Goal: Task Accomplishment & Management: Use online tool/utility

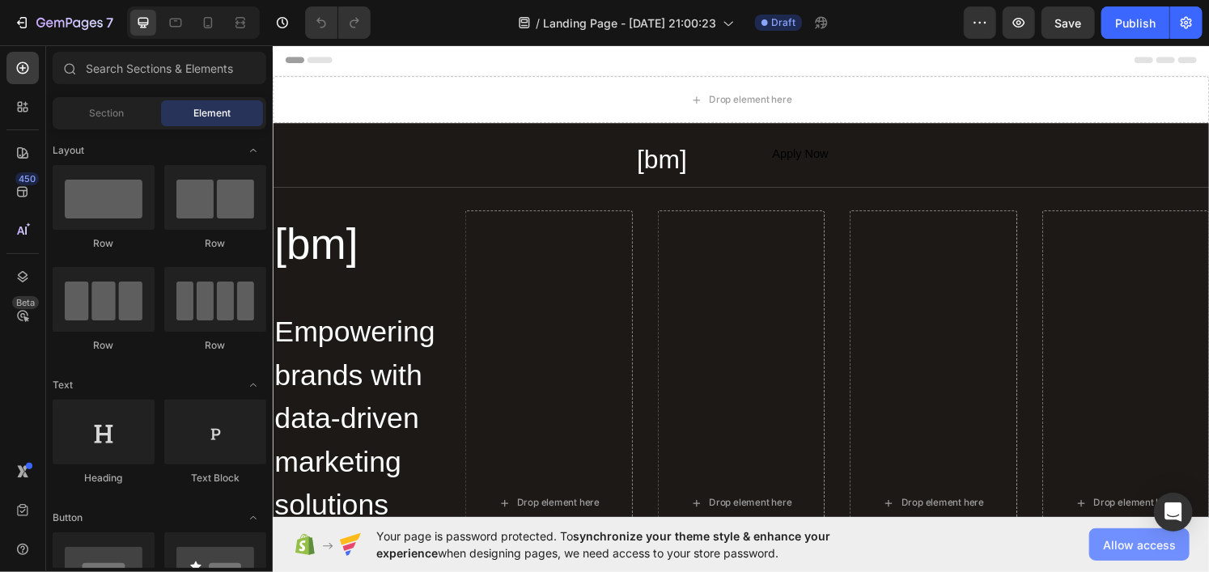
click at [1130, 535] on button "Allow access" at bounding box center [1140, 545] width 100 height 32
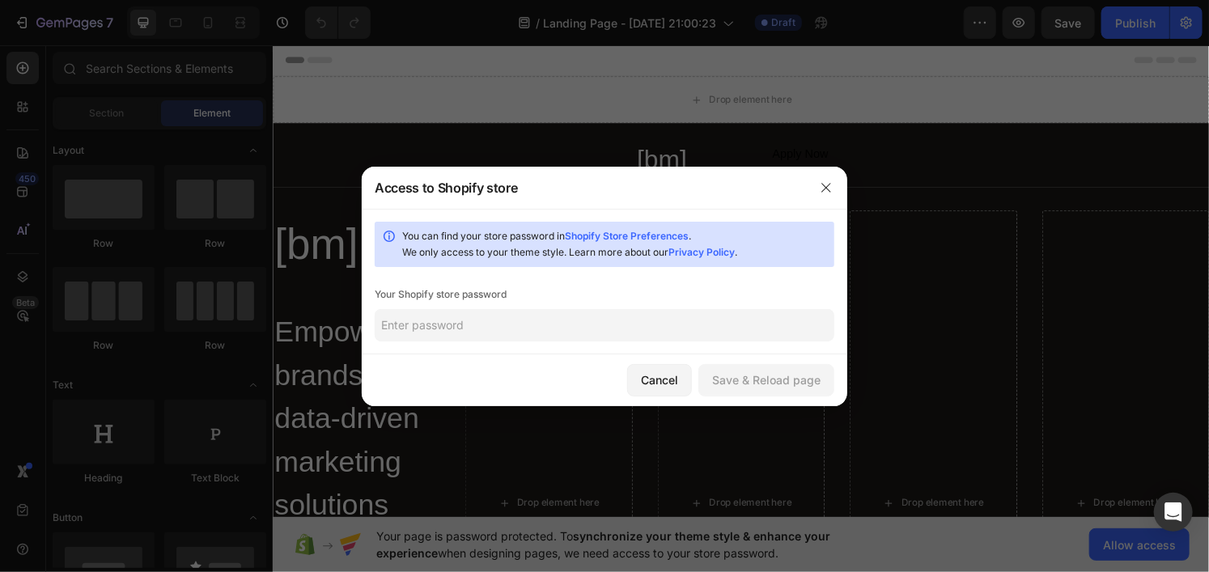
click at [413, 291] on div "Your Shopify store password" at bounding box center [605, 295] width 460 height 16
click at [426, 317] on input "text" at bounding box center [605, 325] width 460 height 32
type input "Sm3rf3tk@"
click at [759, 372] on div "Save & Reload page" at bounding box center [766, 380] width 108 height 17
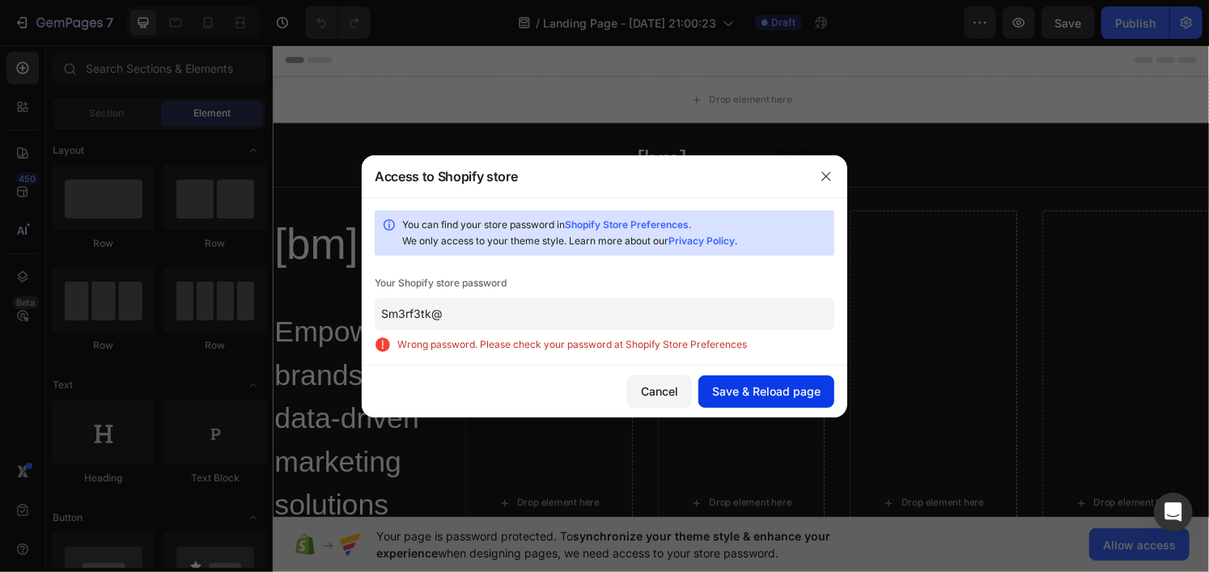
click at [754, 392] on div "Save & Reload page" at bounding box center [766, 391] width 108 height 17
click at [822, 174] on icon "button" at bounding box center [826, 176] width 13 height 13
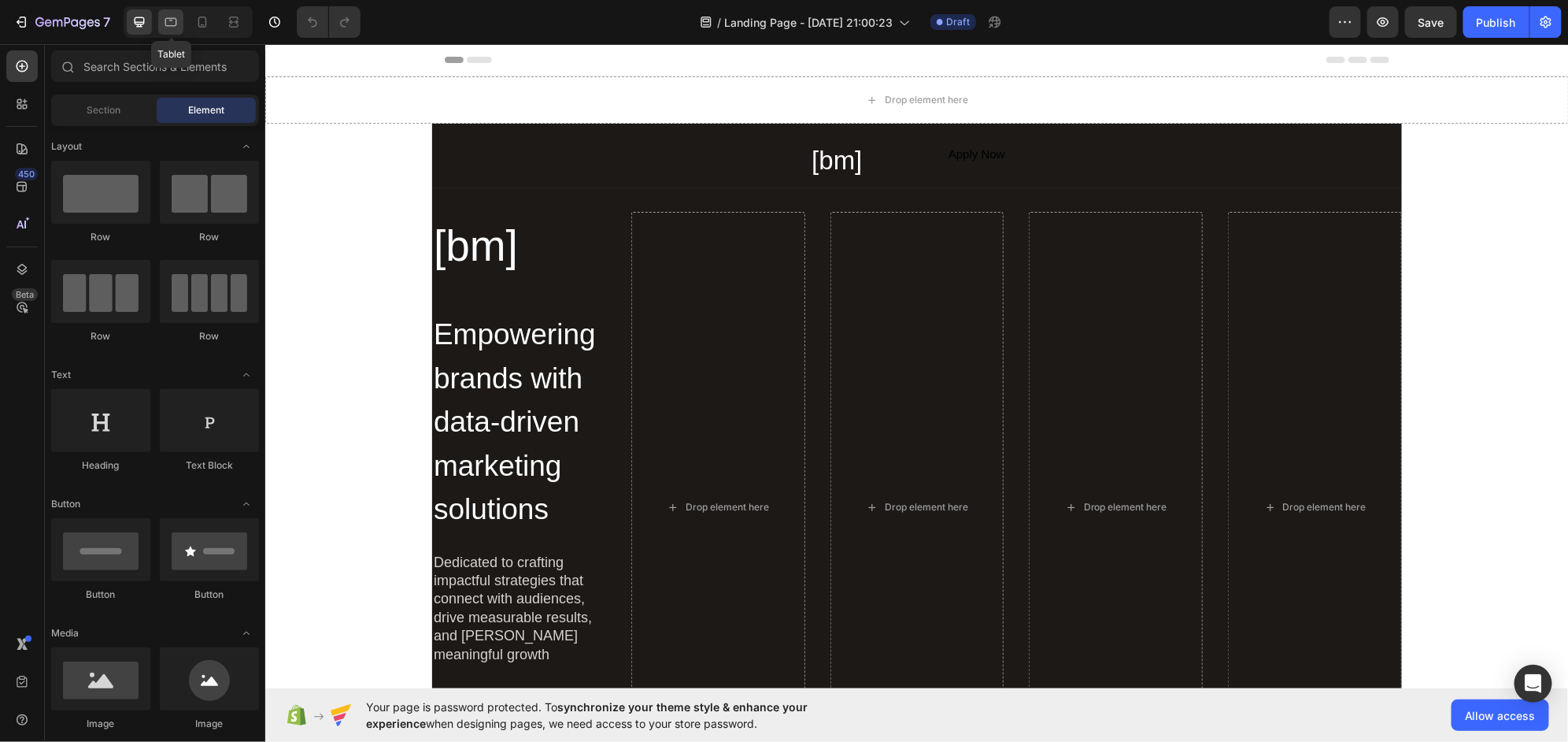
click at [184, 25] on div at bounding box center [171, 22] width 25 height 25
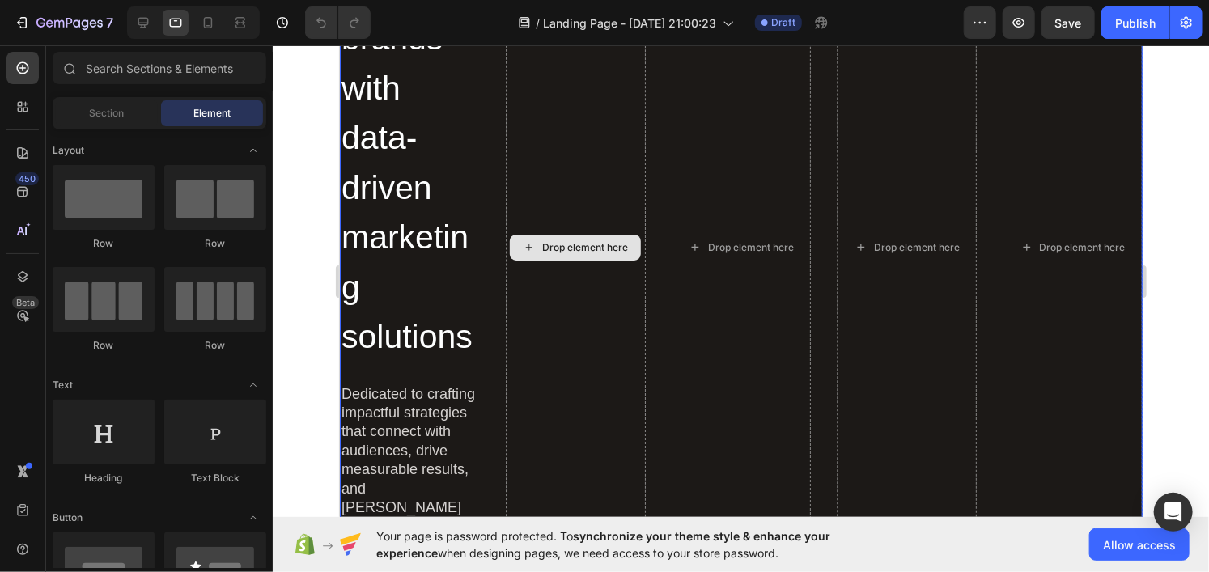
scroll to position [405, 0]
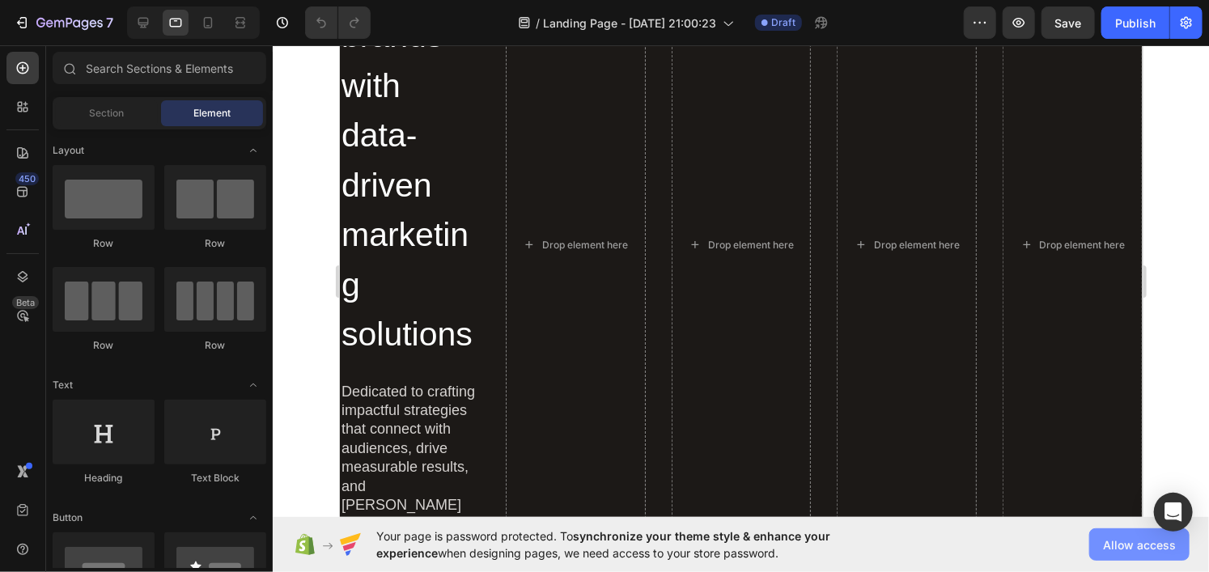
click at [1141, 552] on span "Allow access" at bounding box center [1139, 545] width 73 height 17
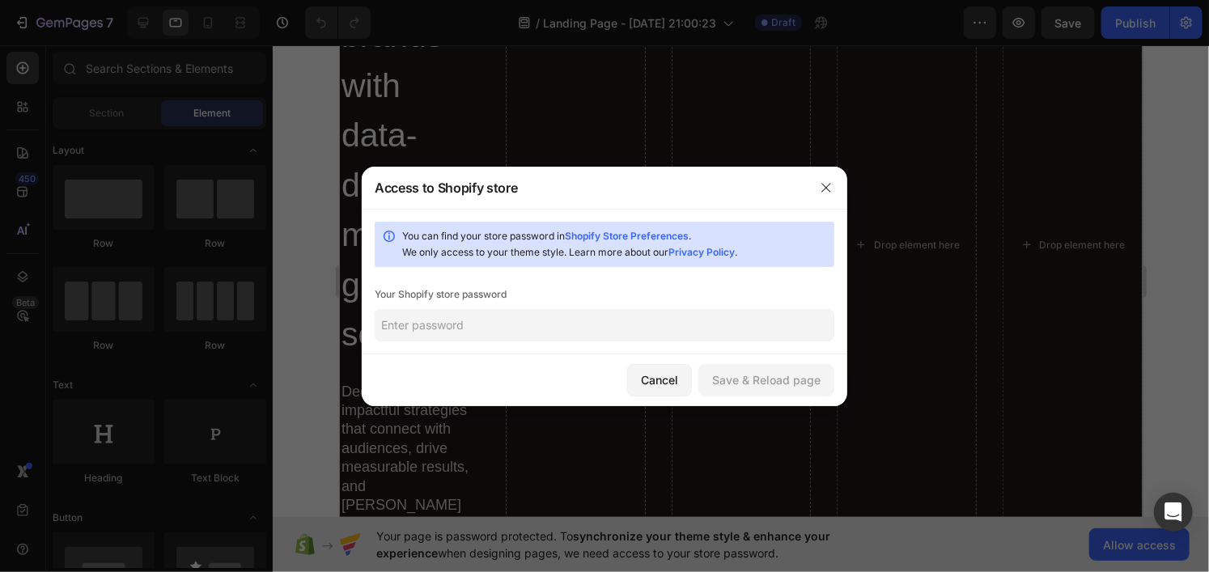
click at [588, 313] on input "text" at bounding box center [605, 325] width 460 height 32
click at [432, 325] on input "text" at bounding box center [605, 325] width 460 height 32
click at [822, 184] on icon "button" at bounding box center [826, 187] width 13 height 13
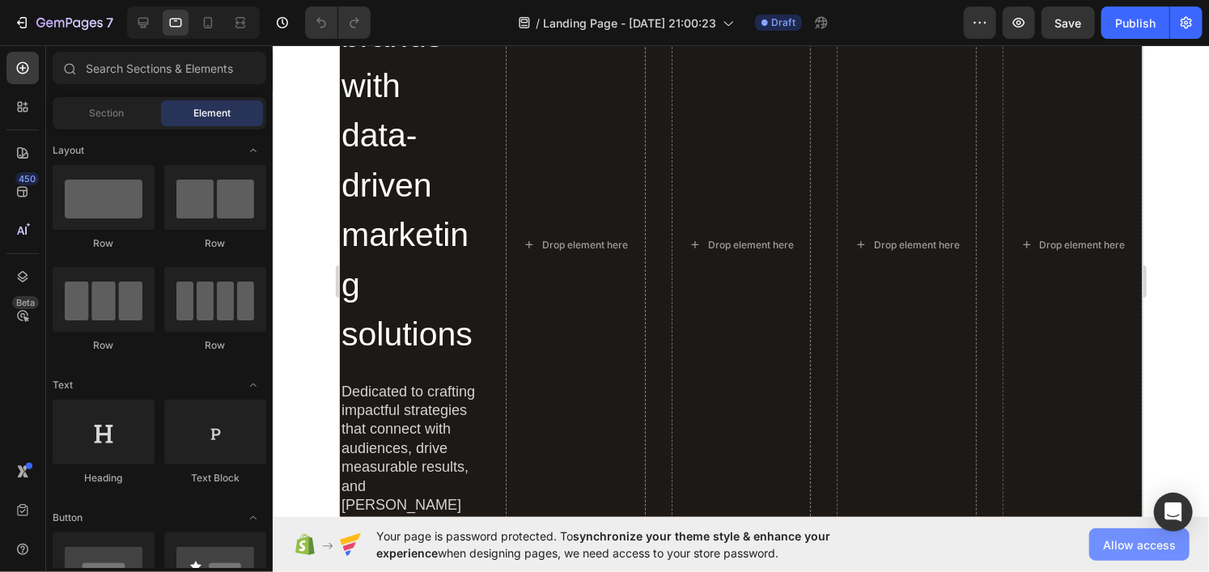
click at [1149, 543] on span "Allow access" at bounding box center [1139, 545] width 73 height 17
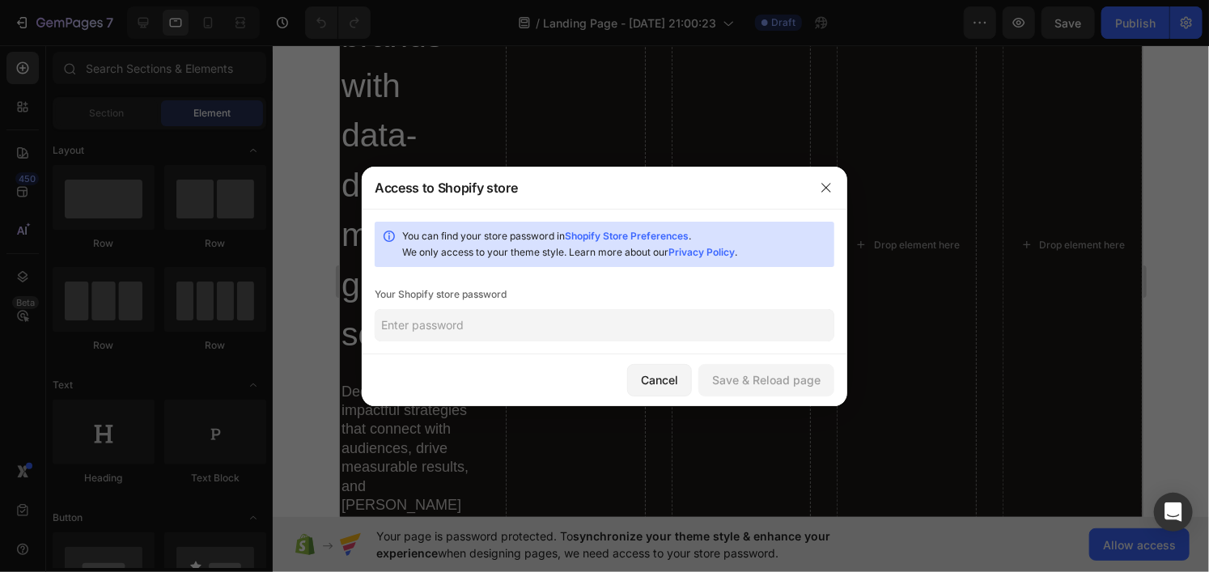
click at [503, 320] on input "text" at bounding box center [605, 325] width 460 height 32
paste input "skewta"
type input "skewta"
click at [747, 369] on button "Save & Reload page" at bounding box center [767, 380] width 136 height 32
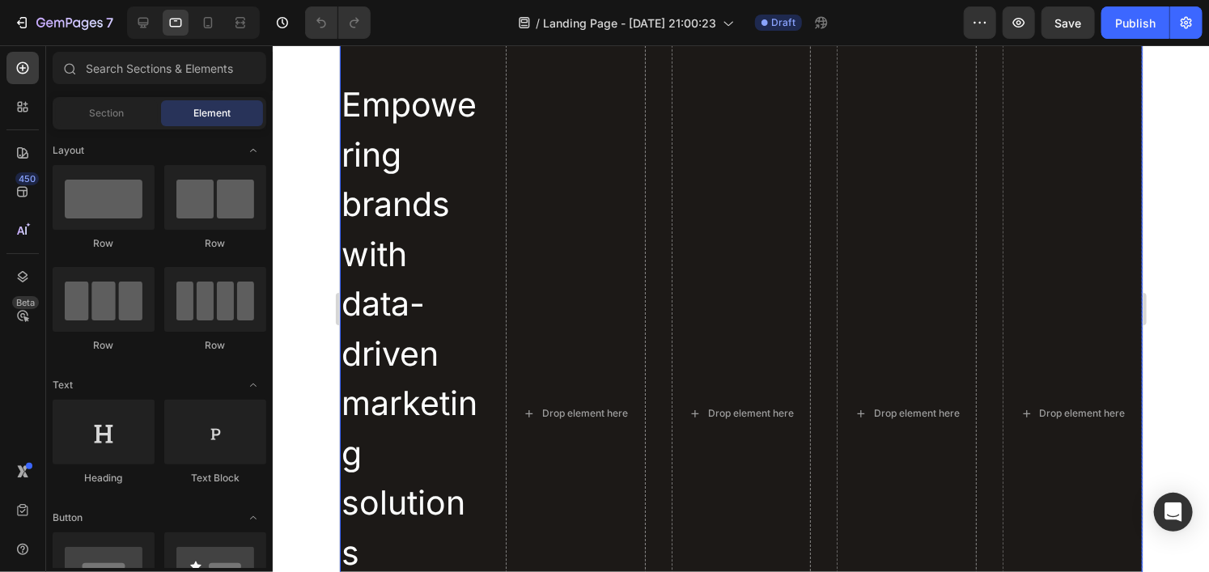
scroll to position [243, 0]
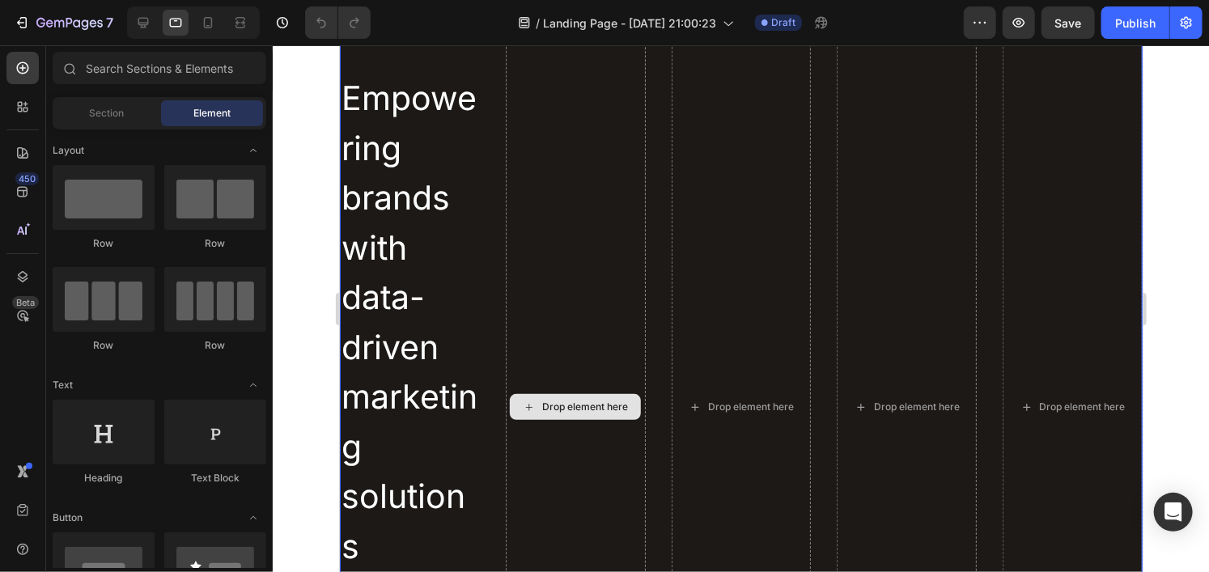
click at [614, 294] on div "Drop element here" at bounding box center [575, 406] width 140 height 868
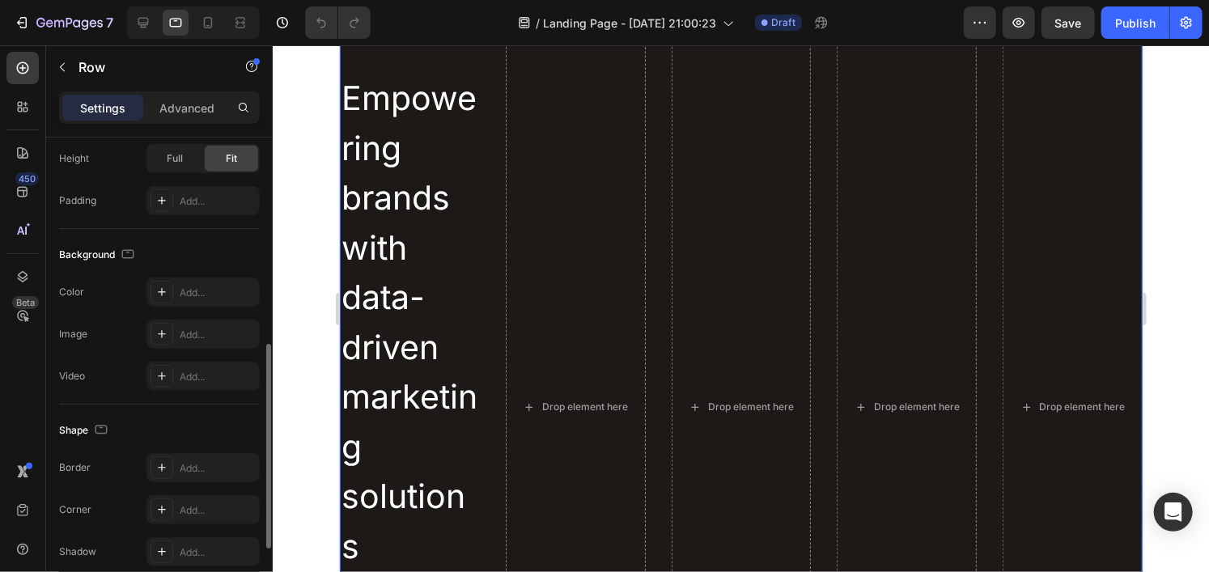
scroll to position [647, 0]
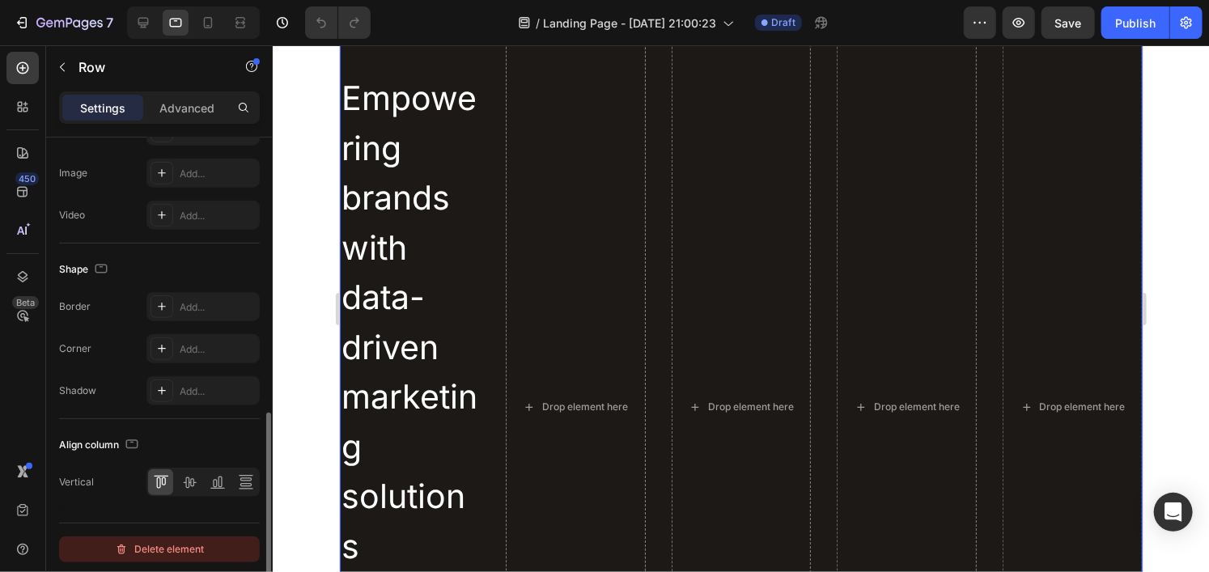
click at [199, 556] on div "Delete element" at bounding box center [159, 549] width 89 height 19
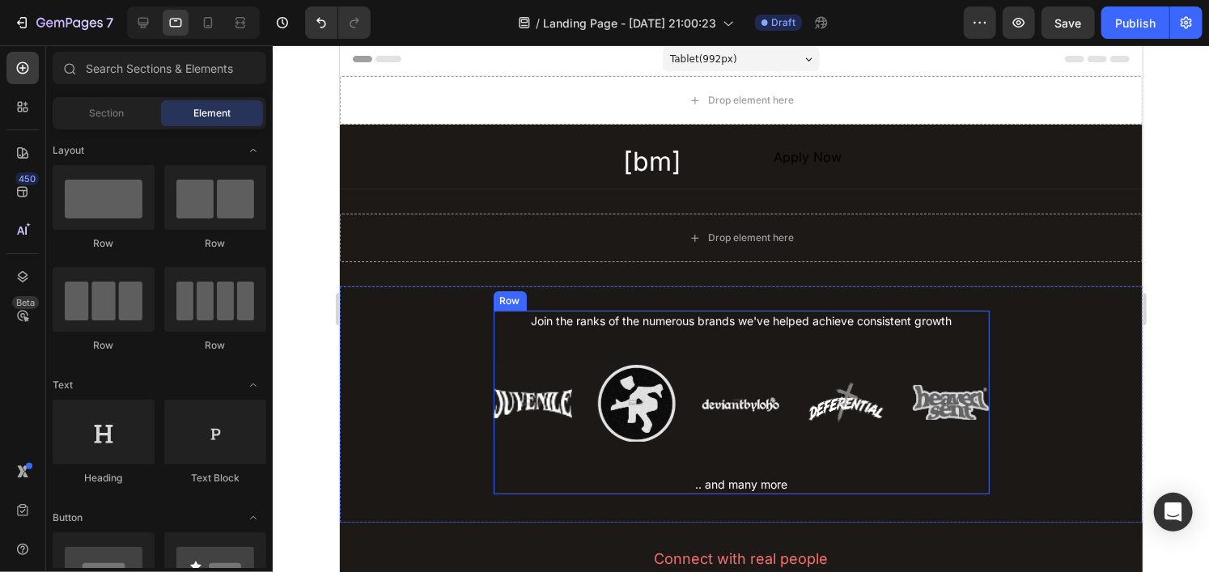
scroll to position [0, 0]
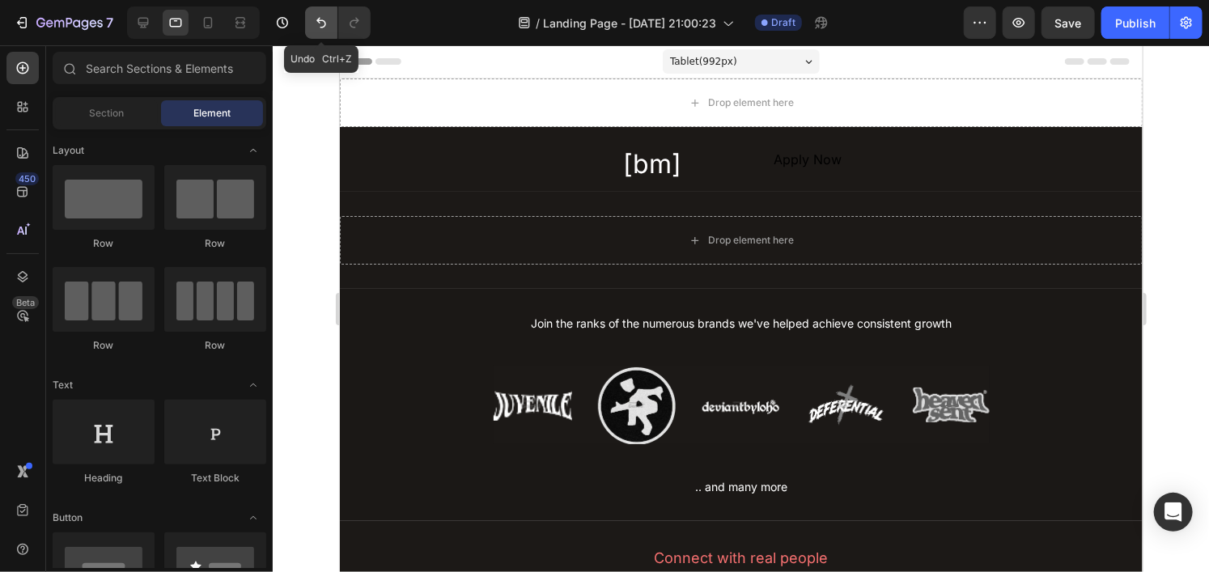
click at [314, 24] on icon "Undo/Redo" at bounding box center [321, 23] width 16 height 16
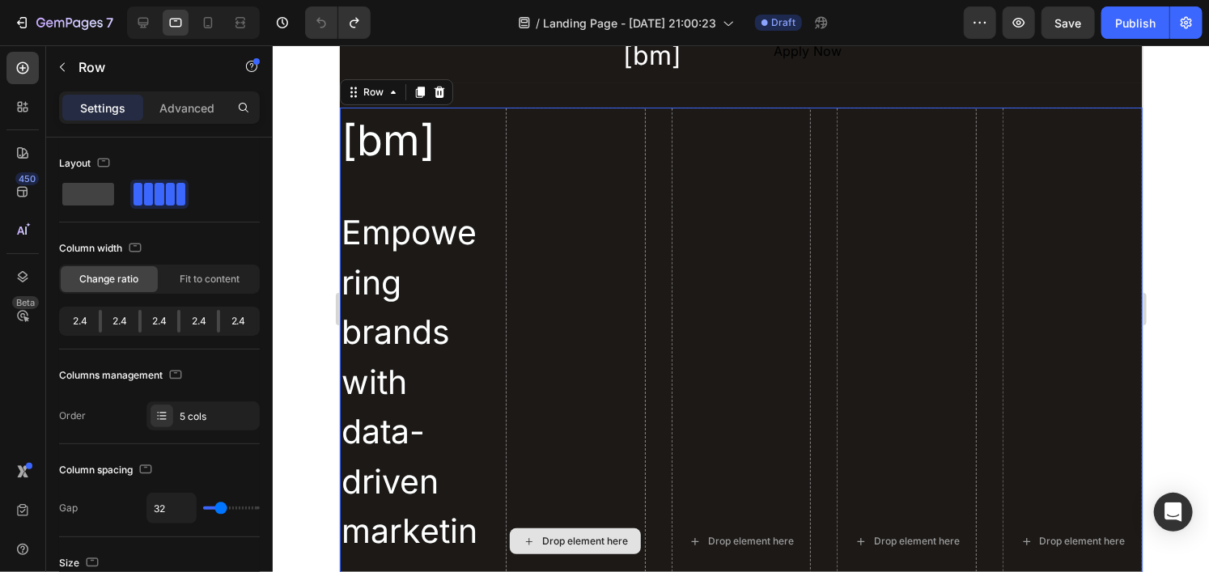
scroll to position [162, 0]
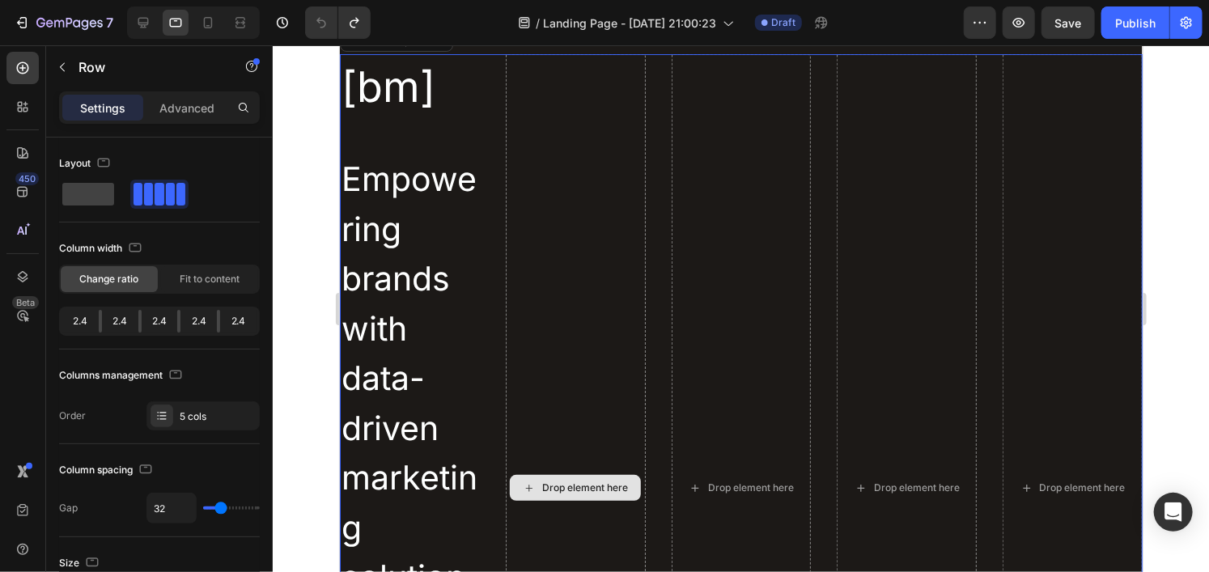
click at [581, 433] on div "Drop element here" at bounding box center [575, 487] width 140 height 868
click at [571, 433] on div "Drop element here" at bounding box center [575, 487] width 140 height 868
click at [567, 493] on div "Drop element here" at bounding box center [585, 487] width 86 height 13
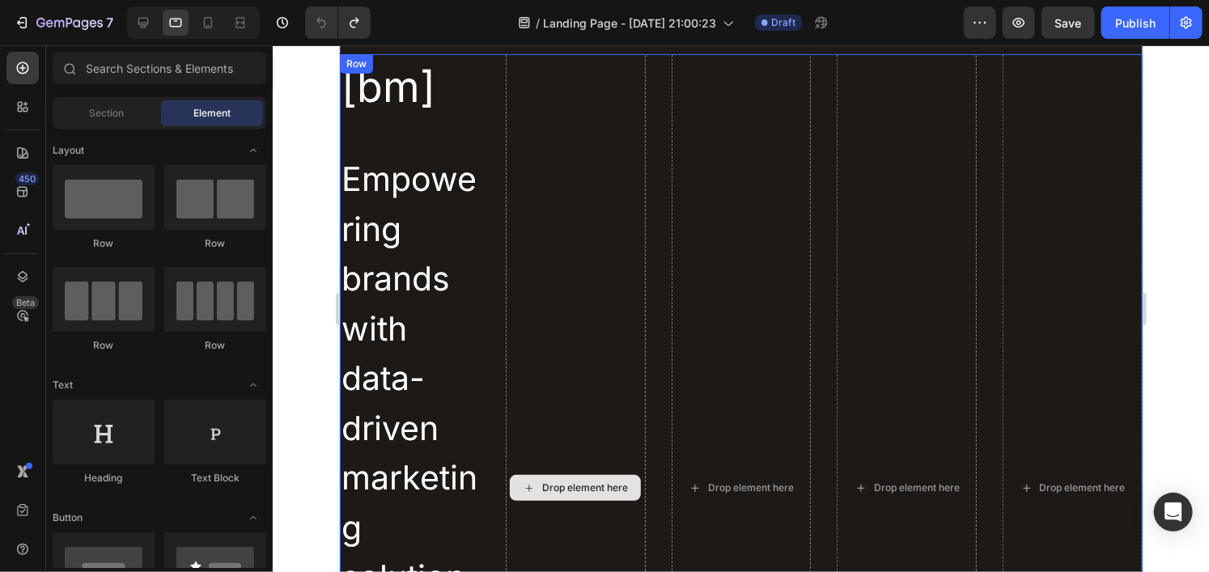
click at [568, 483] on div "Drop element here" at bounding box center [585, 487] width 86 height 13
click at [474, 370] on h2 "Empowering brands with data-driven marketing solutions" at bounding box center [409, 402] width 140 height 501
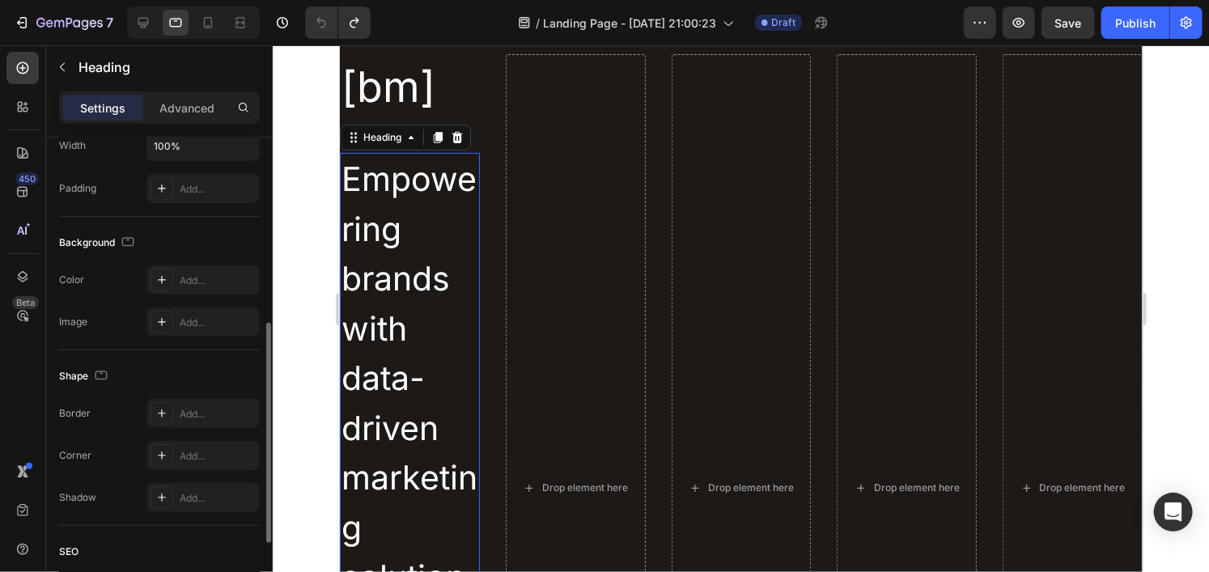
scroll to position [324, 0]
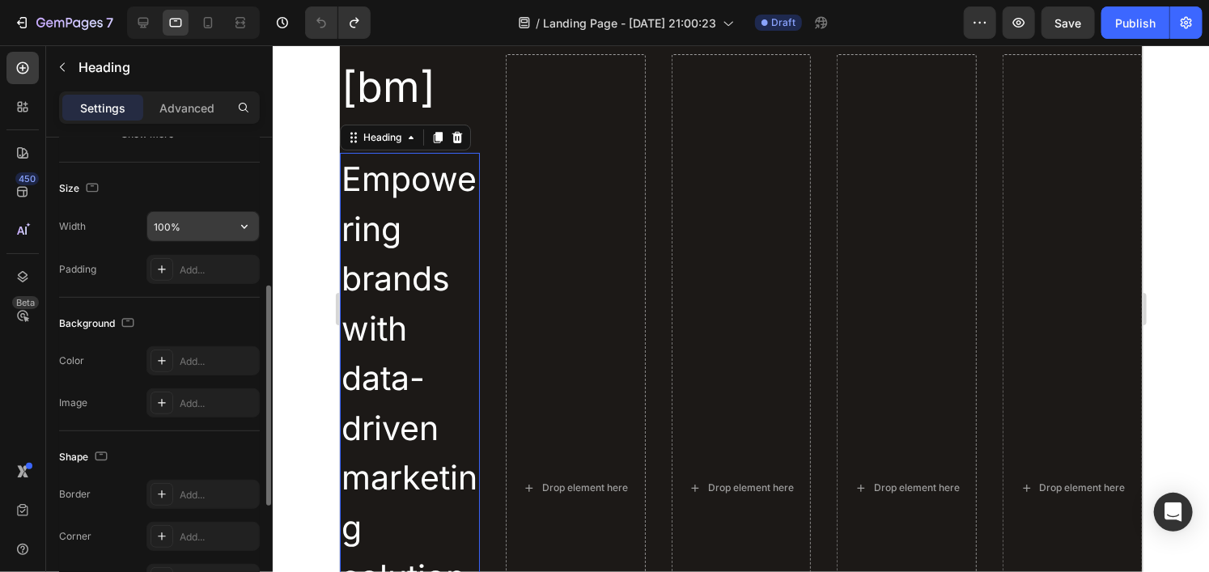
click at [209, 230] on input "100%" at bounding box center [203, 226] width 112 height 29
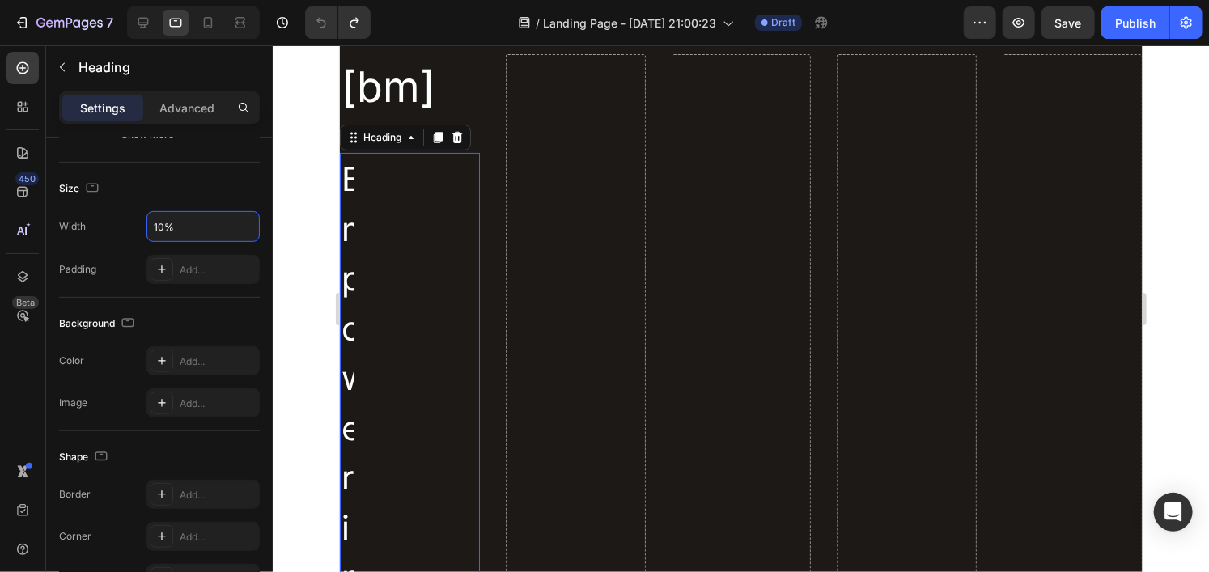
type input "100%"
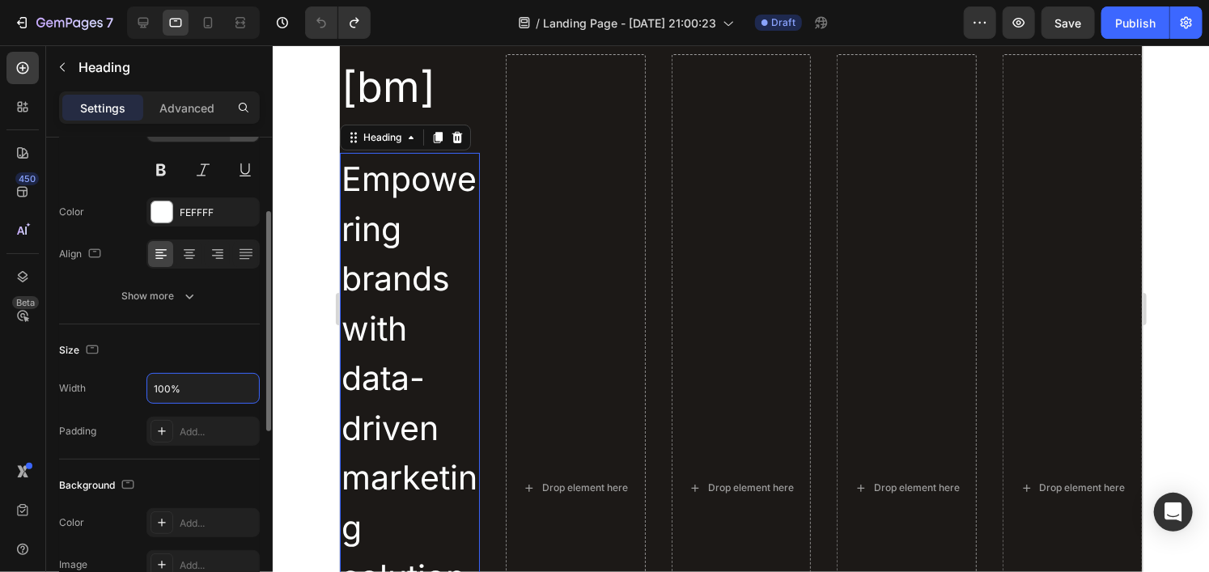
scroll to position [0, 0]
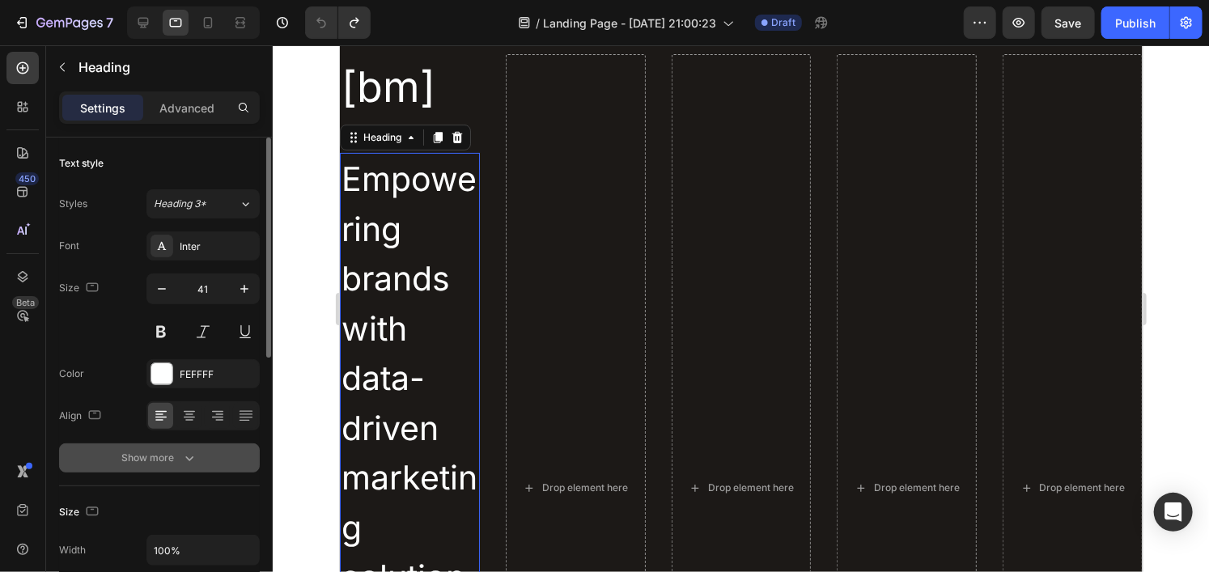
click at [180, 465] on div "Show more" at bounding box center [159, 458] width 75 height 16
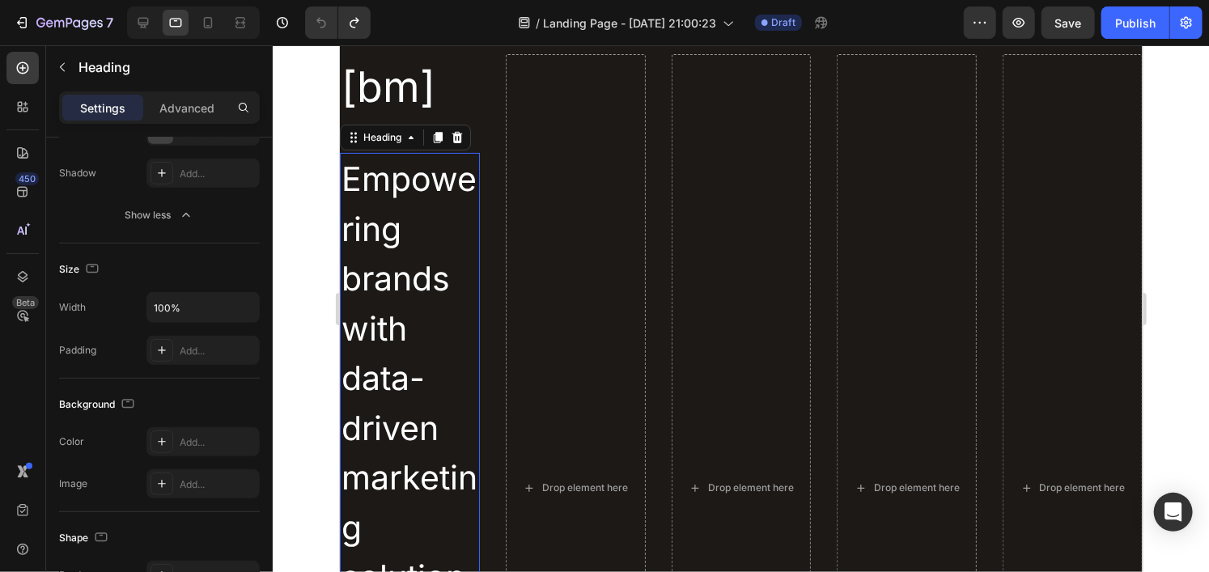
scroll to position [295, 0]
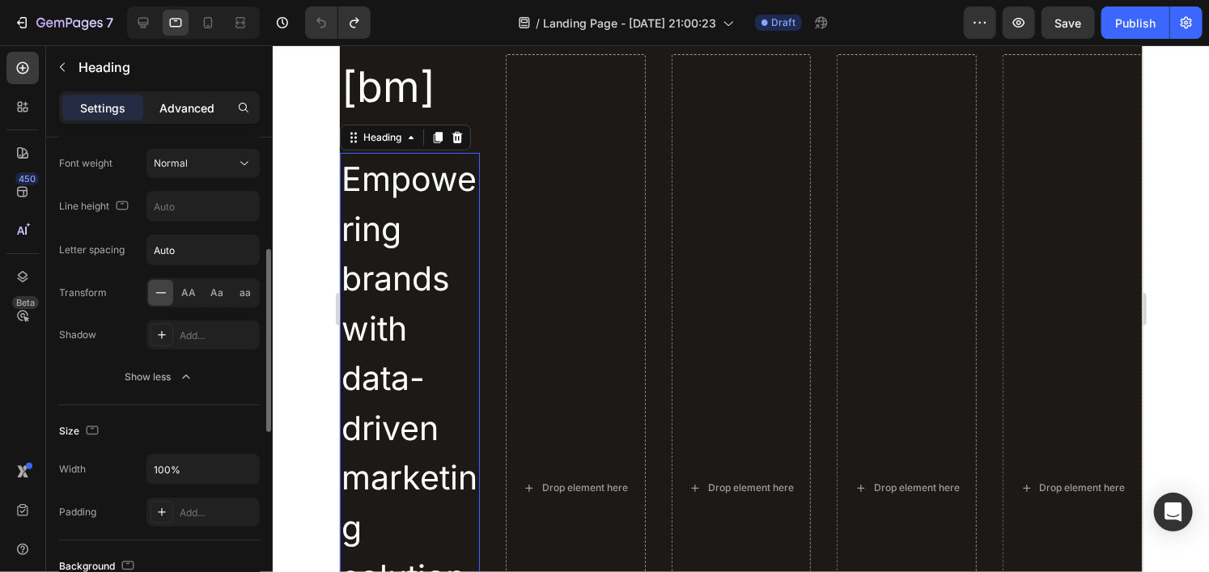
click at [173, 107] on p "Advanced" at bounding box center [186, 108] width 55 height 17
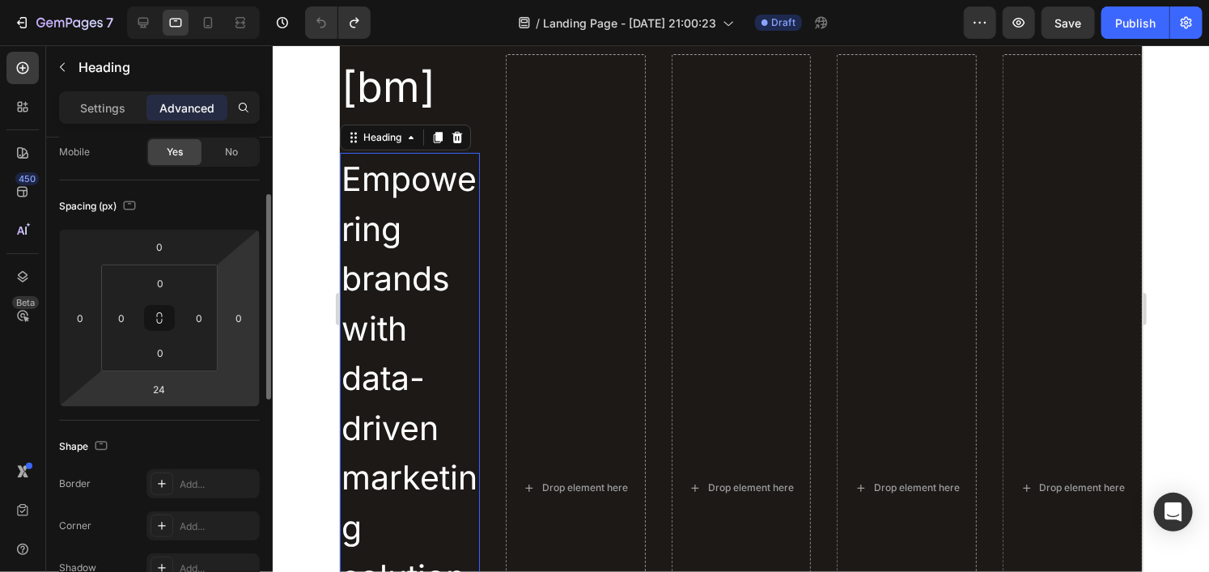
scroll to position [52, 0]
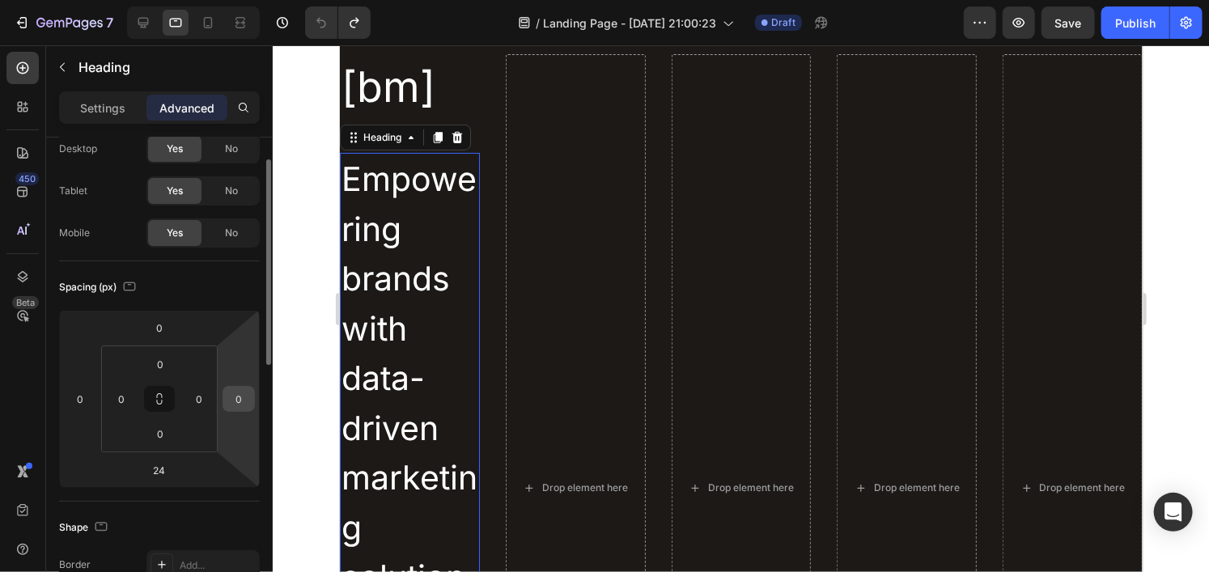
click at [244, 397] on input "0" at bounding box center [239, 399] width 24 height 24
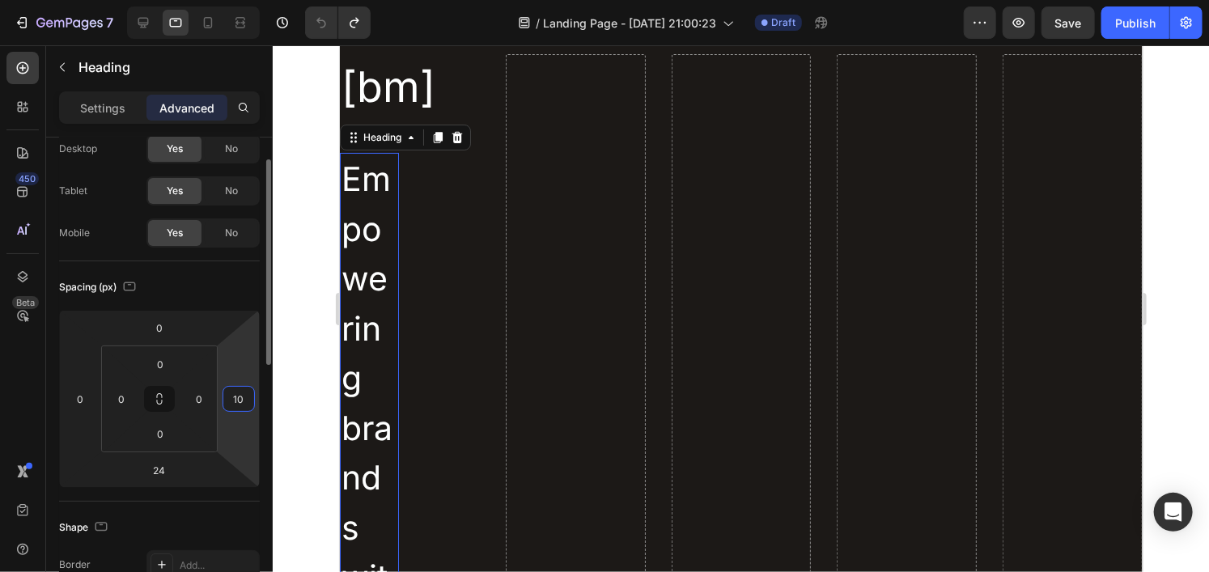
type input "1"
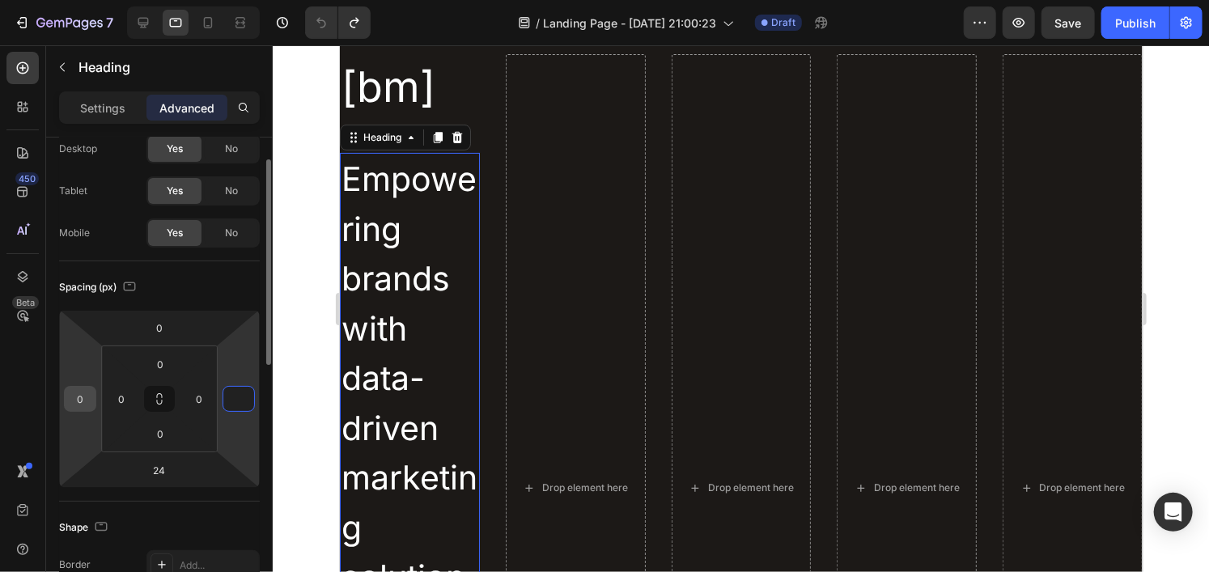
type input "0"
click at [81, 394] on input "0" at bounding box center [80, 399] width 24 height 24
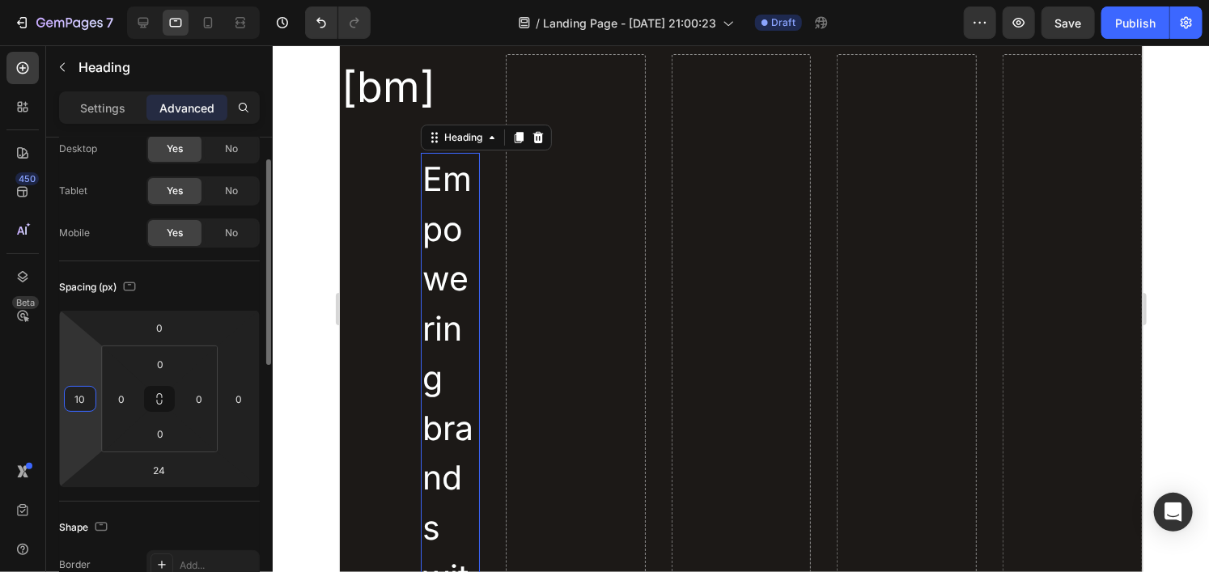
type input "1"
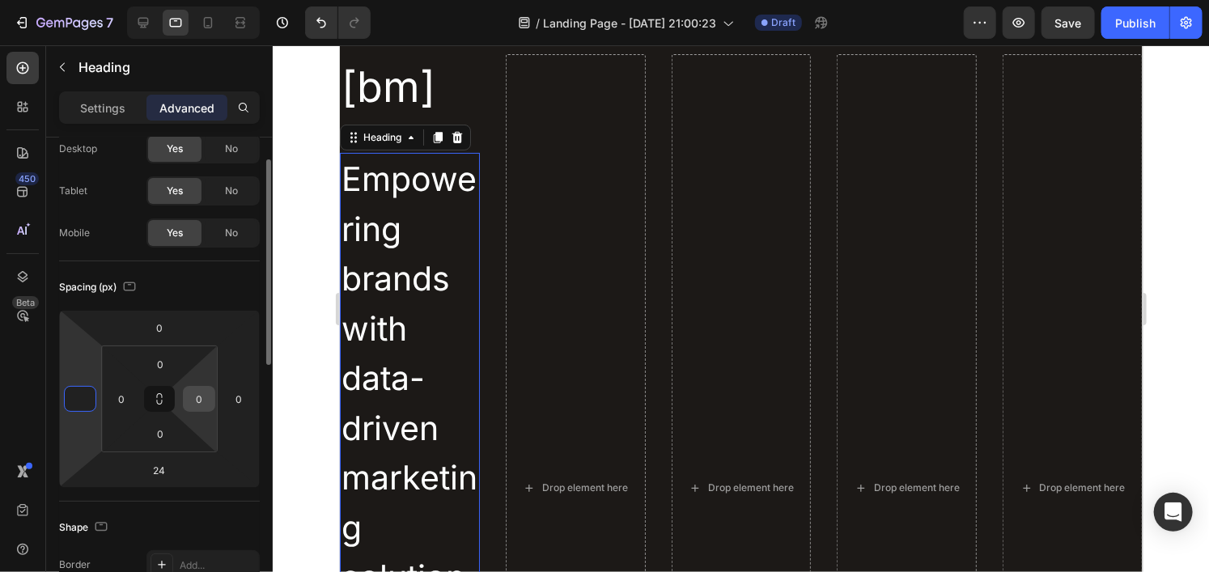
type input "0"
click at [199, 393] on input "0" at bounding box center [199, 399] width 24 height 24
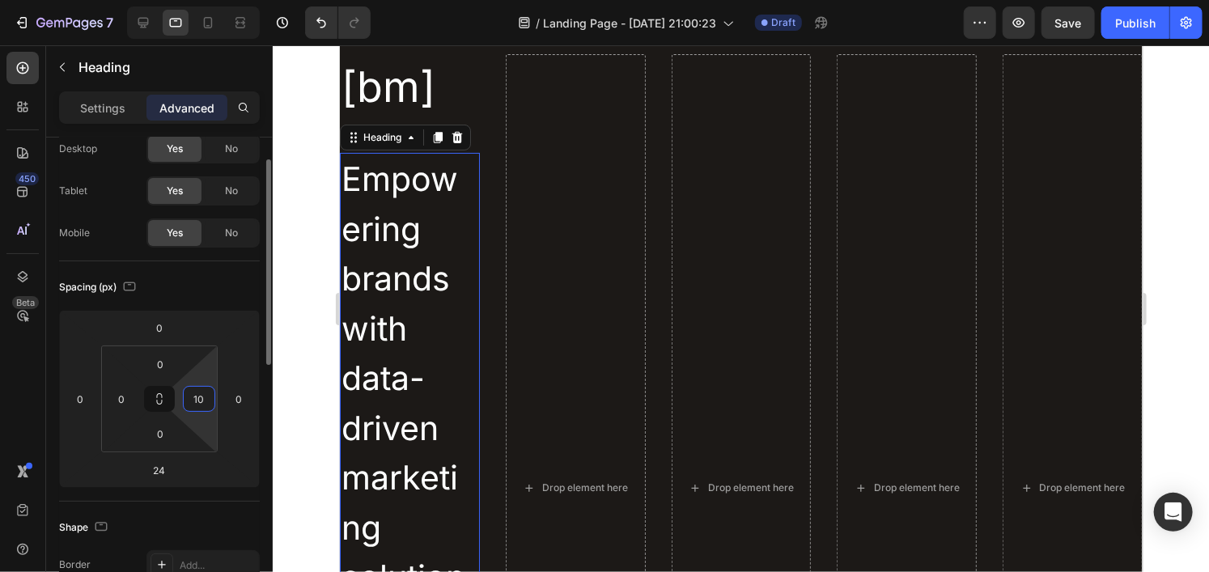
type input "1"
type input "0"
click at [116, 401] on input "0" at bounding box center [121, 399] width 24 height 24
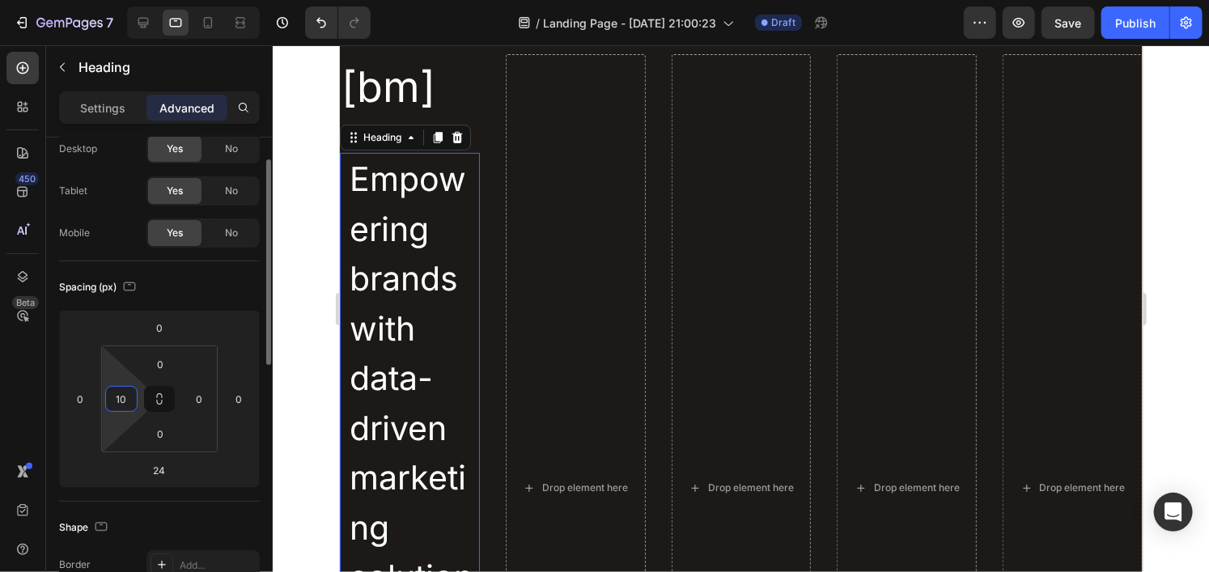
type input "1"
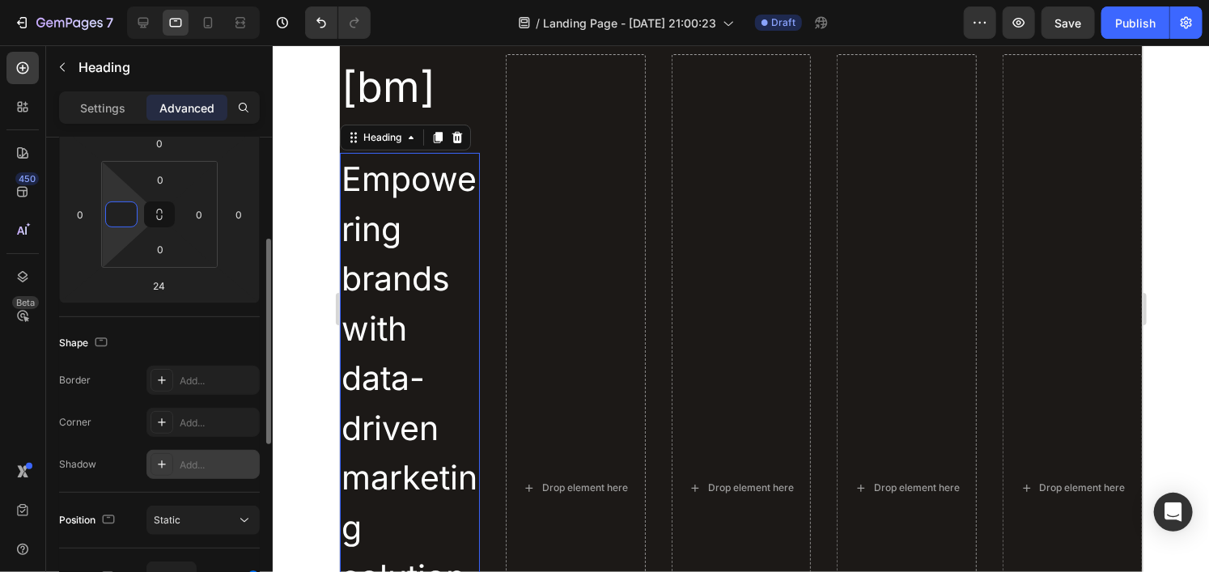
scroll to position [398, 0]
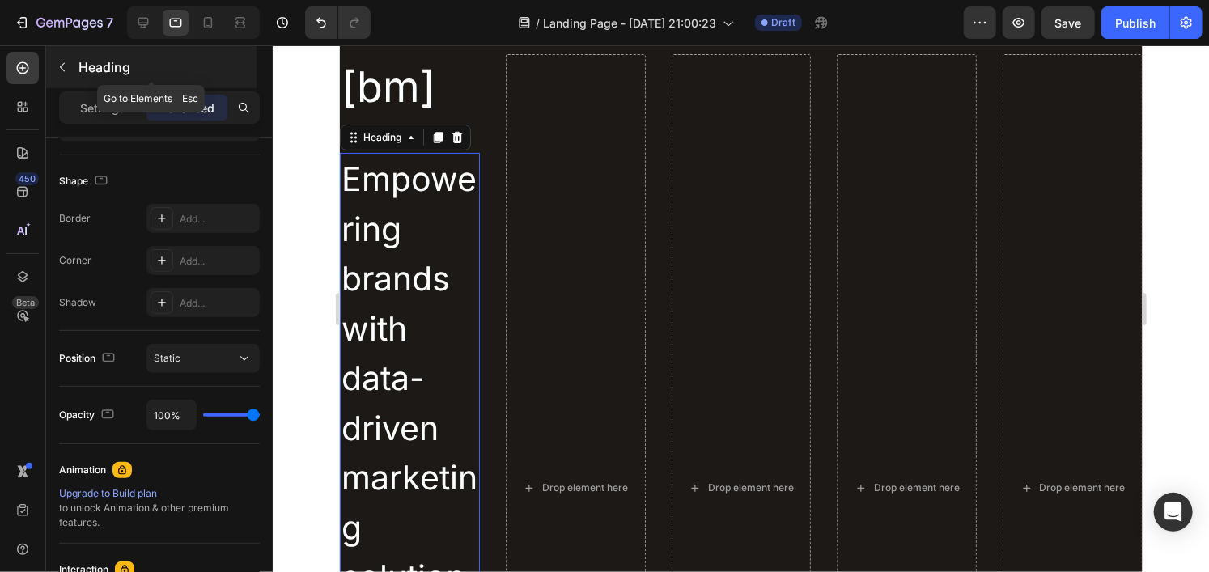
type input "0"
click at [64, 64] on icon "button" at bounding box center [62, 67] width 13 height 13
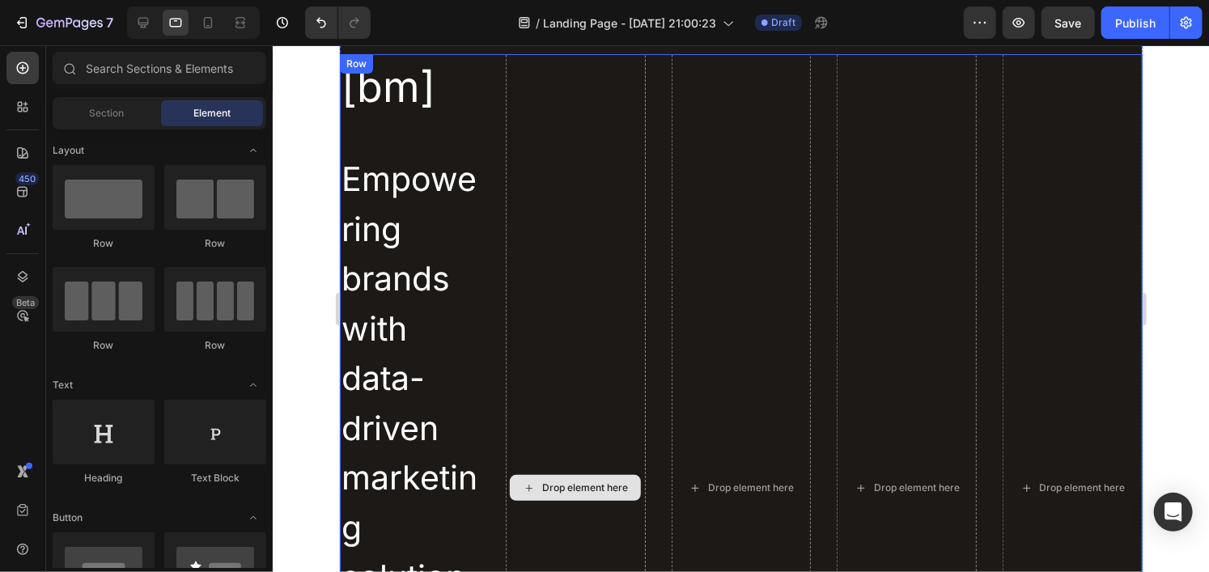
click at [582, 148] on div "Drop element here" at bounding box center [575, 487] width 140 height 868
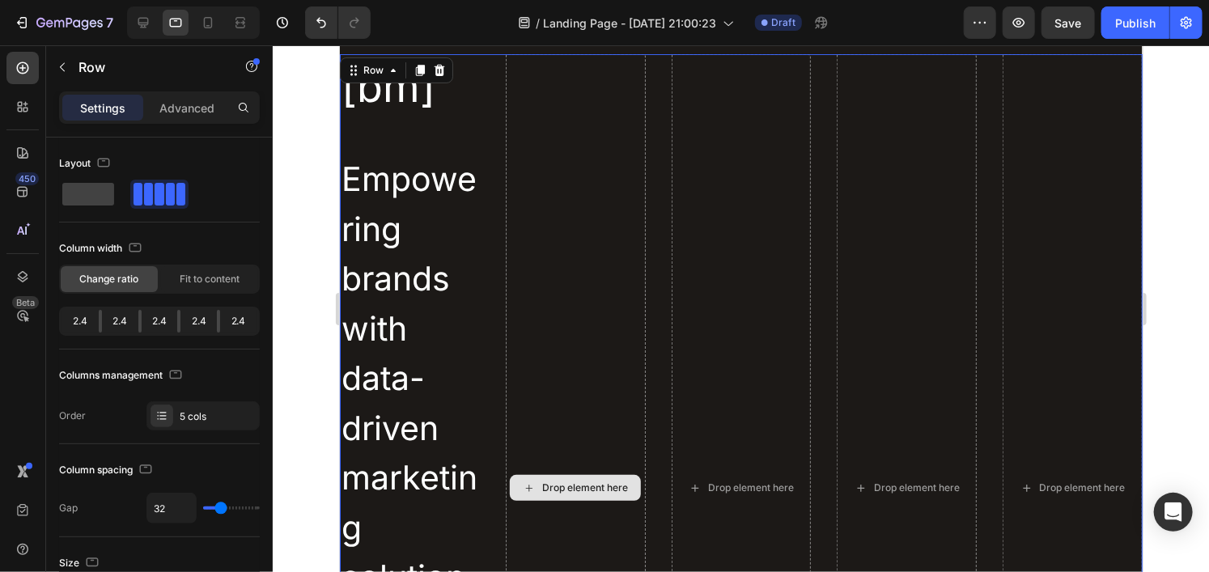
click at [560, 488] on div "Drop element here" at bounding box center [585, 487] width 86 height 13
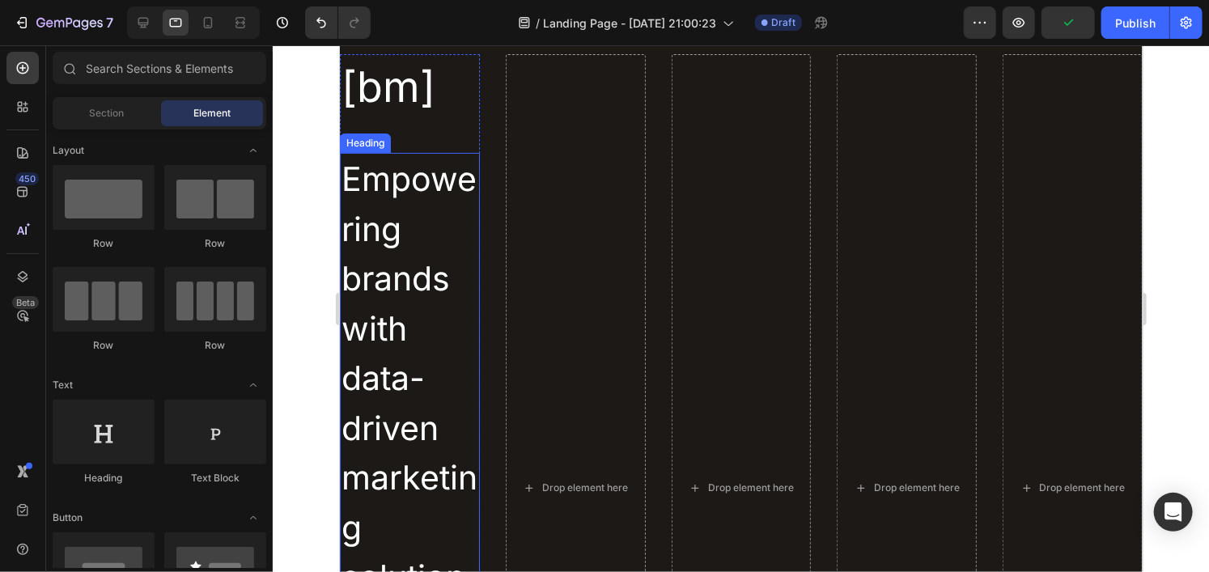
click at [440, 176] on h2 "Empowering brands with data-driven marketing solutions" at bounding box center [409, 402] width 140 height 501
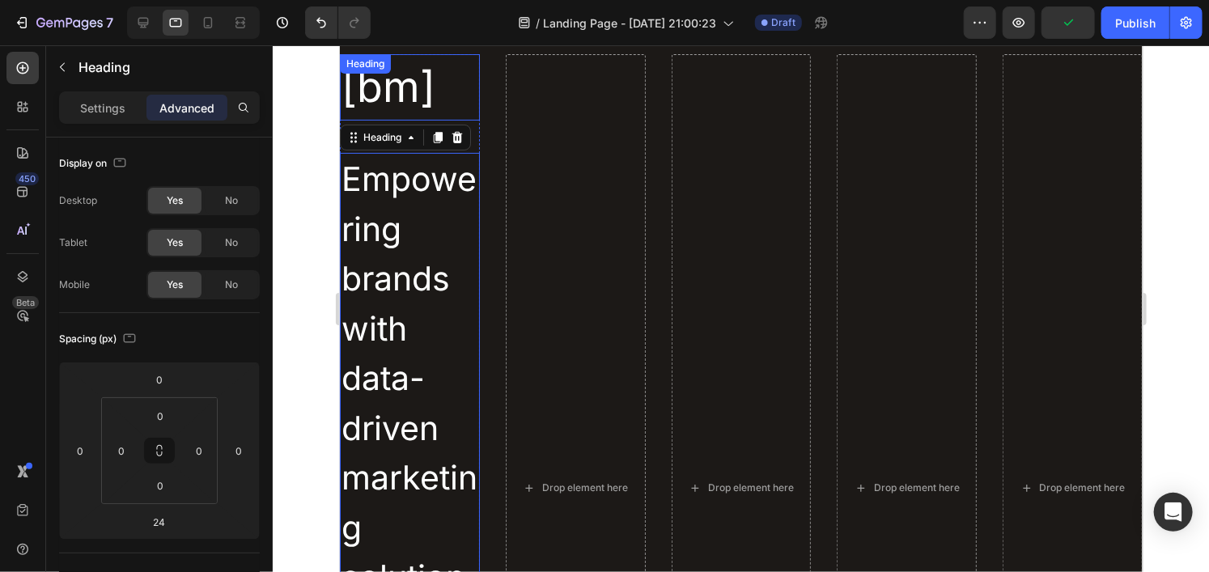
click at [401, 94] on h2 "[bm]" at bounding box center [409, 86] width 140 height 66
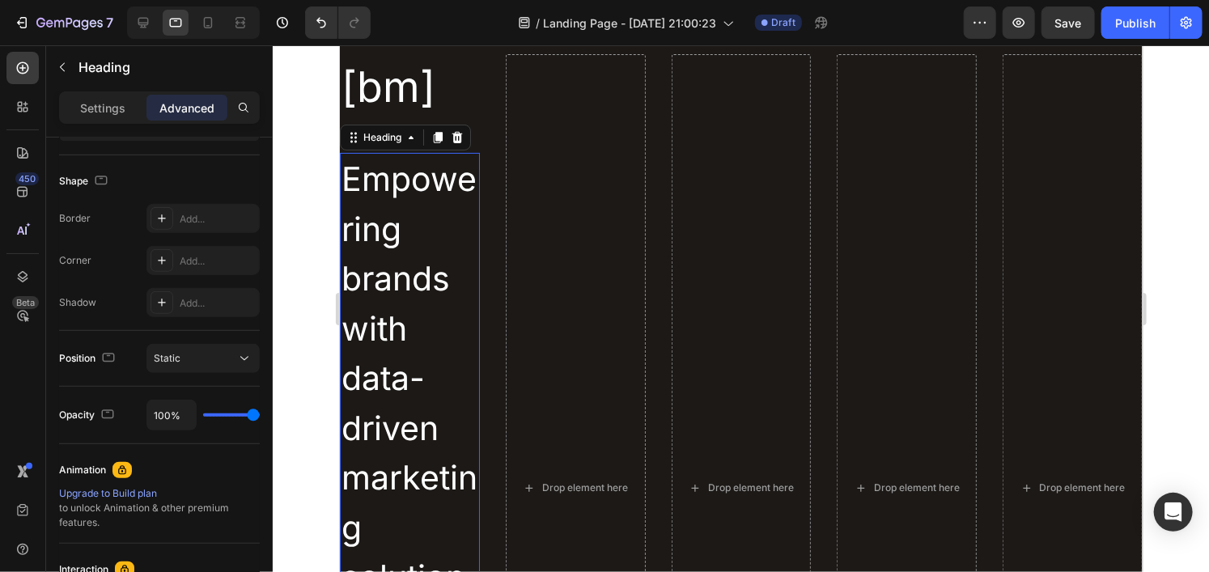
click at [444, 169] on h2 "Empowering brands with data-driven marketing solutions" at bounding box center [409, 402] width 140 height 501
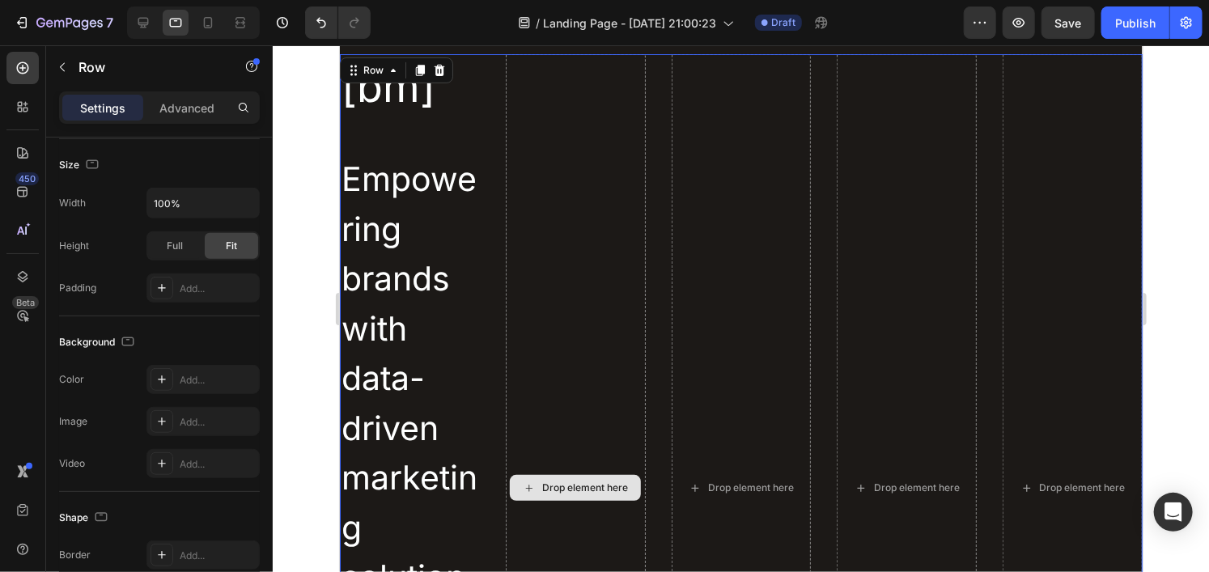
click at [549, 173] on div "Drop element here" at bounding box center [575, 487] width 140 height 868
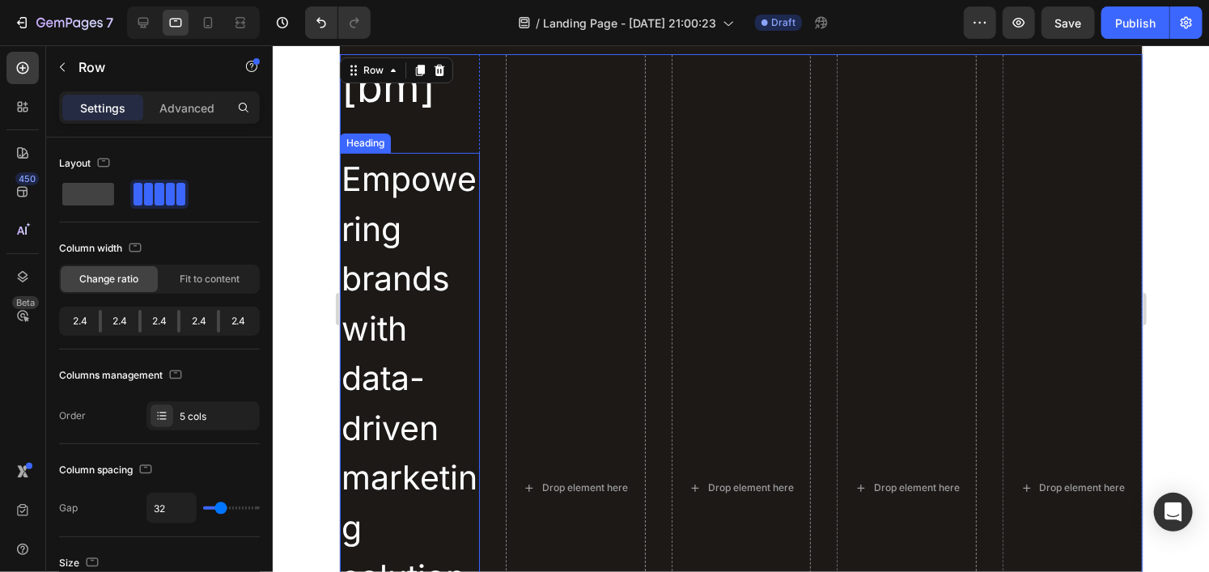
click at [419, 182] on h2 "Empowering brands with data-driven marketing solutions" at bounding box center [409, 402] width 140 height 501
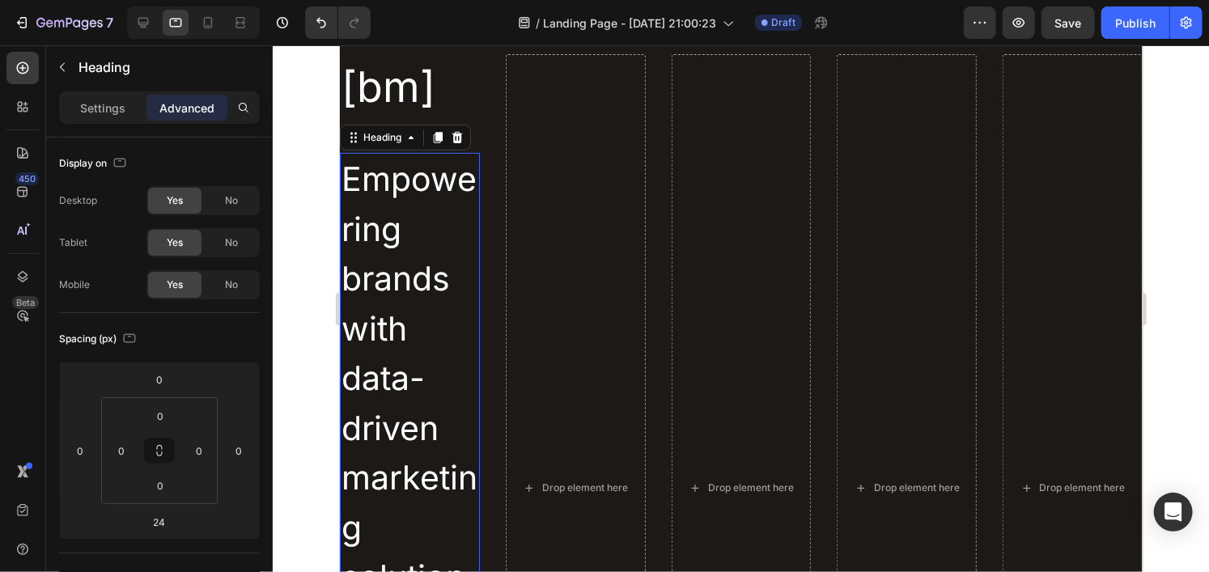
click at [419, 182] on h2 "Empowering brands with data-driven marketing solutions" at bounding box center [409, 402] width 140 height 501
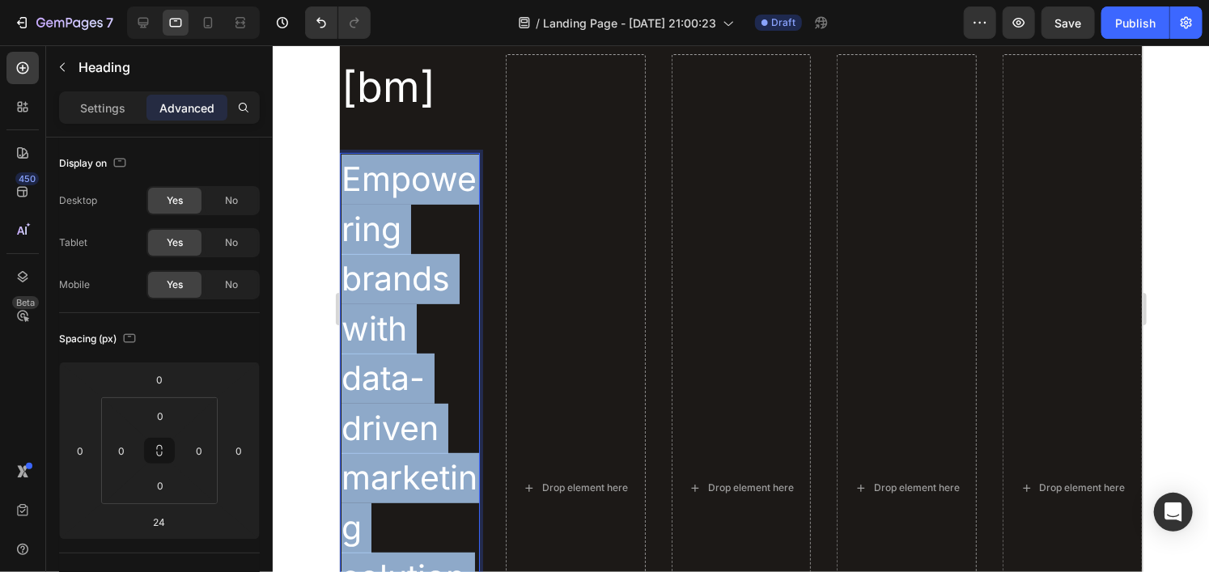
click at [419, 182] on p "Empowering brands with data-driven marketing solutions" at bounding box center [409, 403] width 137 height 498
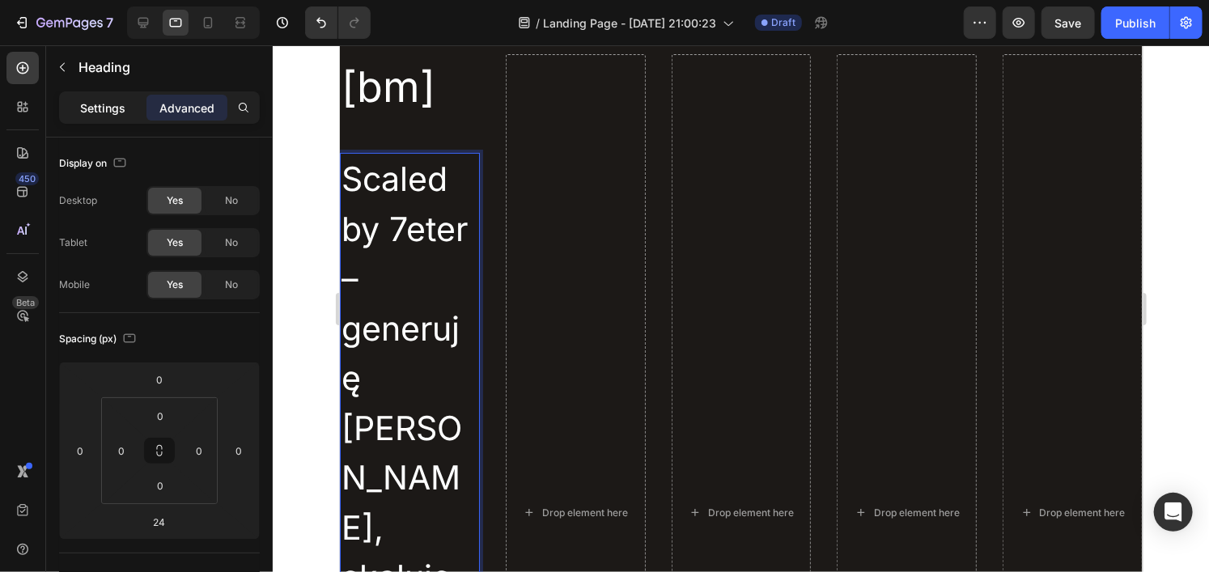
click at [121, 96] on div "Settings" at bounding box center [102, 108] width 81 height 26
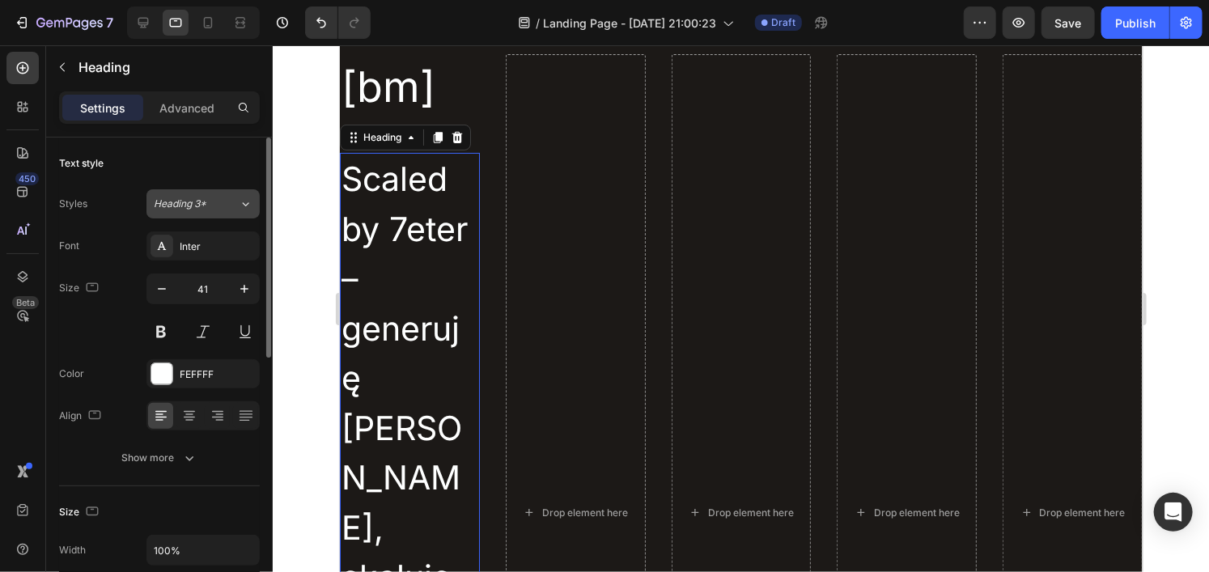
click at [219, 211] on button "Heading 3*" at bounding box center [203, 203] width 113 height 29
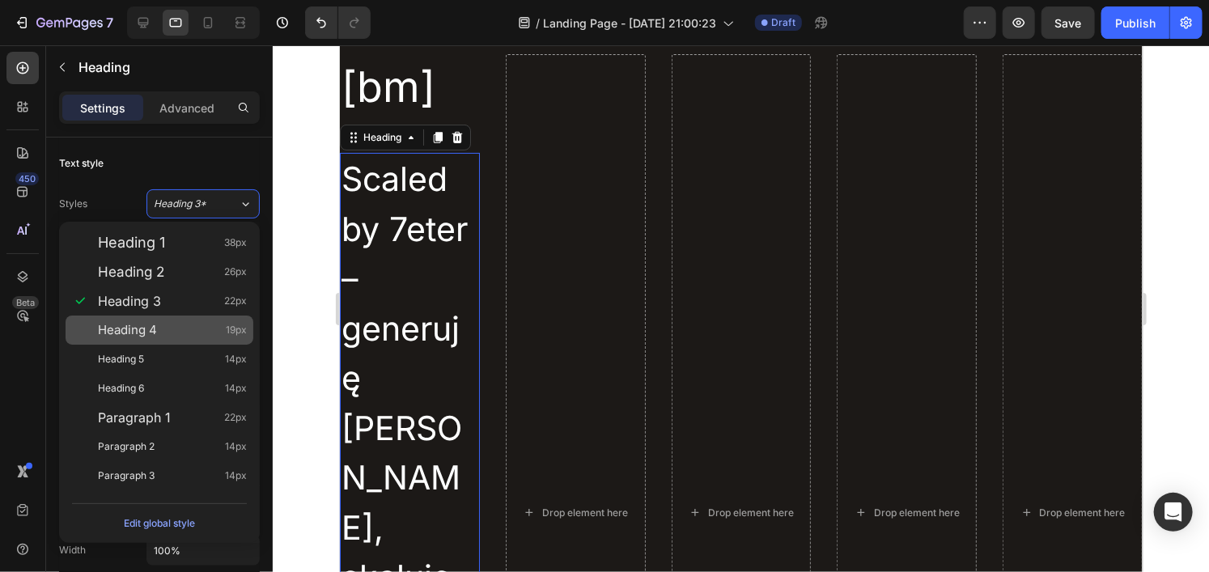
click at [151, 316] on div "Heading 4 19px" at bounding box center [160, 330] width 188 height 29
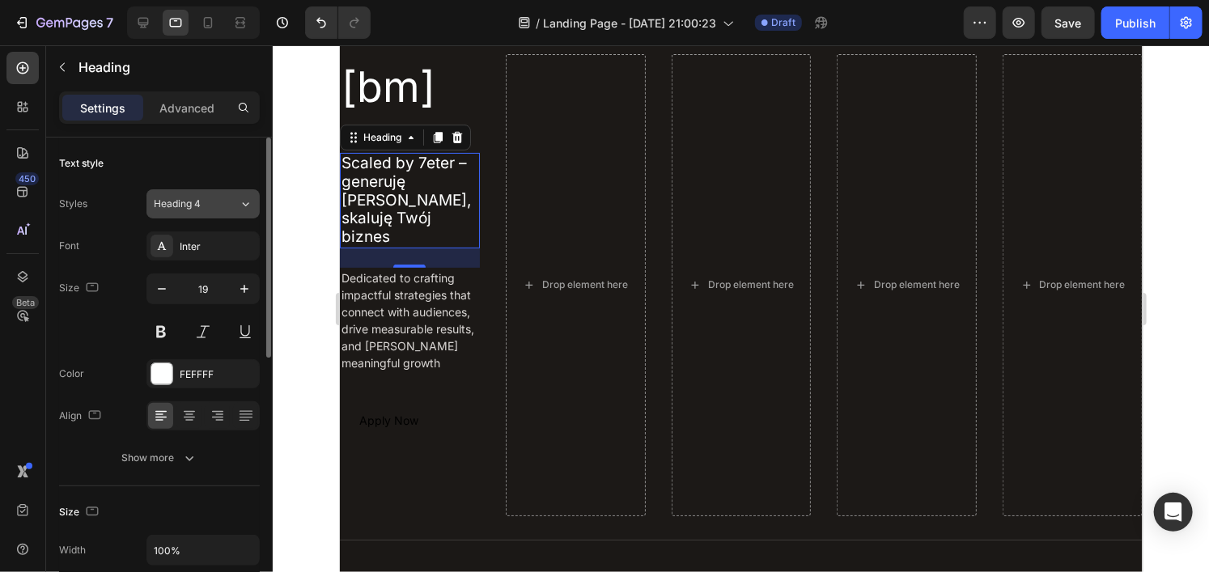
click at [197, 199] on span "Heading 4" at bounding box center [177, 204] width 47 height 15
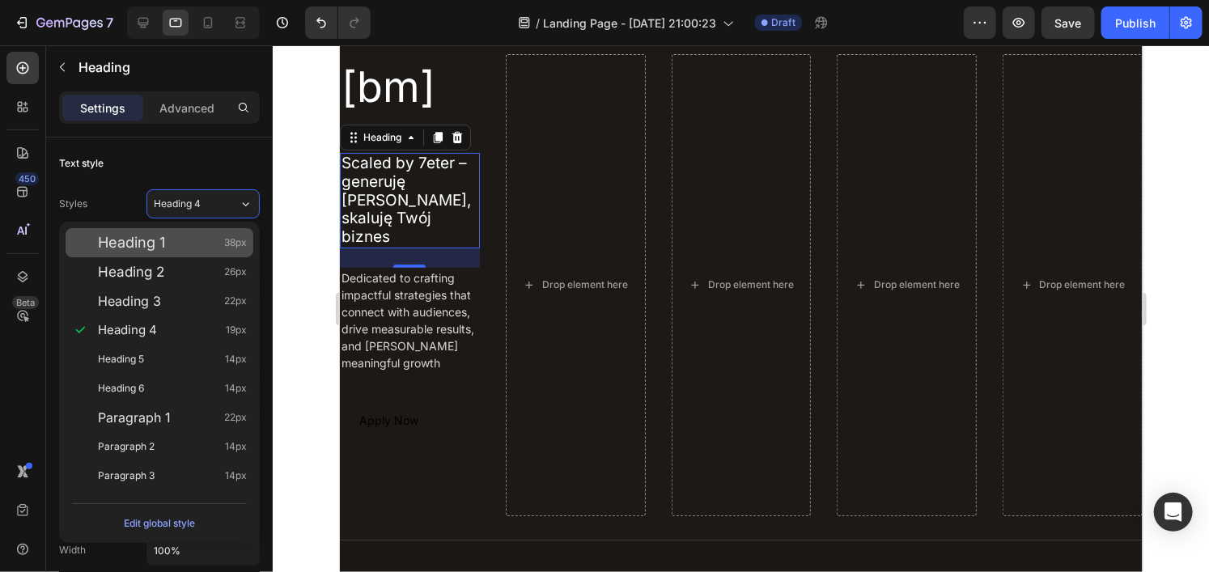
click at [176, 245] on div "Heading 1 38px" at bounding box center [172, 243] width 149 height 16
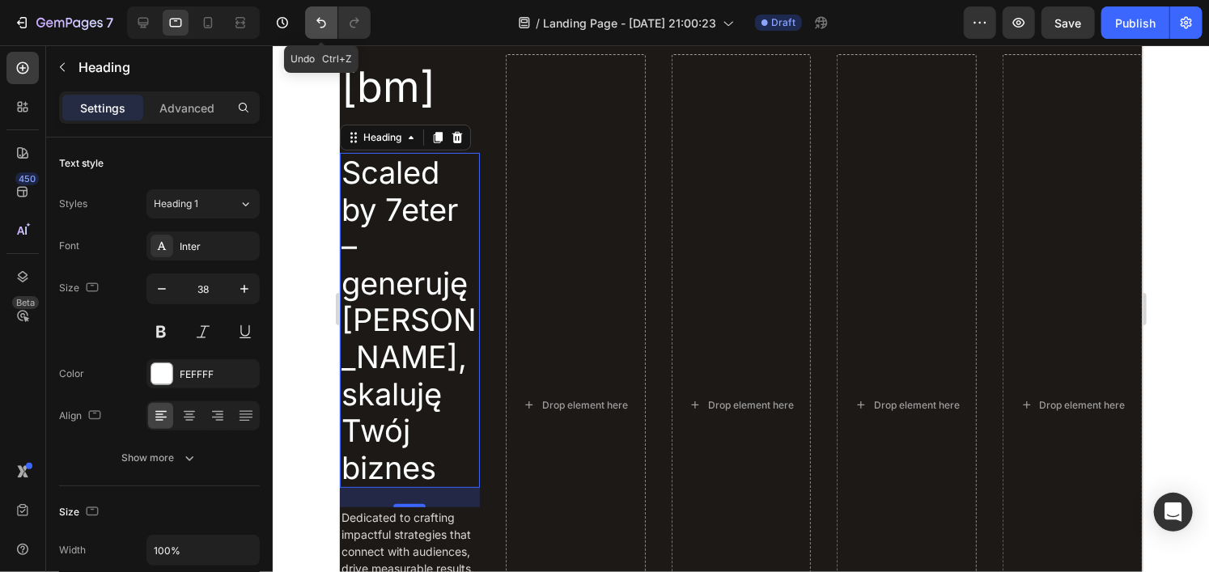
click at [319, 15] on icon "Undo/Redo" at bounding box center [321, 23] width 16 height 16
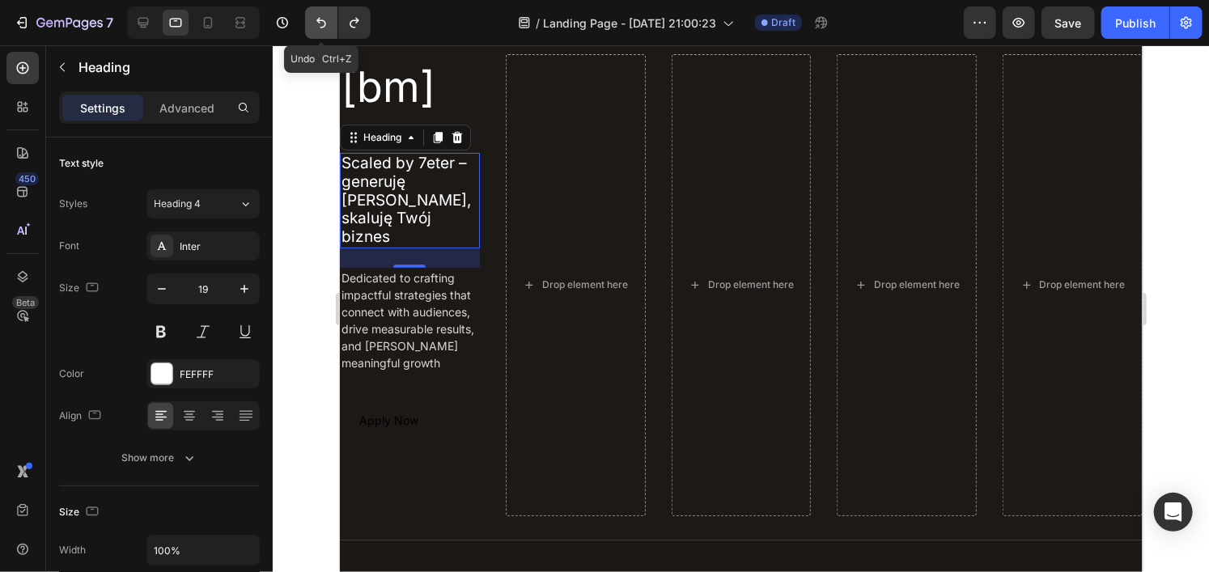
click at [319, 15] on icon "Undo/Redo" at bounding box center [321, 23] width 16 height 16
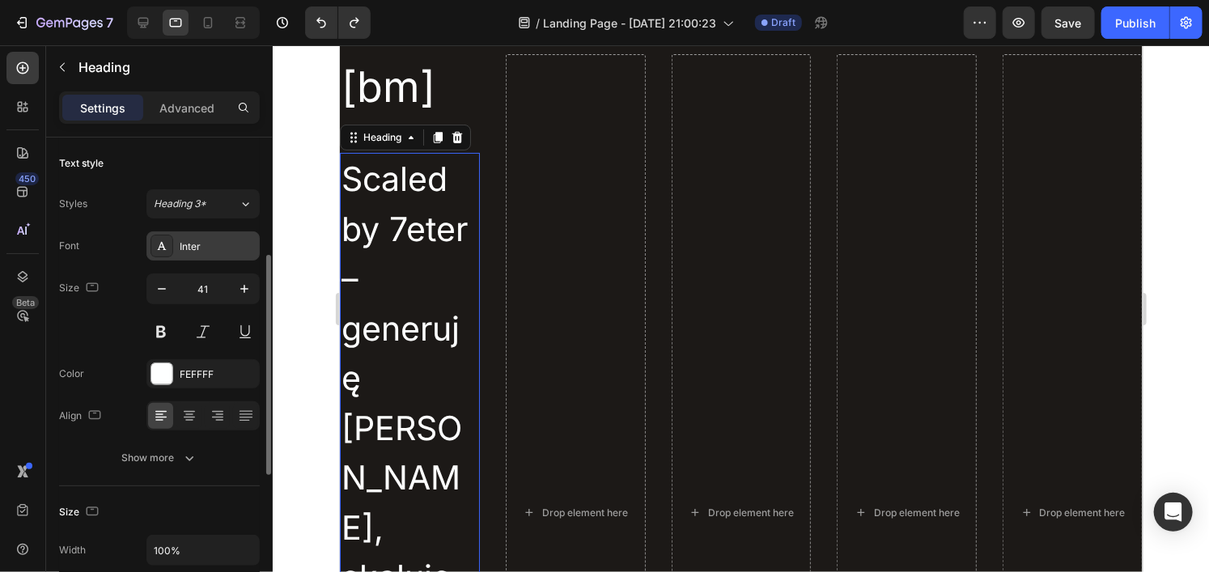
scroll to position [81, 0]
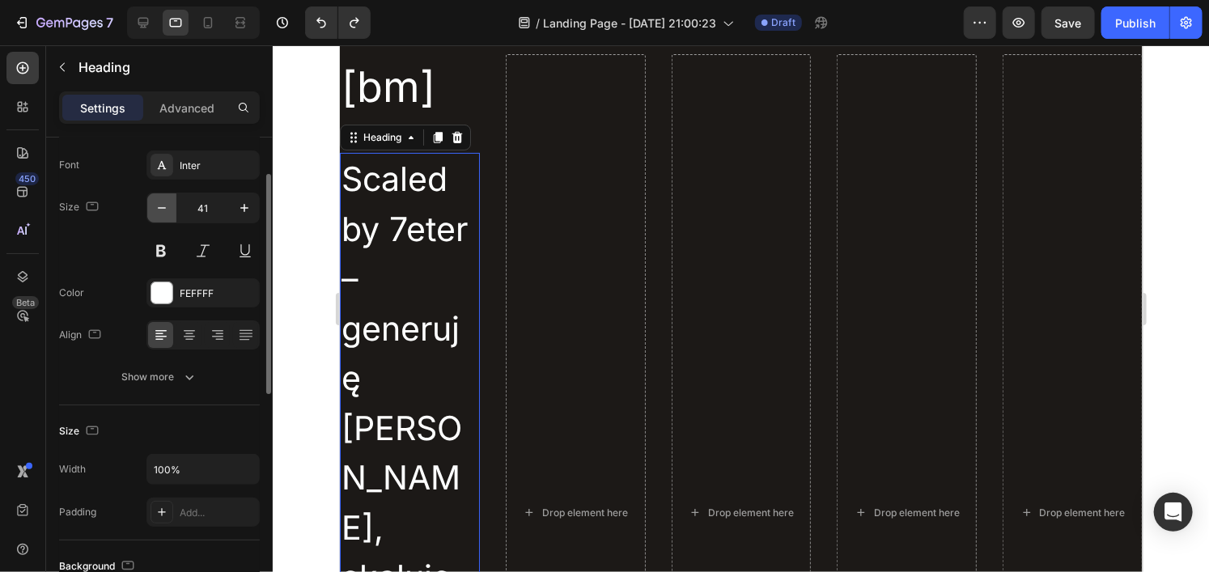
click at [156, 206] on icon "button" at bounding box center [162, 208] width 16 height 16
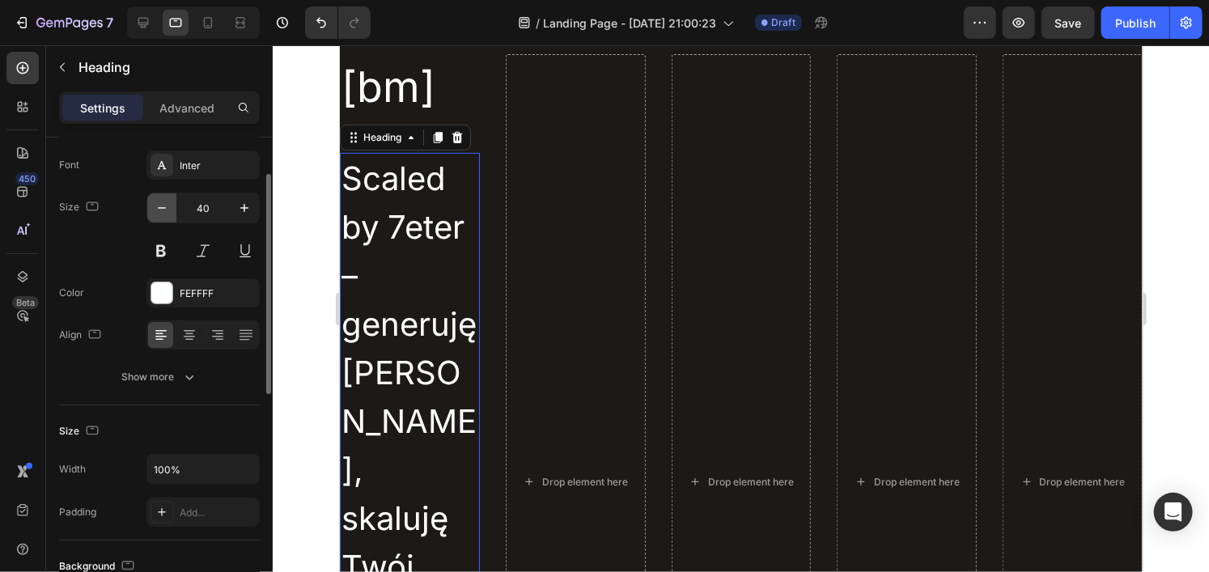
click at [156, 206] on icon "button" at bounding box center [162, 208] width 16 height 16
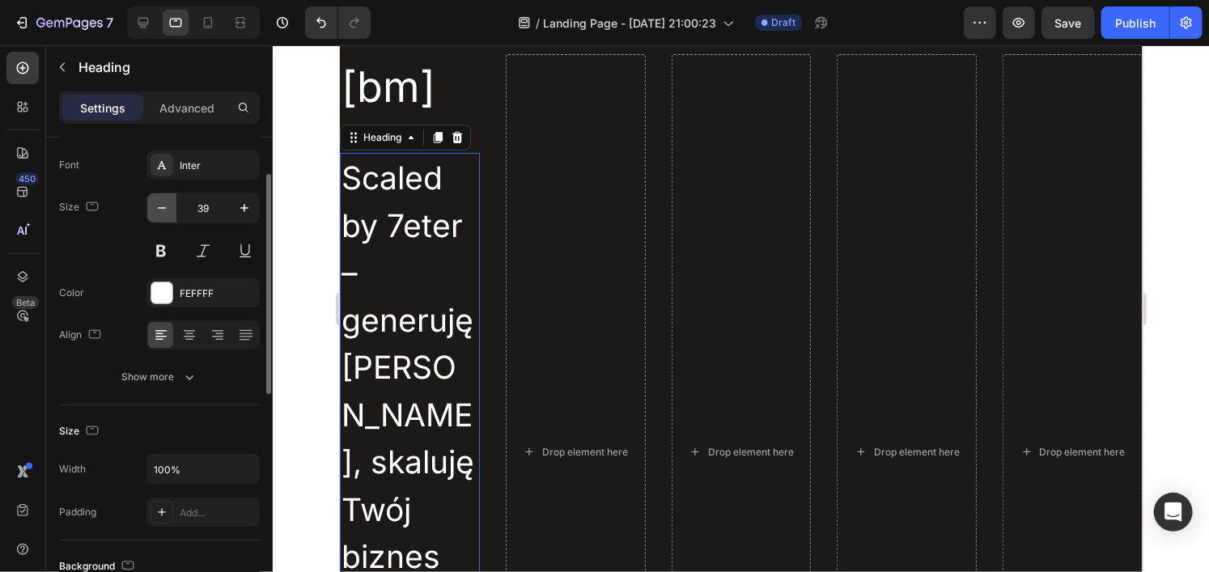
click at [156, 206] on icon "button" at bounding box center [162, 208] width 16 height 16
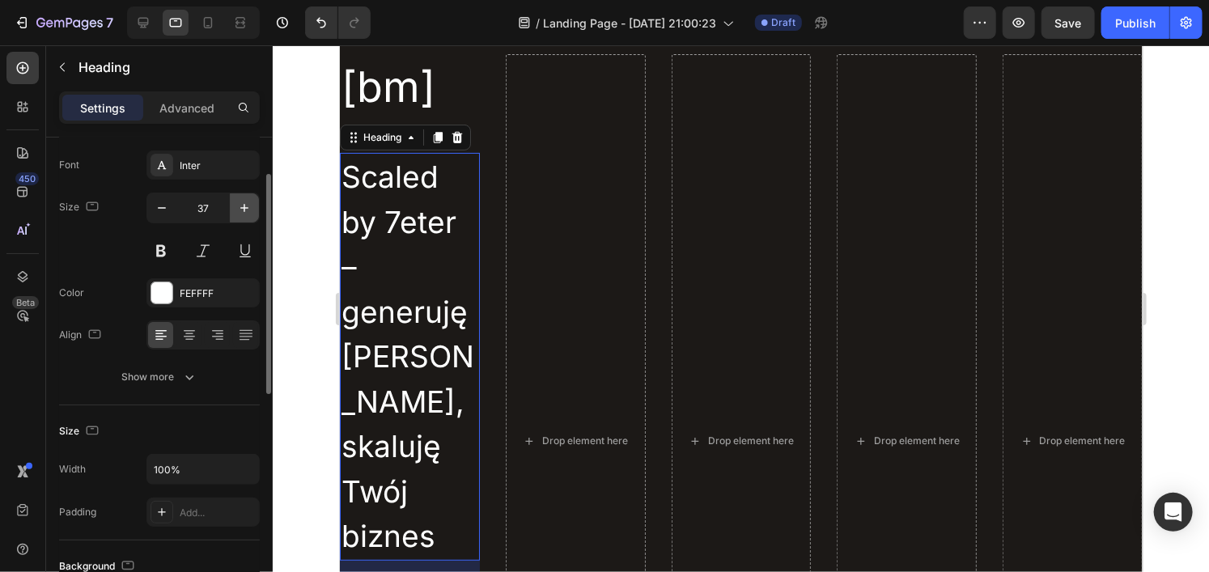
click at [241, 210] on icon "button" at bounding box center [244, 208] width 16 height 16
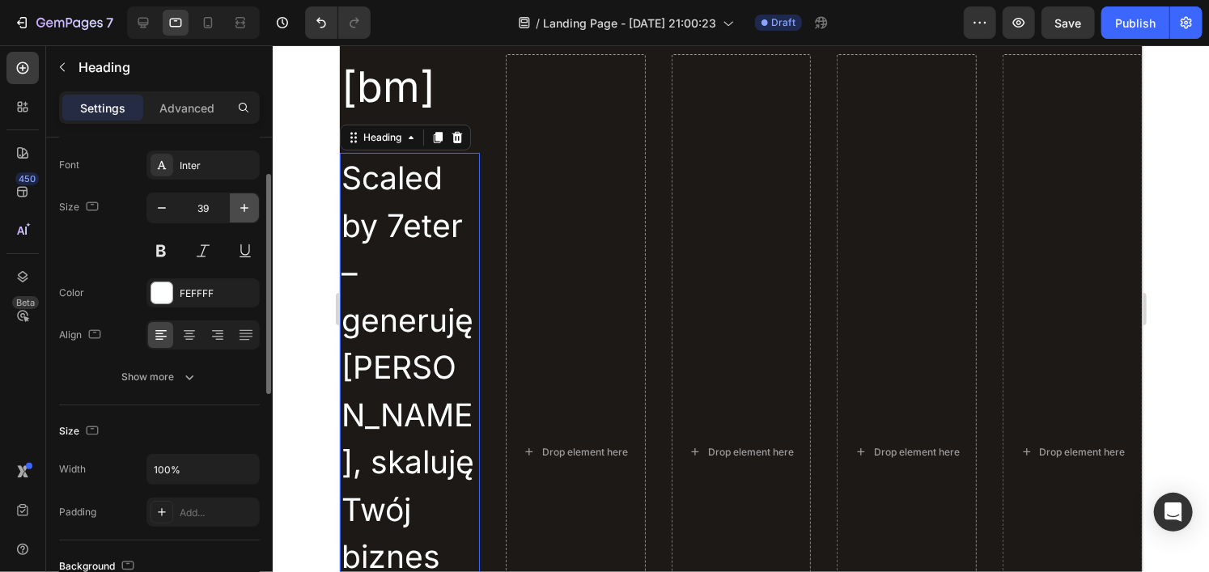
click at [241, 210] on icon "button" at bounding box center [244, 208] width 16 height 16
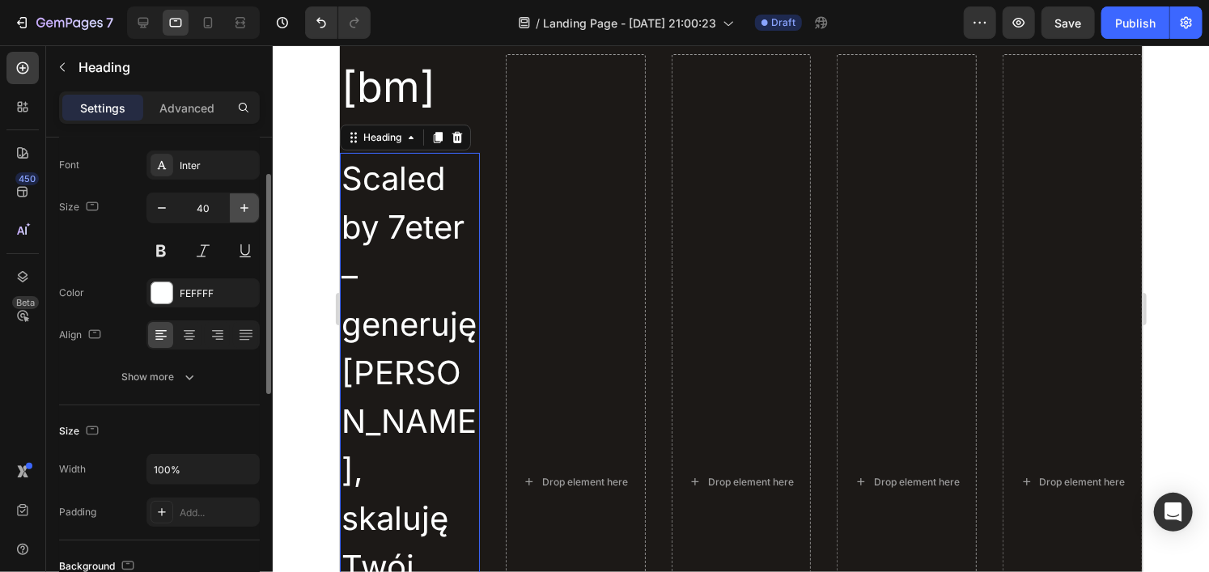
click at [241, 210] on icon "button" at bounding box center [244, 208] width 16 height 16
type input "42"
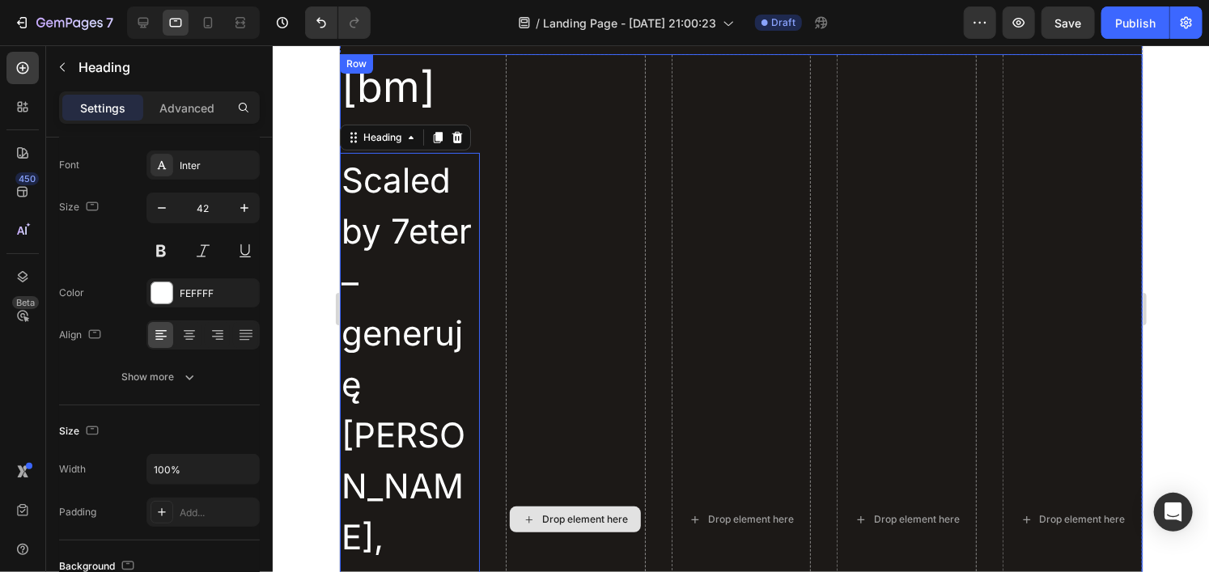
click at [565, 165] on div "Drop element here" at bounding box center [575, 518] width 140 height 931
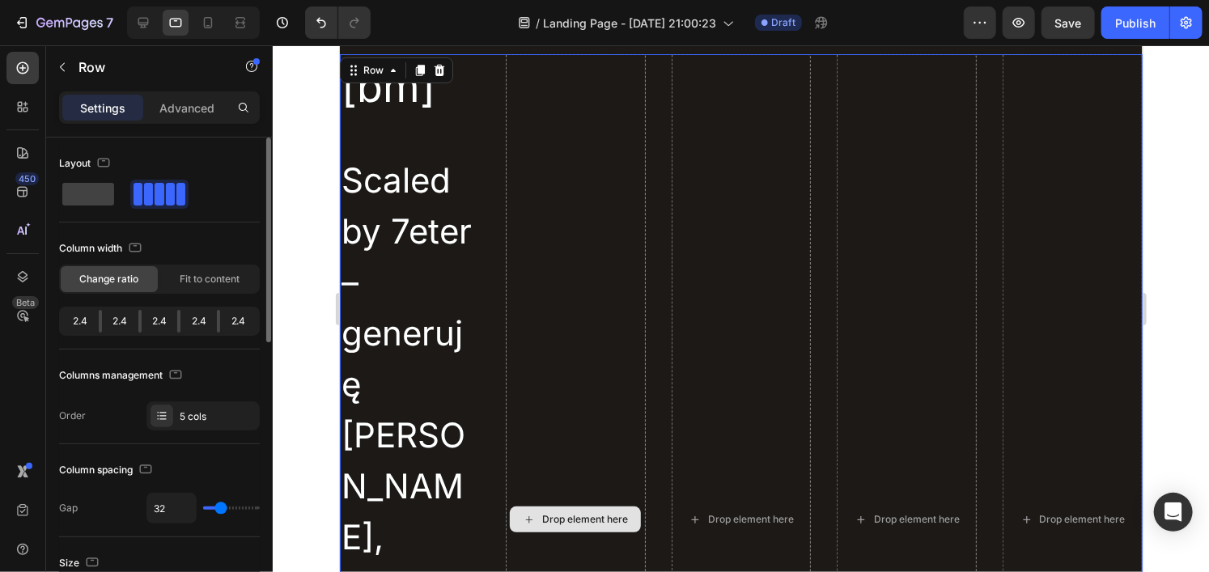
click at [565, 164] on div "Drop element here" at bounding box center [575, 518] width 140 height 931
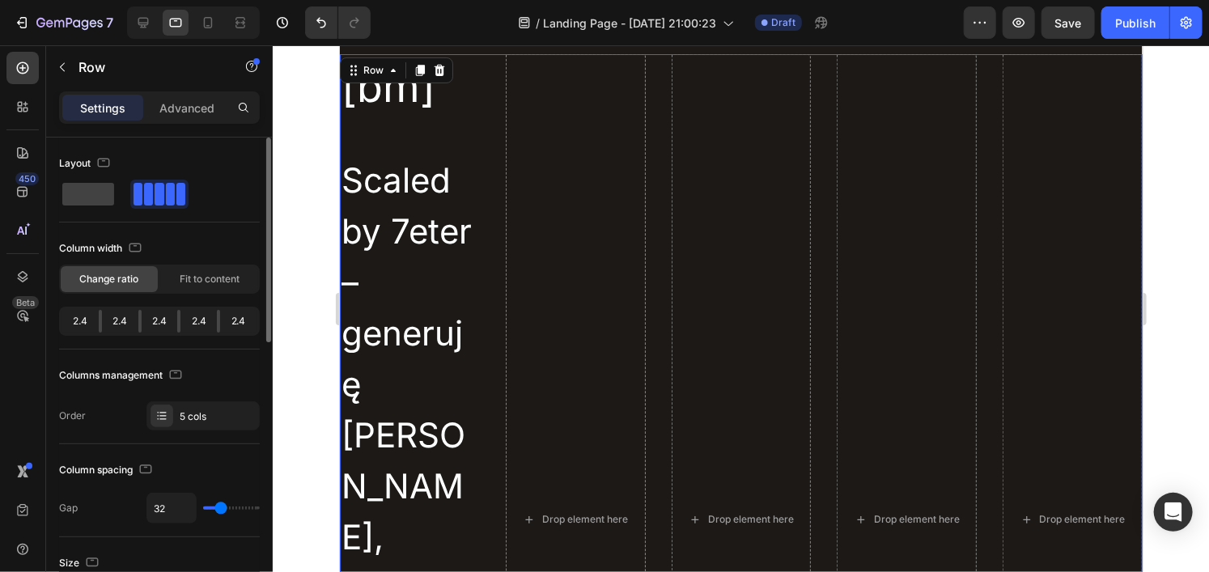
click at [170, 185] on span at bounding box center [170, 194] width 9 height 23
click at [66, 198] on span at bounding box center [88, 194] width 52 height 23
type input "0"
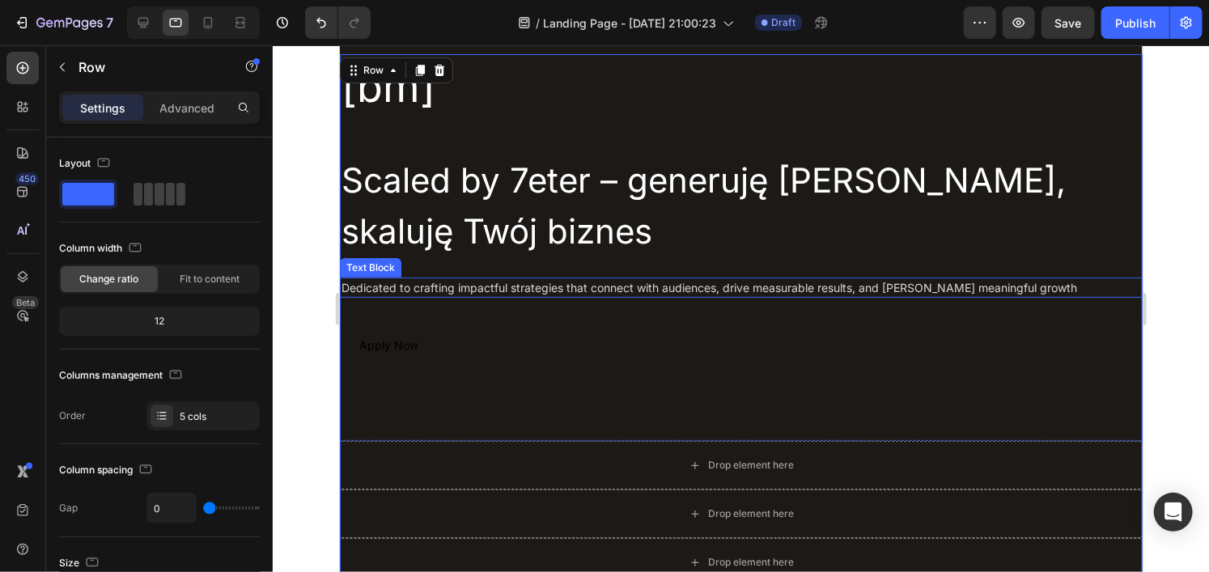
click at [778, 286] on div "Dedicated to crafting impactful strategies that connect with audiences, drive m…" at bounding box center [740, 287] width 803 height 20
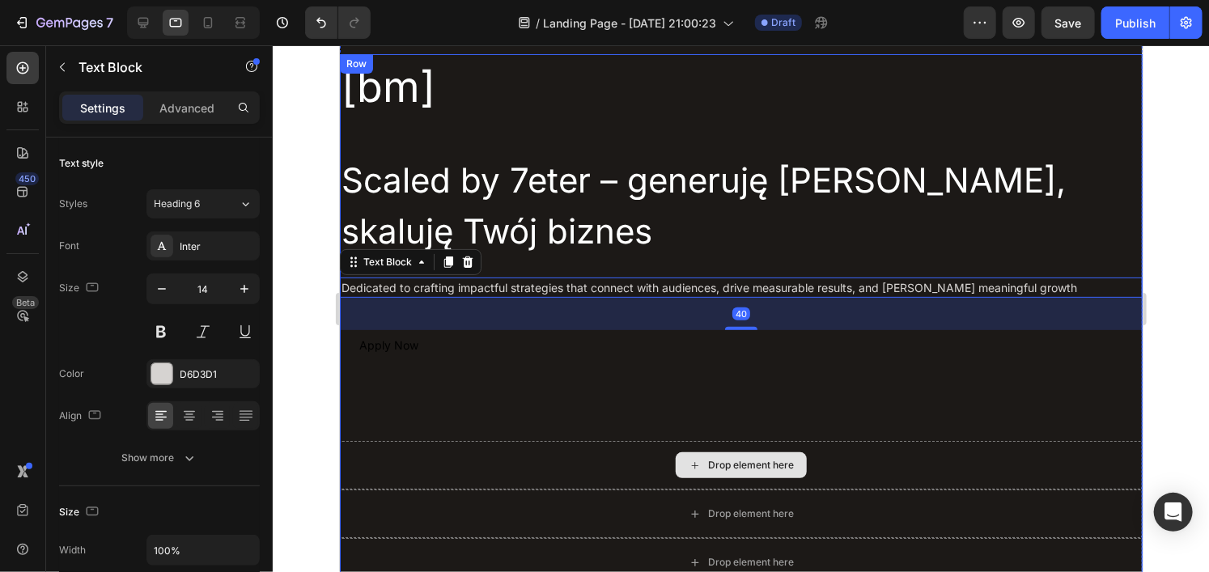
click at [756, 446] on div "Drop element here" at bounding box center [740, 464] width 803 height 49
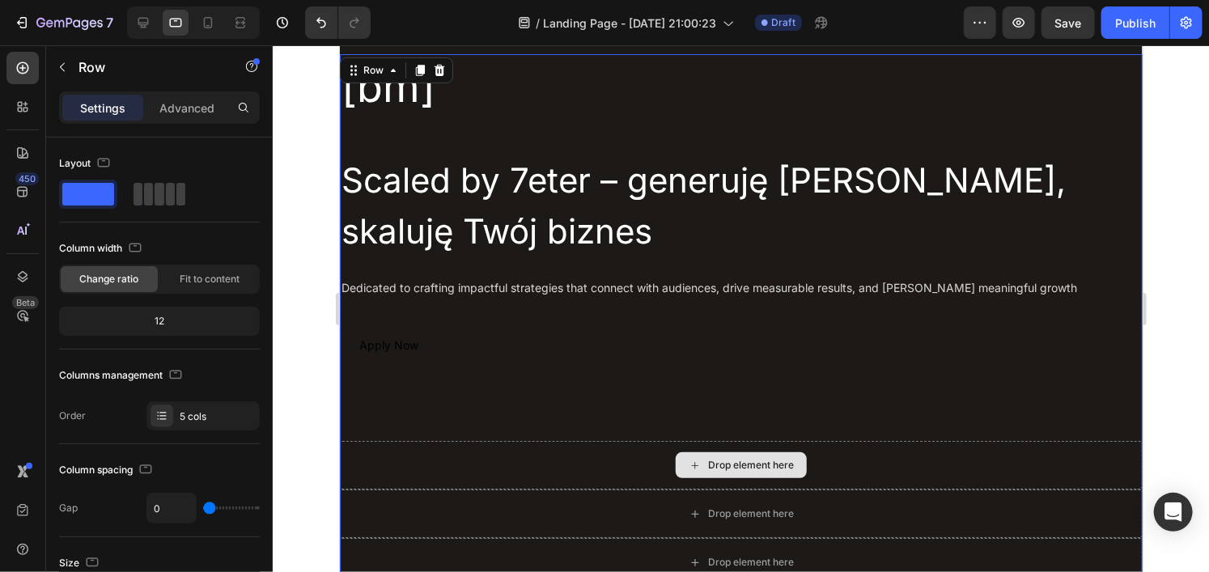
click at [932, 481] on div "Drop element here" at bounding box center [740, 464] width 803 height 49
click at [920, 462] on div "Drop element here" at bounding box center [740, 464] width 803 height 49
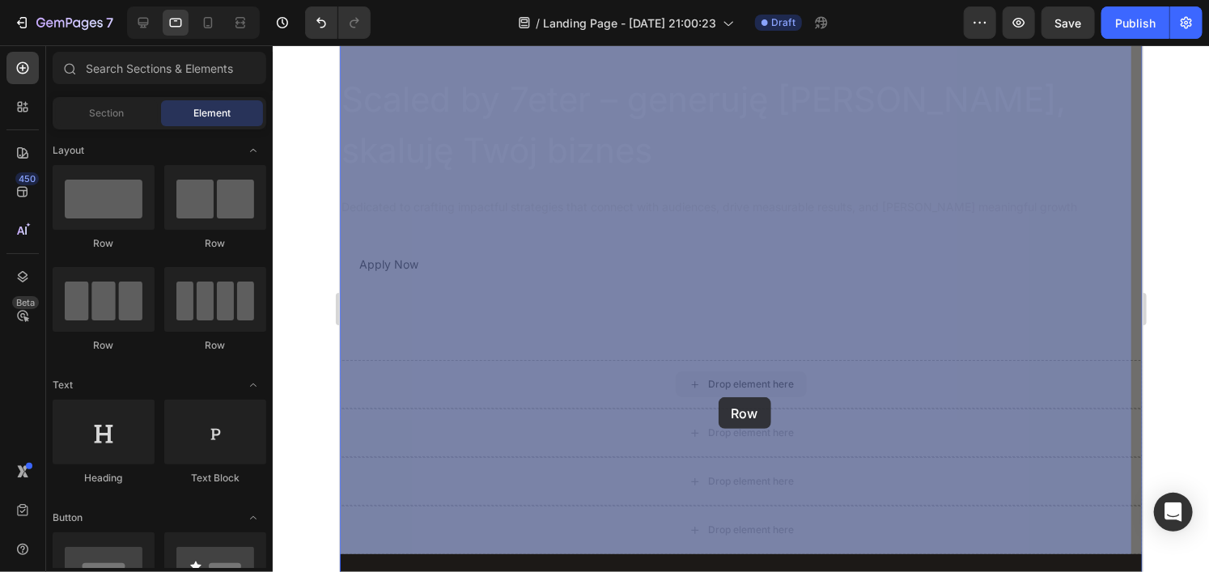
drag, startPoint x: 701, startPoint y: 452, endPoint x: 719, endPoint y: 379, distance: 75.0
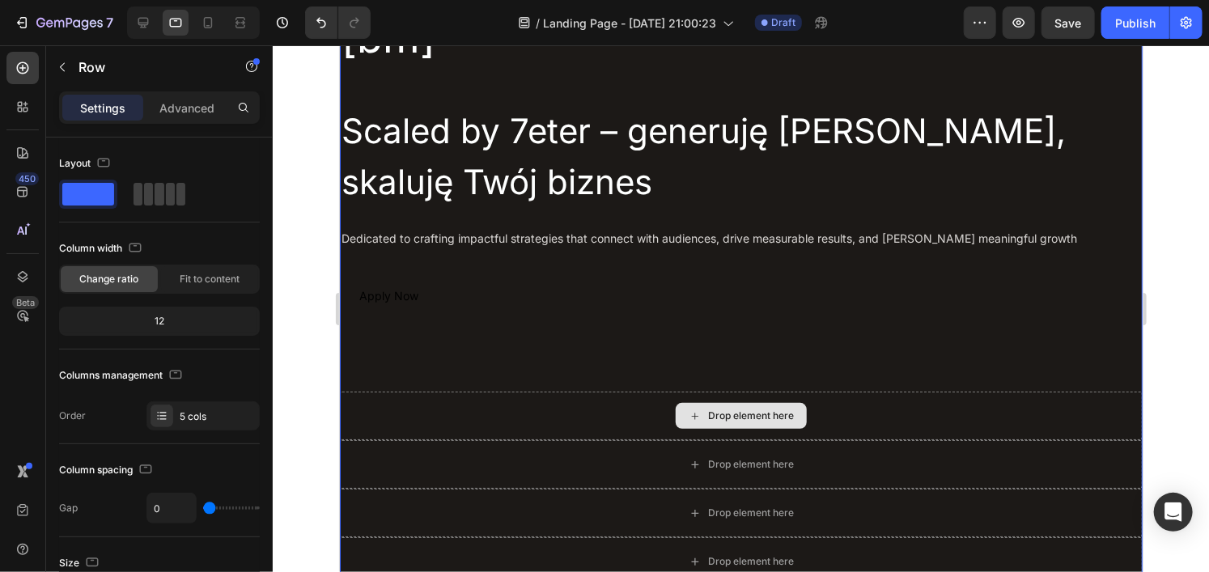
scroll to position [81, 0]
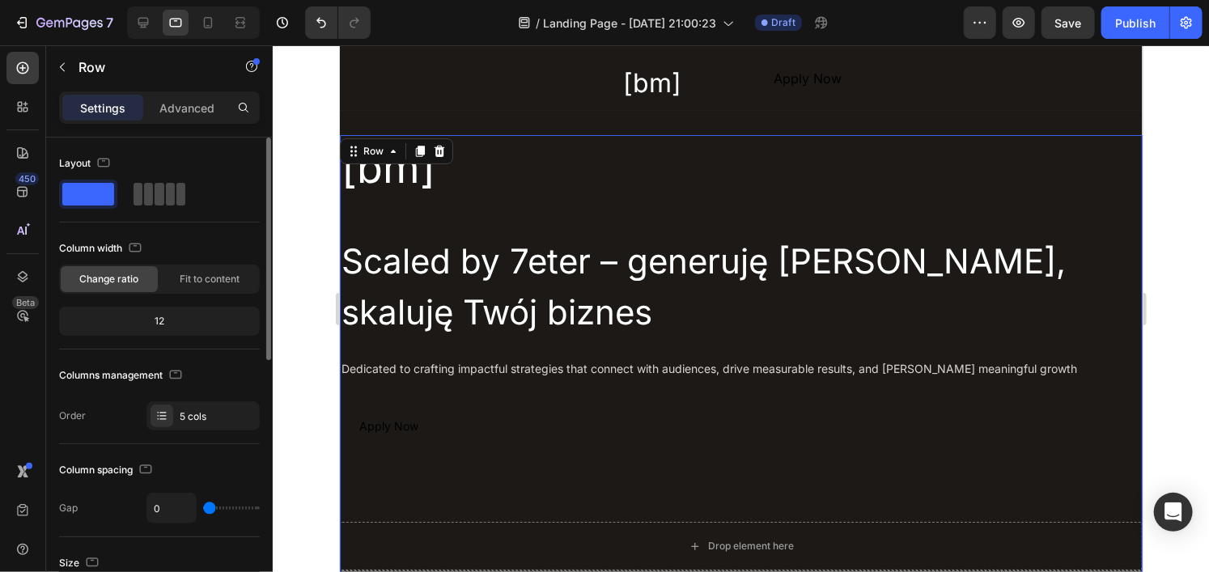
click at [148, 190] on span at bounding box center [148, 194] width 9 height 23
type input "32"
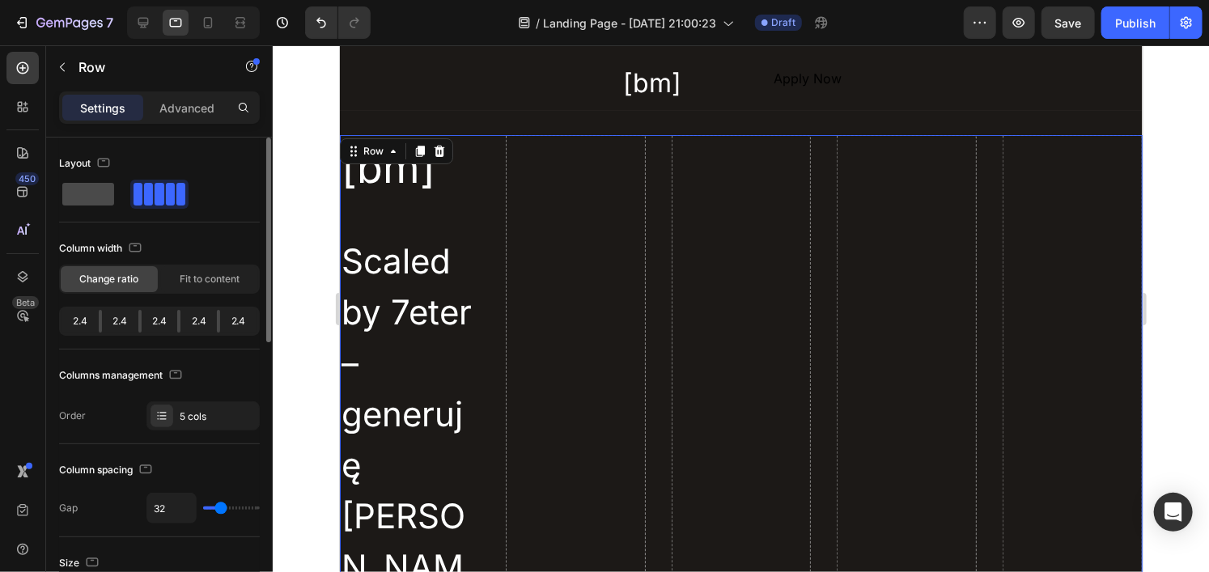
click at [90, 193] on span at bounding box center [88, 194] width 52 height 23
type input "0"
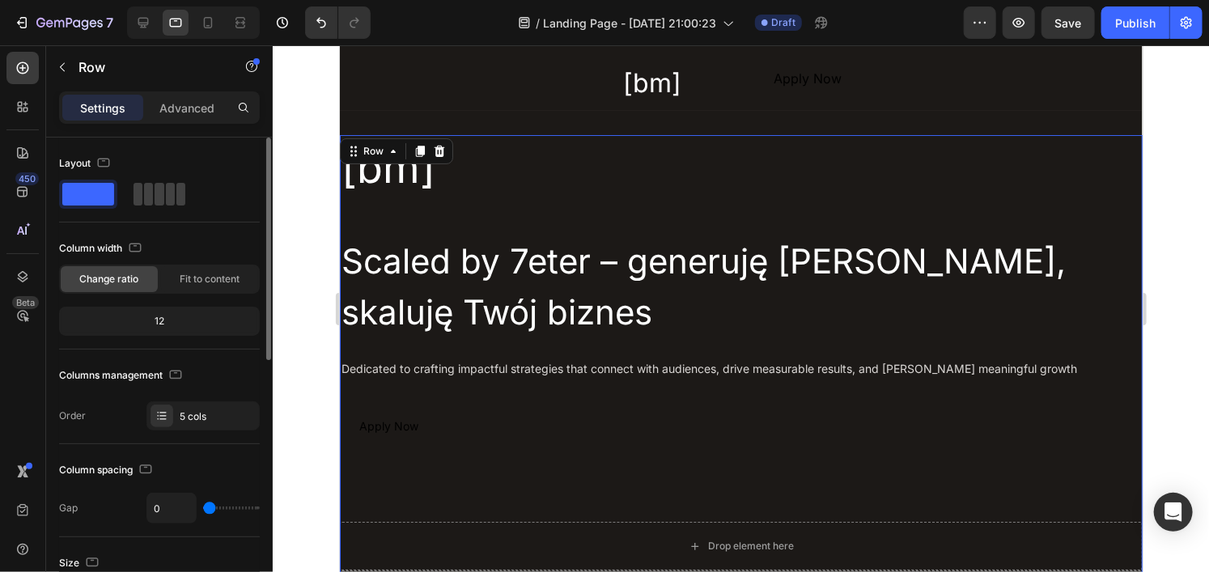
click at [151, 317] on div "12" at bounding box center [159, 321] width 194 height 23
click at [222, 280] on span "Fit to content" at bounding box center [210, 279] width 60 height 15
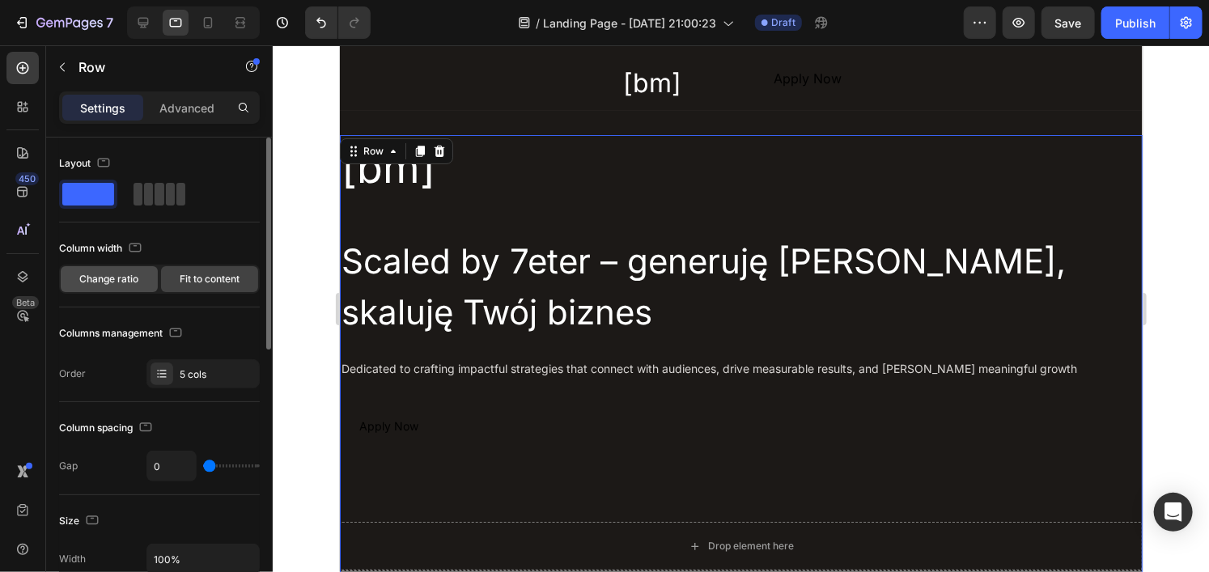
click at [127, 277] on span "Change ratio" at bounding box center [109, 279] width 59 height 15
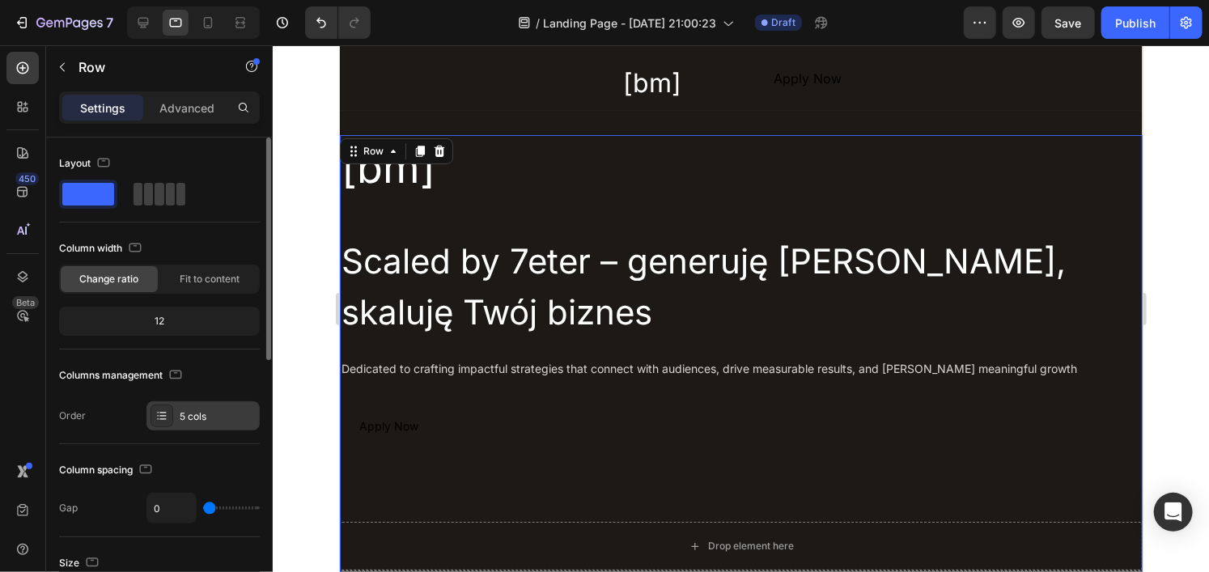
click at [198, 413] on div "5 cols" at bounding box center [218, 417] width 76 height 15
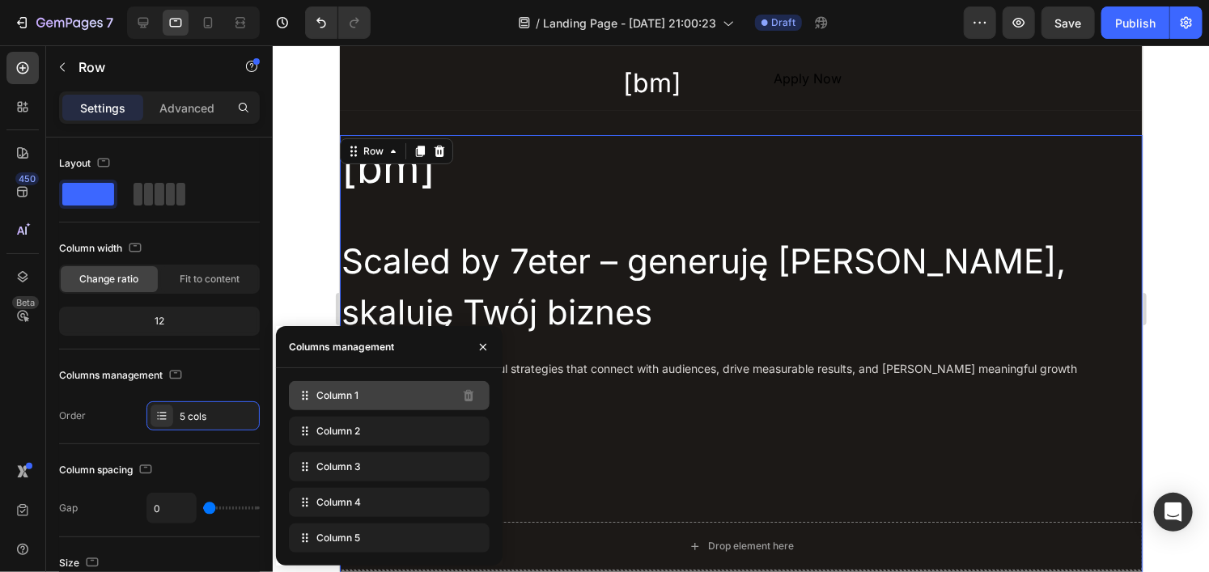
click at [372, 384] on div "Column 1" at bounding box center [389, 395] width 201 height 29
click at [372, 397] on div "Column 1" at bounding box center [389, 395] width 201 height 29
click at [448, 407] on div "Column 1" at bounding box center [389, 395] width 201 height 29
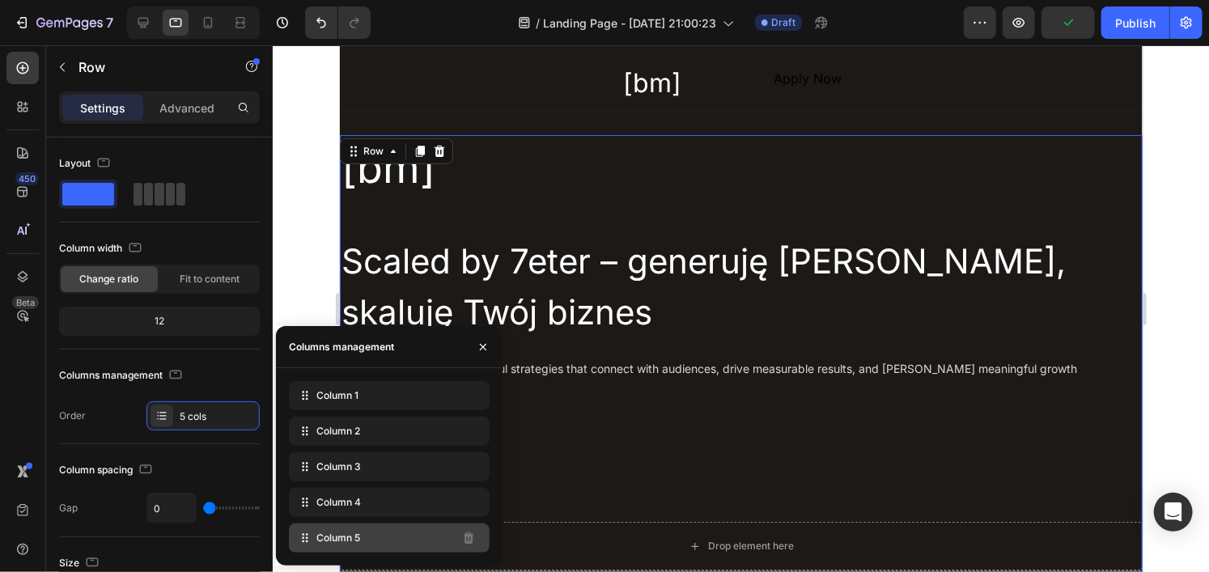
click at [455, 546] on div "Column 5" at bounding box center [389, 538] width 201 height 29
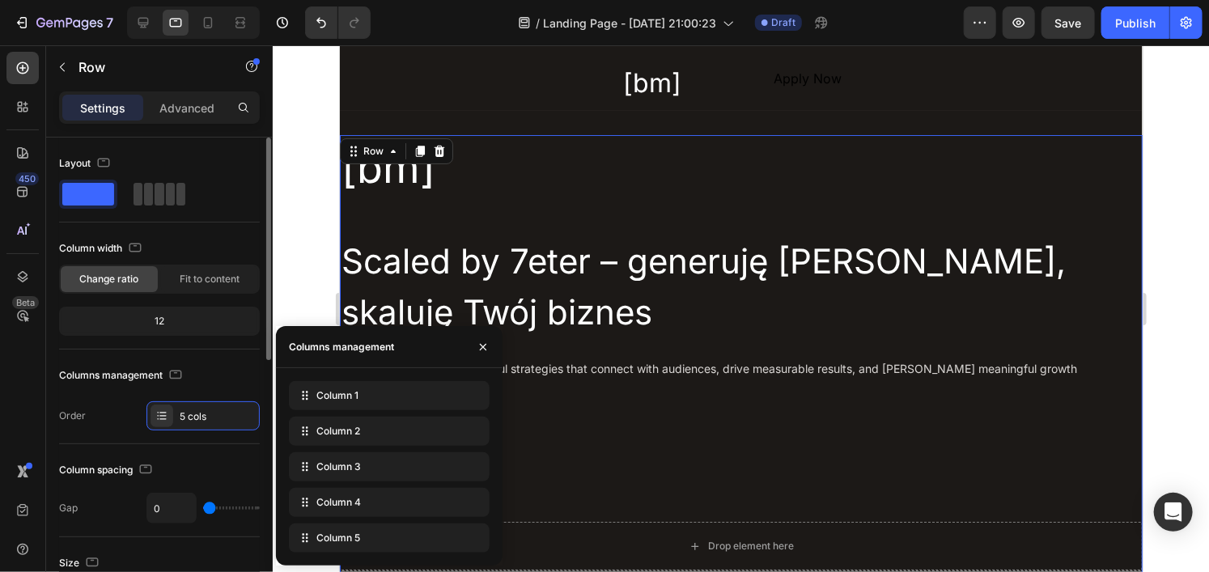
click at [164, 455] on div "Column spacing Gap 0" at bounding box center [159, 490] width 201 height 93
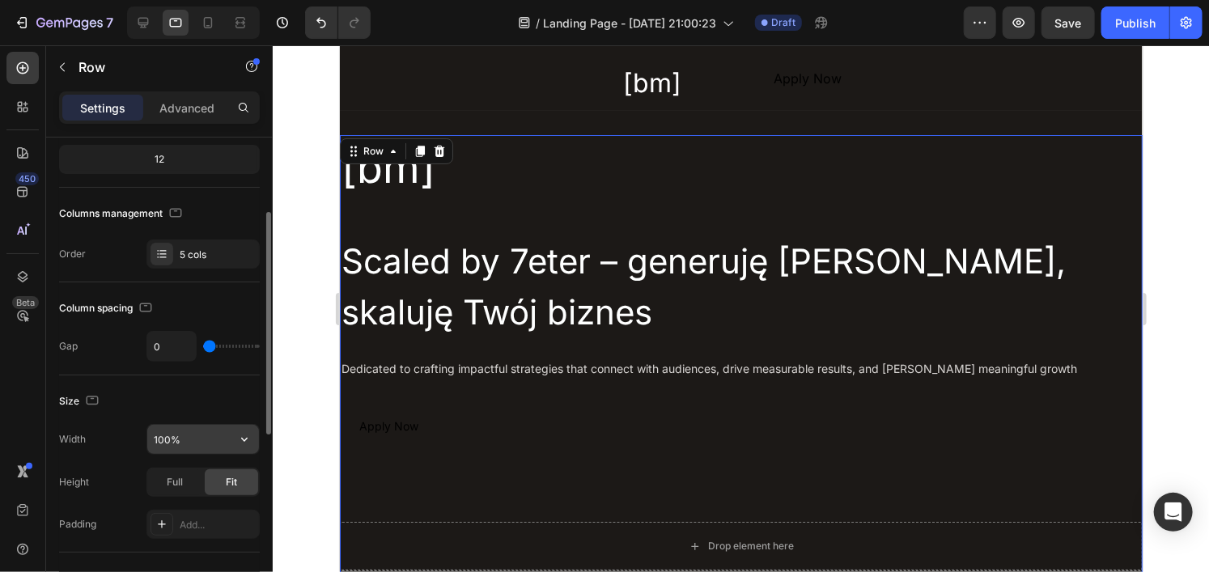
scroll to position [243, 0]
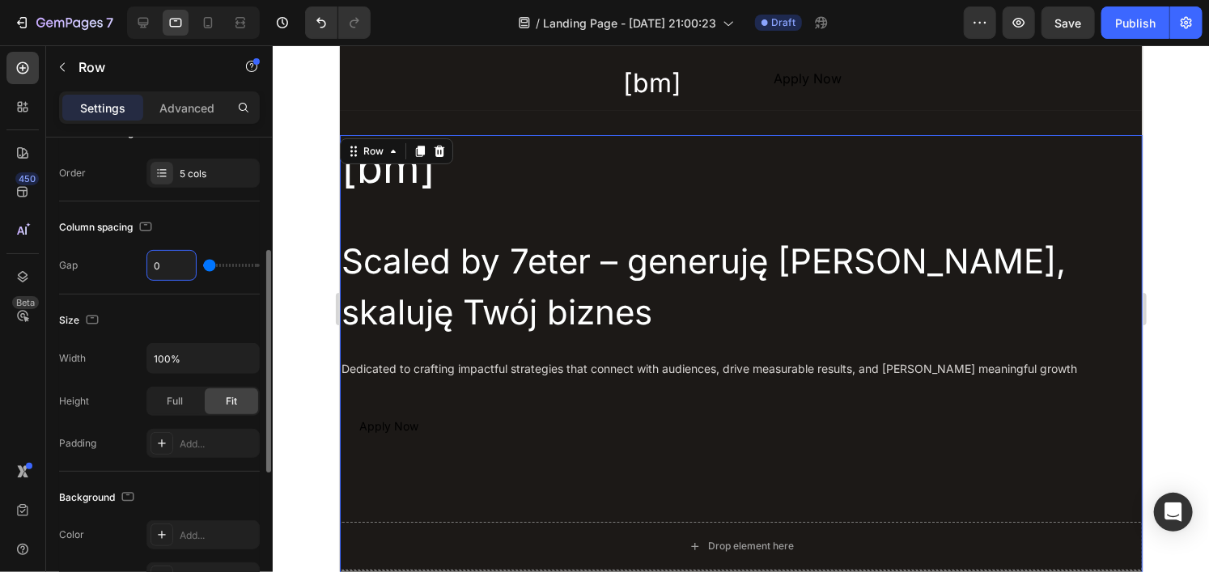
type input "1"
type input "12"
type input "123"
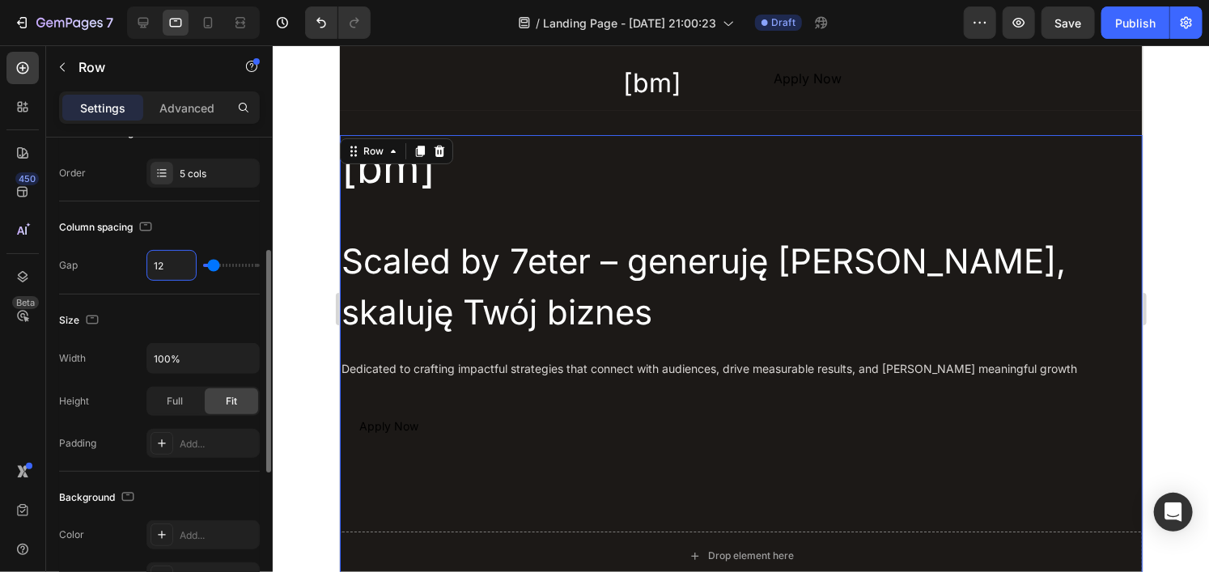
type input "120"
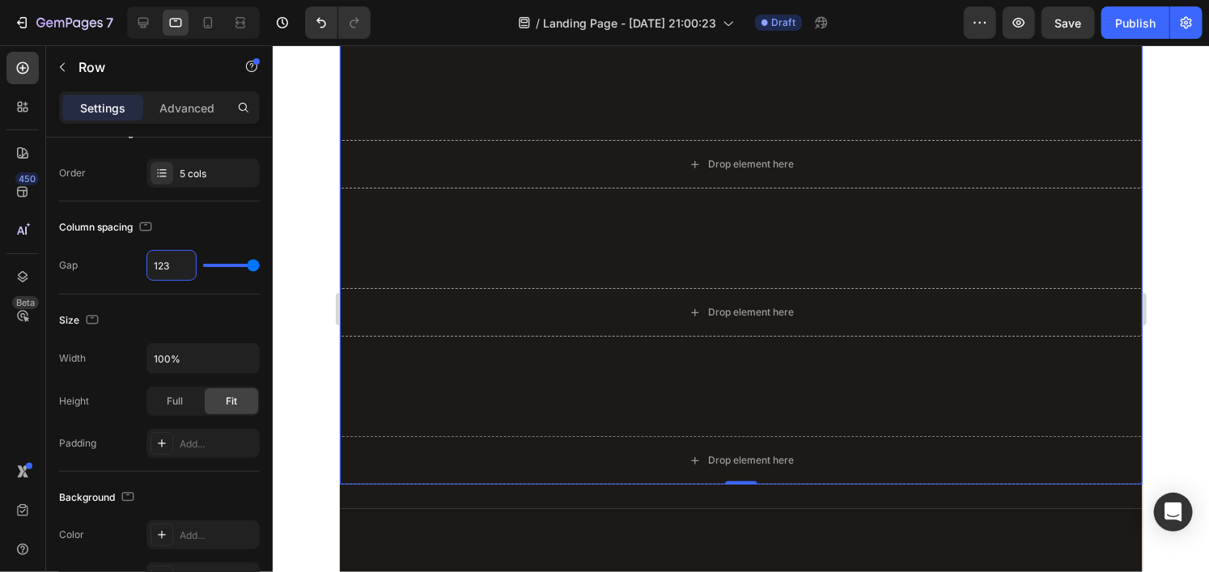
scroll to position [729, 0]
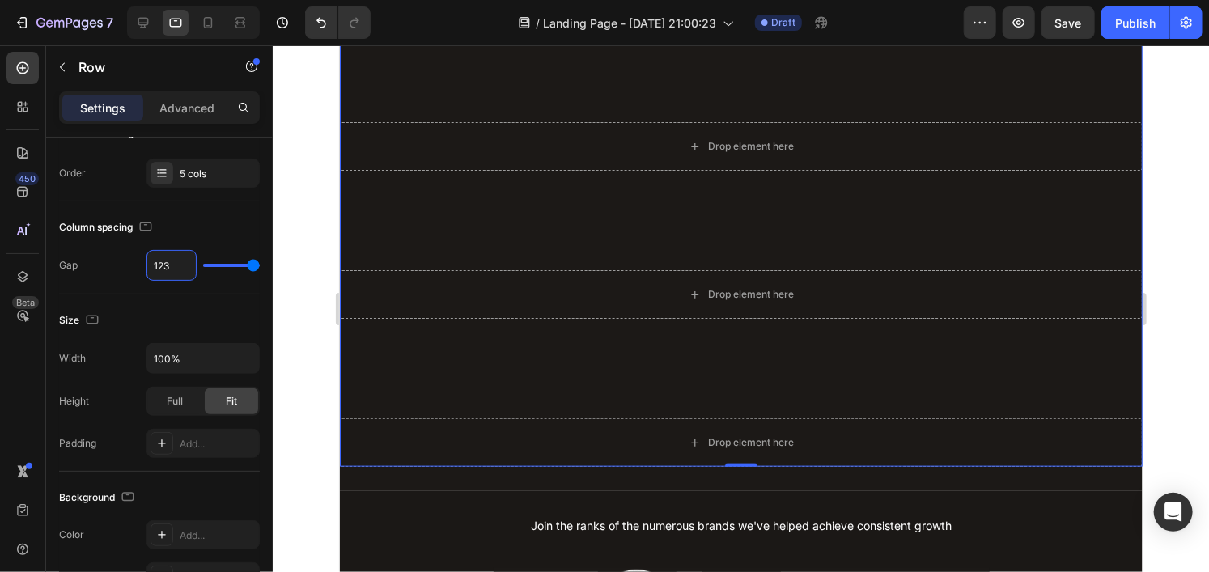
type input "12"
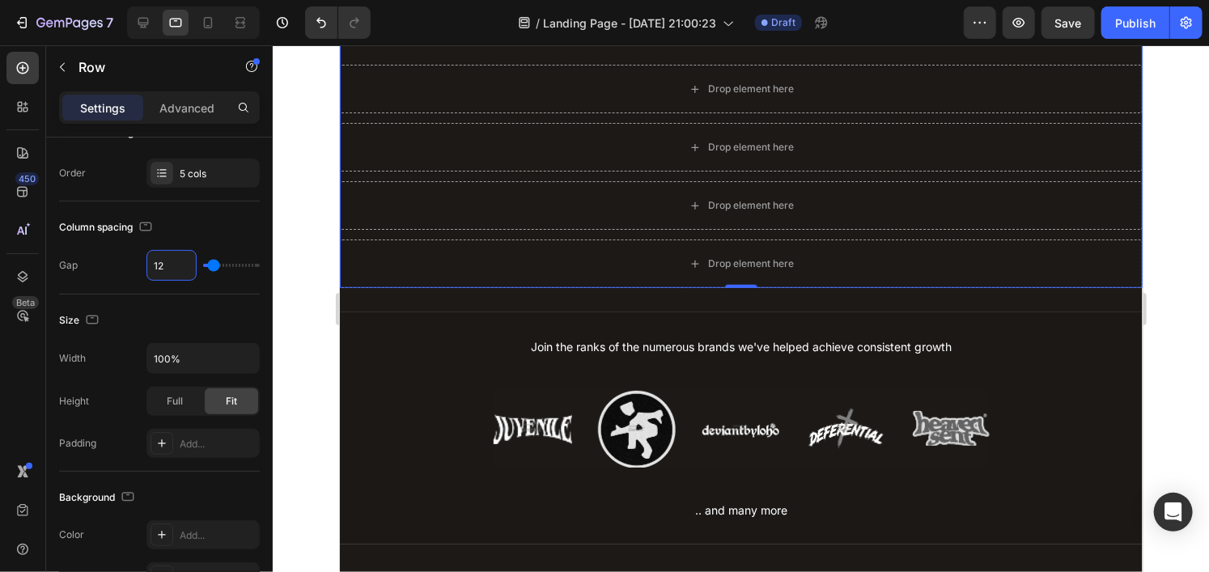
type input "1"
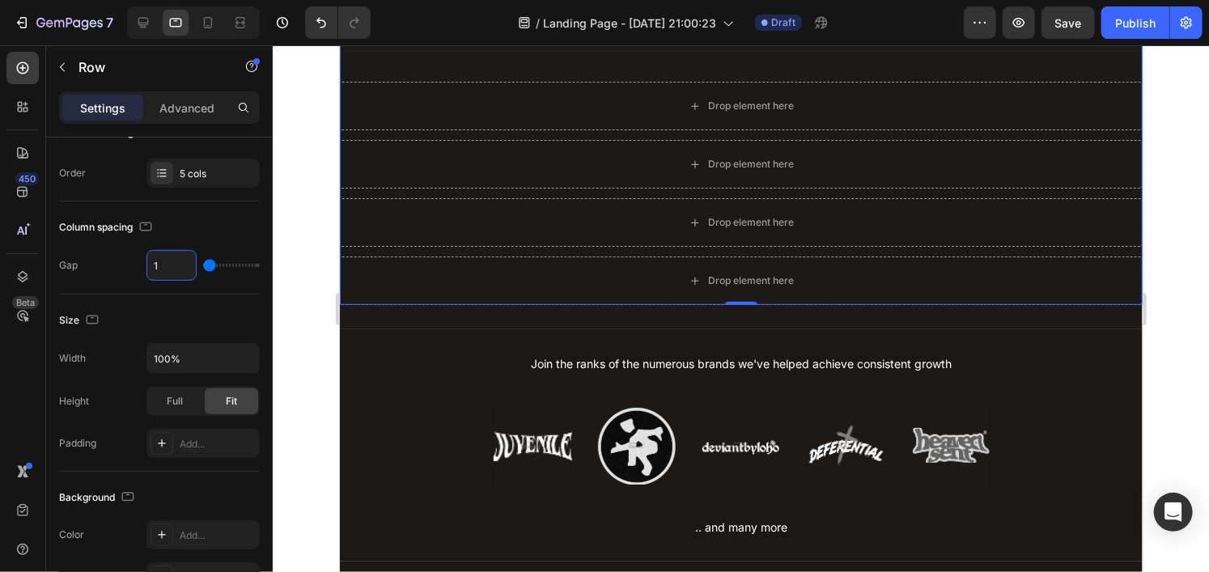
type input "0"
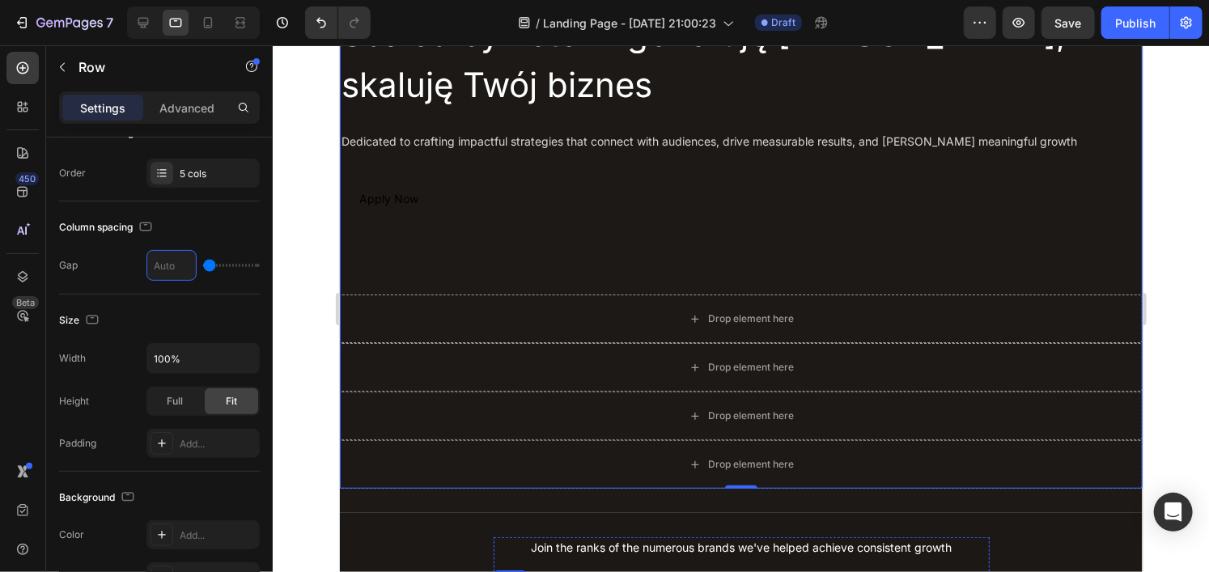
scroll to position [286, 0]
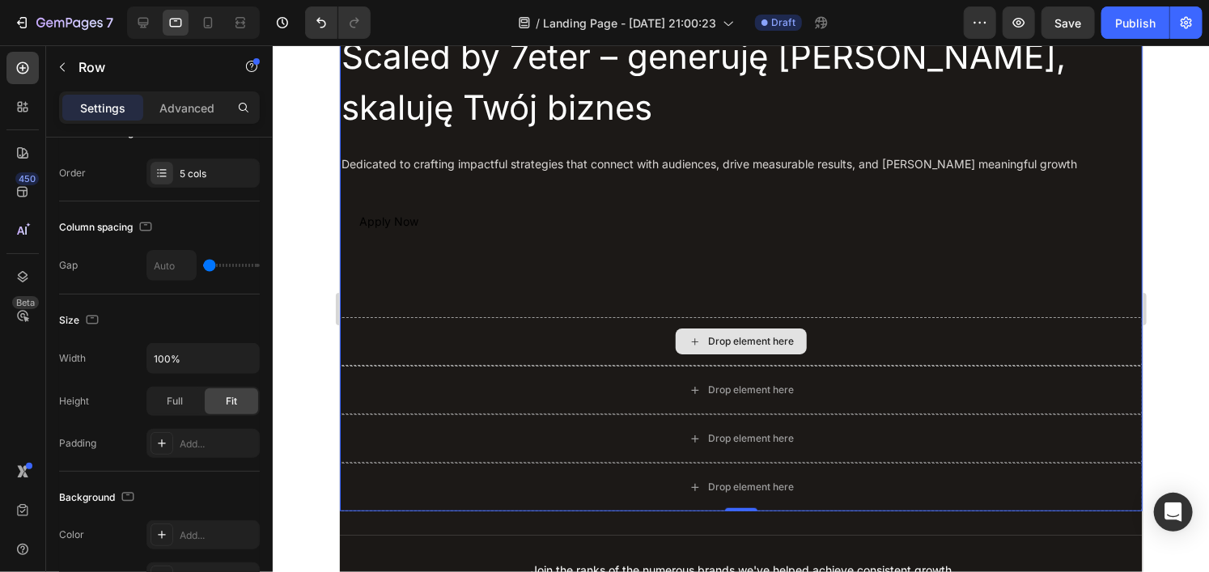
click at [852, 321] on div "Drop element here" at bounding box center [740, 341] width 803 height 49
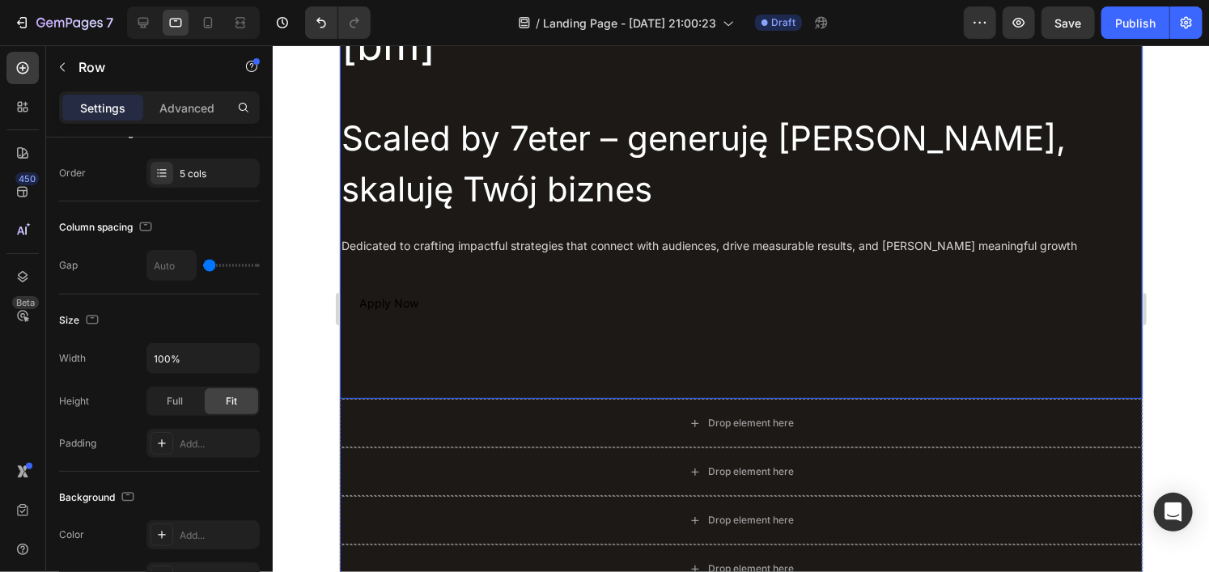
scroll to position [124, 0]
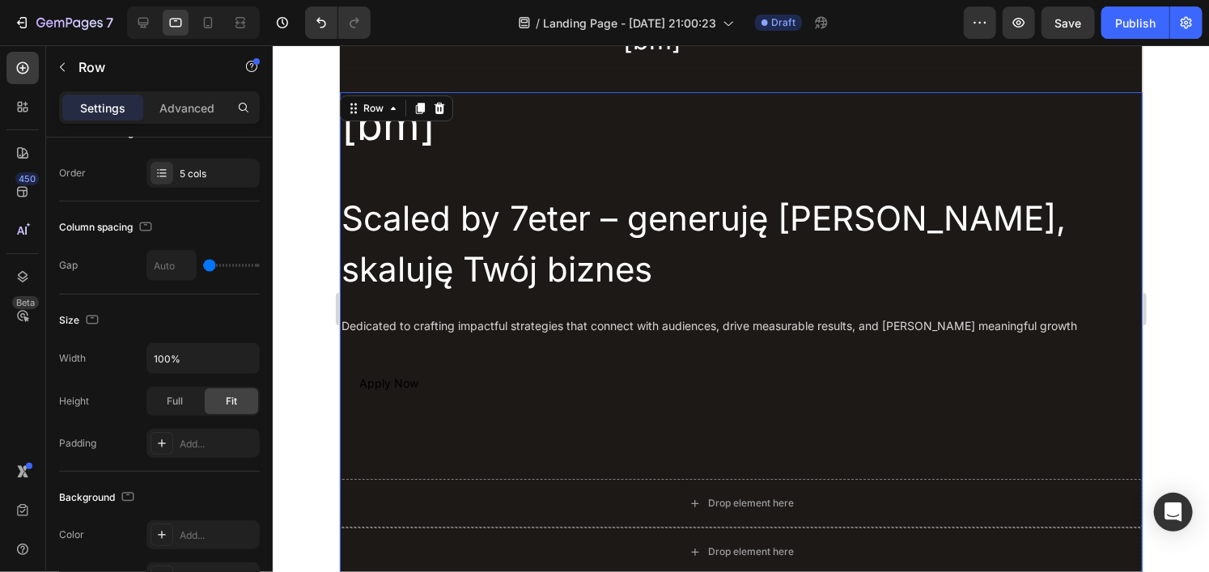
click at [312, 380] on div at bounding box center [741, 308] width 937 height 527
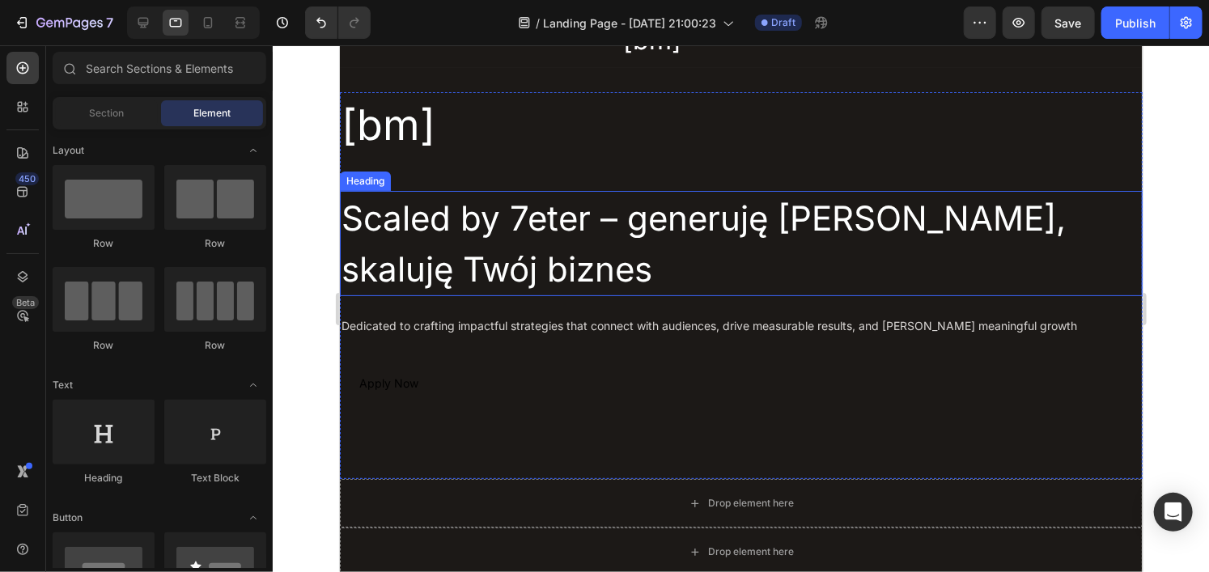
click at [431, 203] on p "Scaled by 7eter – generuję [PERSON_NAME], skaluję Twój biznes" at bounding box center [741, 243] width 800 height 102
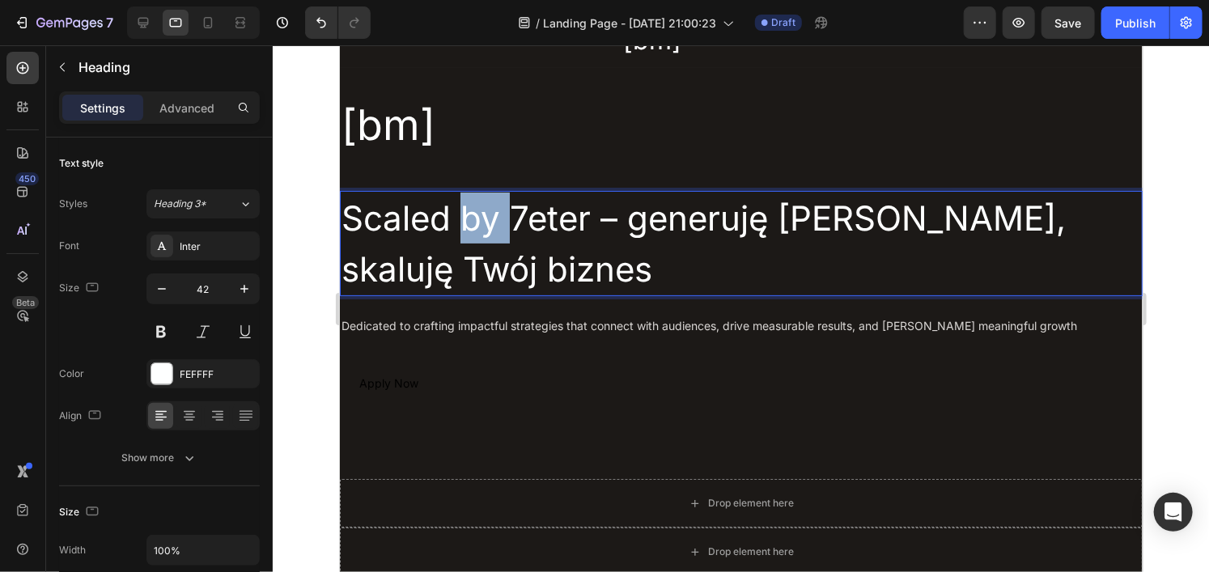
click at [484, 220] on p "Scaled by 7eter – generuję [PERSON_NAME], skaluję Twój biznes" at bounding box center [741, 243] width 800 height 102
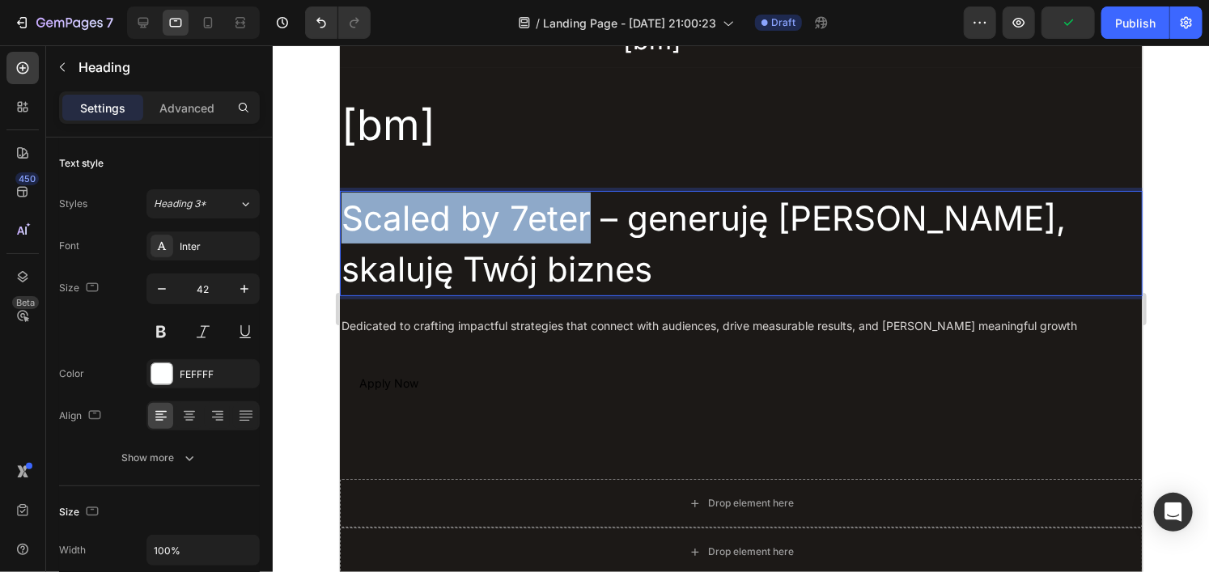
drag, startPoint x: 584, startPoint y: 218, endPoint x: 335, endPoint y: 210, distance: 249.4
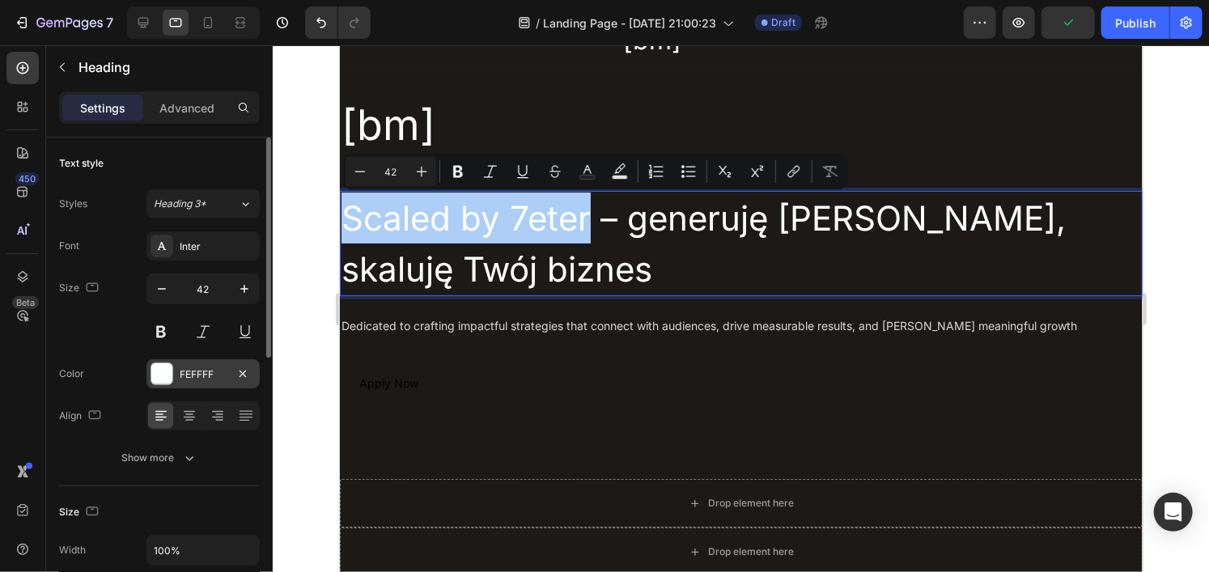
click at [187, 377] on div "FEFFFF" at bounding box center [203, 374] width 47 height 15
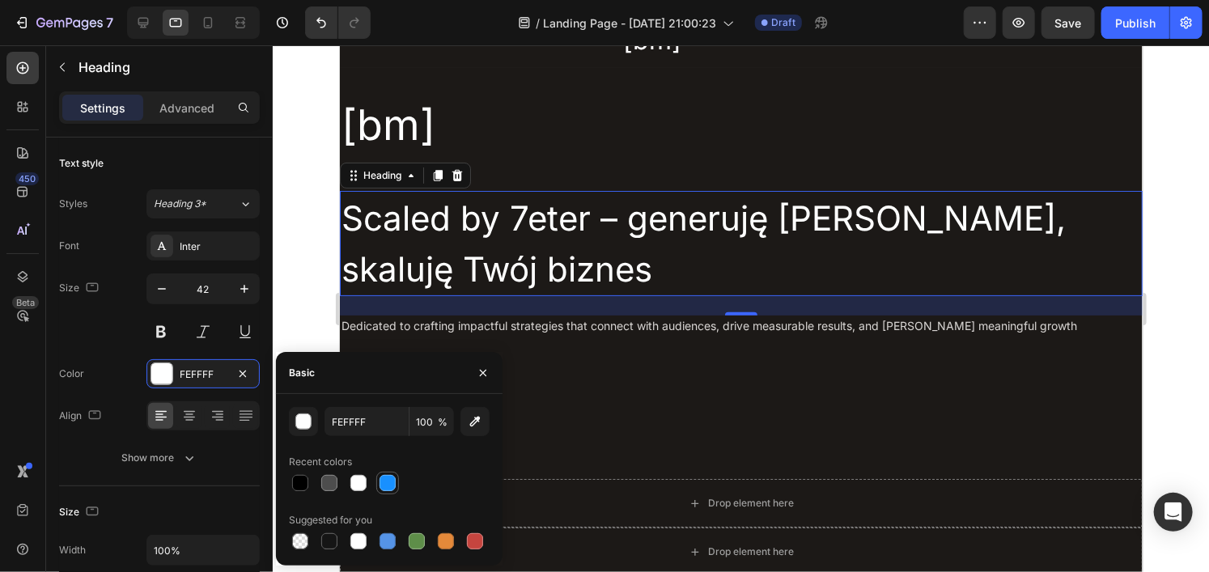
click at [396, 482] on div at bounding box center [387, 483] width 19 height 19
type input "1890FF"
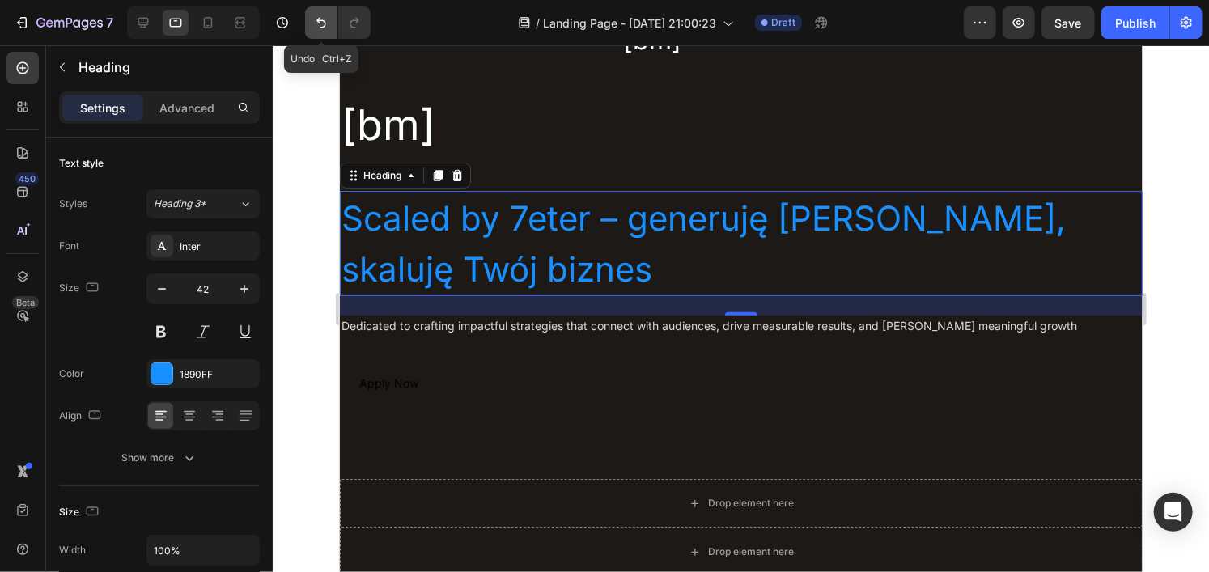
click at [317, 18] on icon "Undo/Redo" at bounding box center [321, 23] width 16 height 16
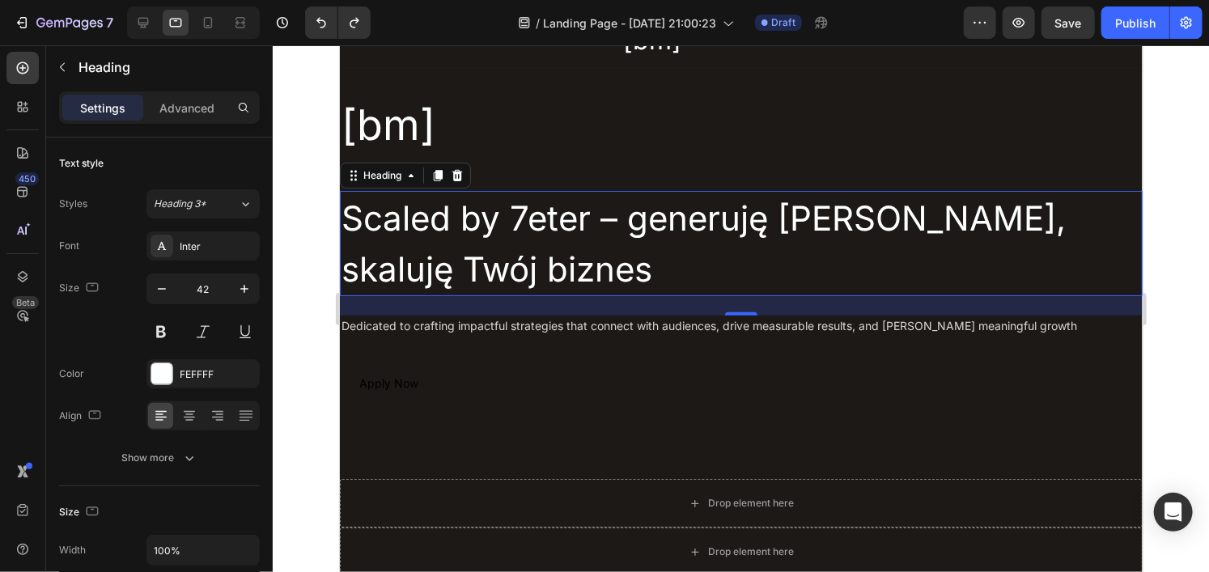
click at [308, 252] on div at bounding box center [741, 308] width 937 height 527
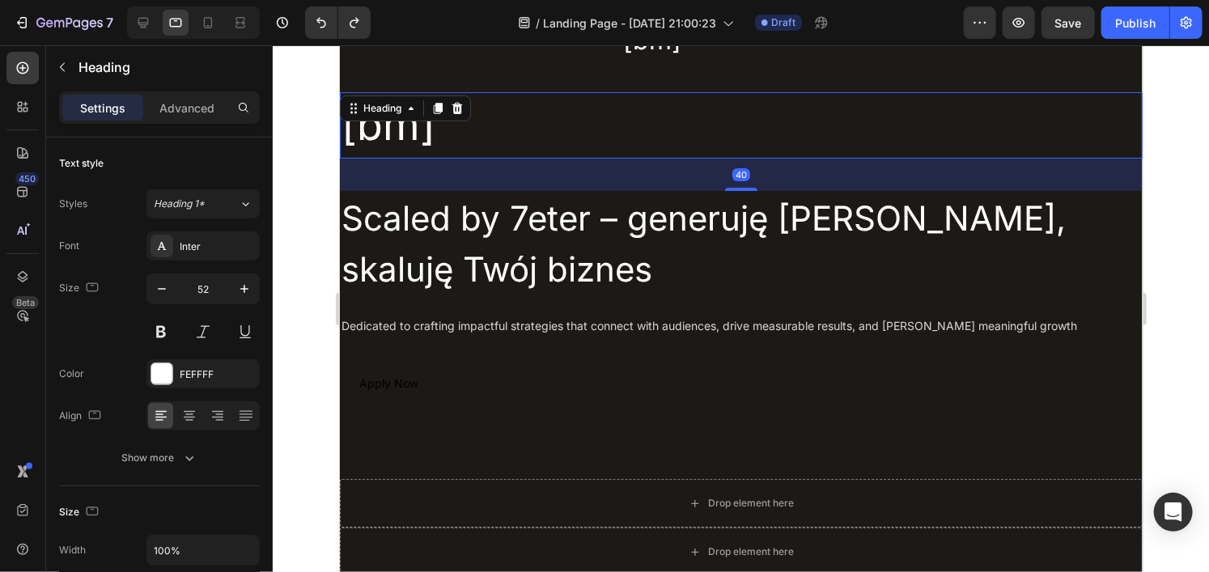
click at [406, 108] on div "[bm] Heading 40" at bounding box center [740, 124] width 803 height 66
click at [406, 108] on icon at bounding box center [410, 107] width 13 height 13
click at [449, 141] on h2 "[bm]" at bounding box center [740, 124] width 803 height 66
click at [449, 141] on p "[bm]" at bounding box center [741, 124] width 800 height 63
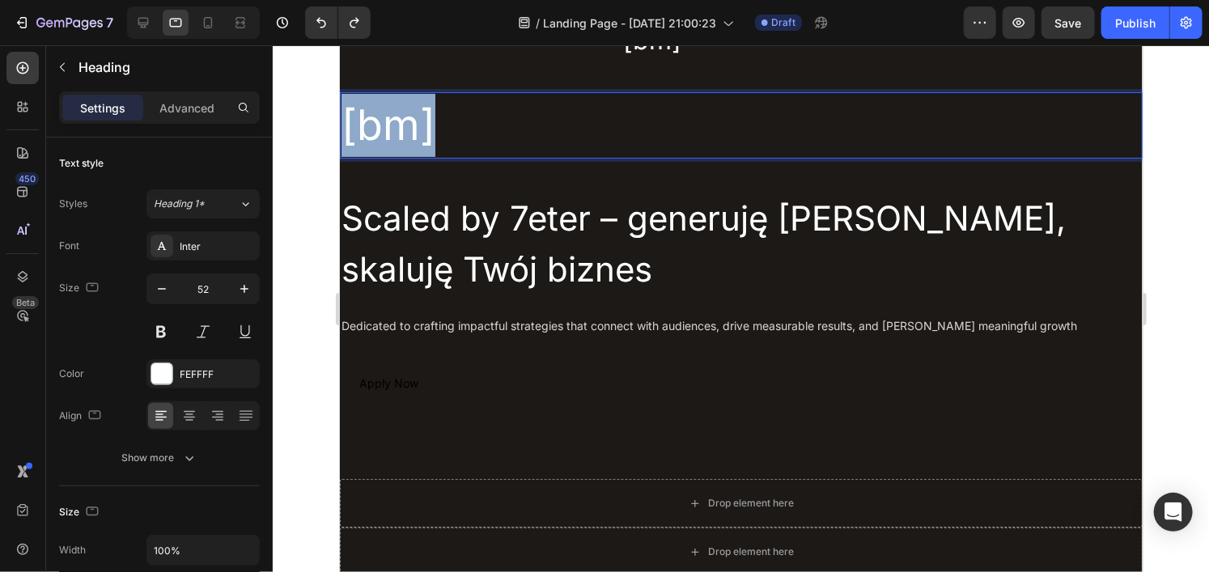
click at [449, 141] on p "[bm]" at bounding box center [741, 124] width 800 height 63
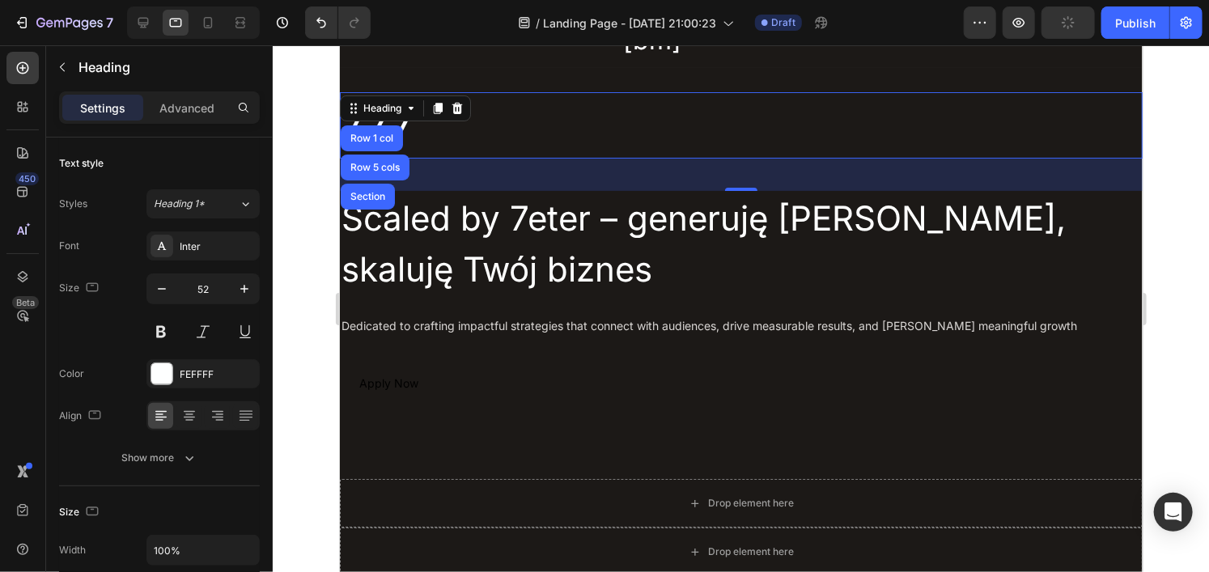
click at [295, 149] on div at bounding box center [741, 308] width 937 height 527
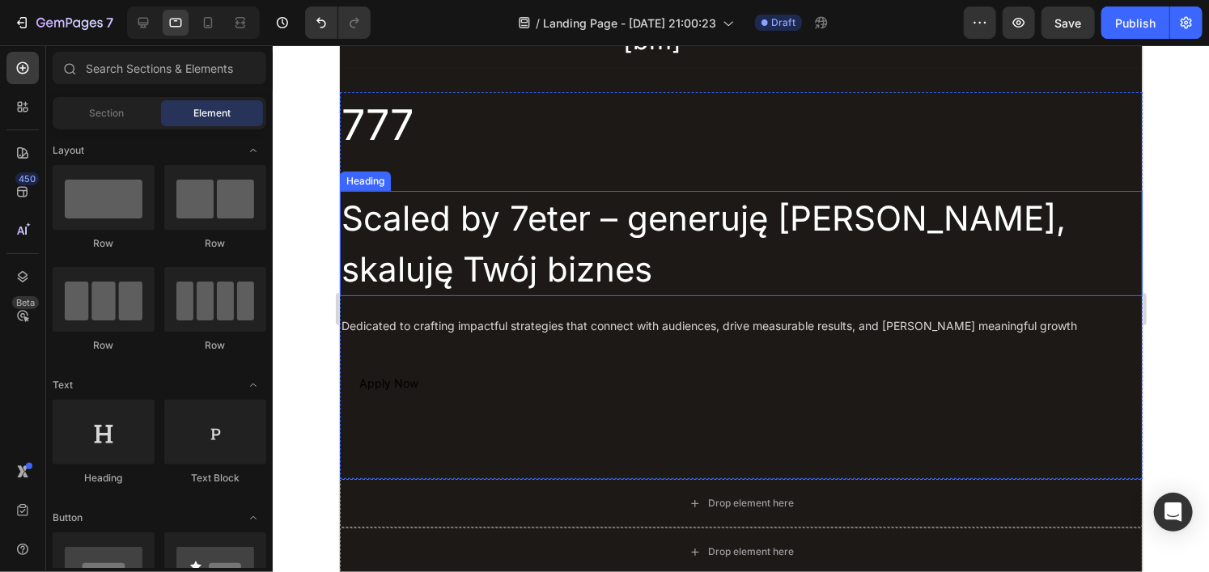
click at [492, 219] on p "Scaled by 7eter – generuję [PERSON_NAME], skaluję Twój biznes" at bounding box center [741, 243] width 800 height 102
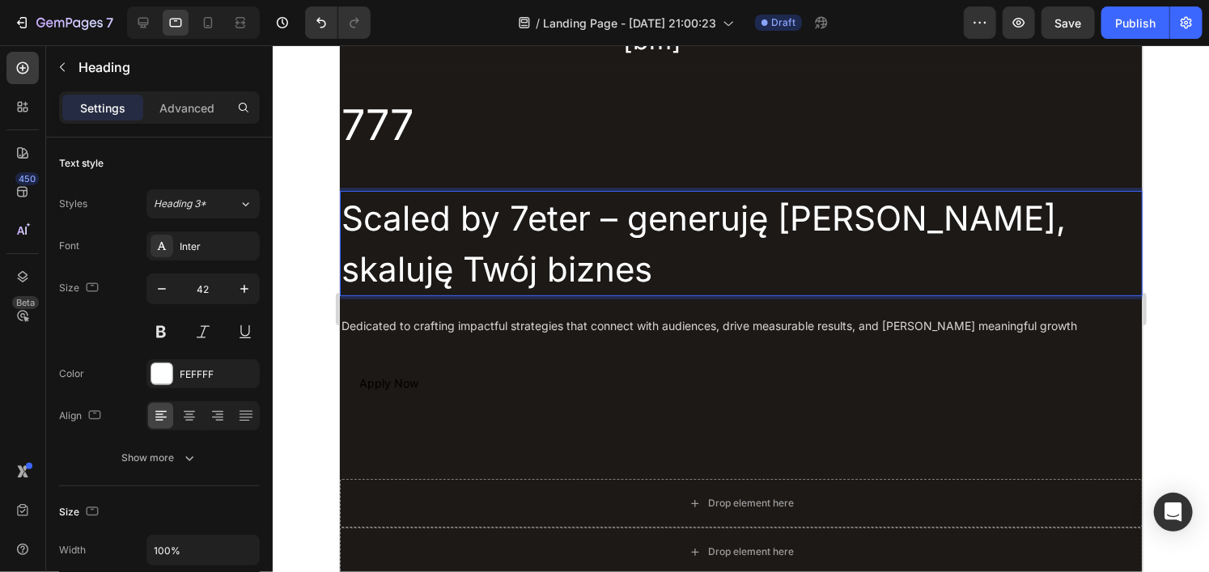
click at [510, 219] on p "Scaled by 7eter – generuję [PERSON_NAME], skaluję Twój biznes" at bounding box center [741, 243] width 800 height 102
drag, startPoint x: 504, startPoint y: 215, endPoint x: 585, endPoint y: 215, distance: 80.9
click at [585, 215] on p "Scaled by 7eter – generuję [PERSON_NAME], skaluję Twój biznes" at bounding box center [741, 243] width 800 height 102
click at [598, 245] on p "Scaled by 7eter – generuję [PERSON_NAME], skaluję Twój biznes" at bounding box center [741, 243] width 800 height 102
click at [588, 228] on p "Scaled by 7eter – generuję [PERSON_NAME], skaluję Twój biznes" at bounding box center [741, 243] width 800 height 102
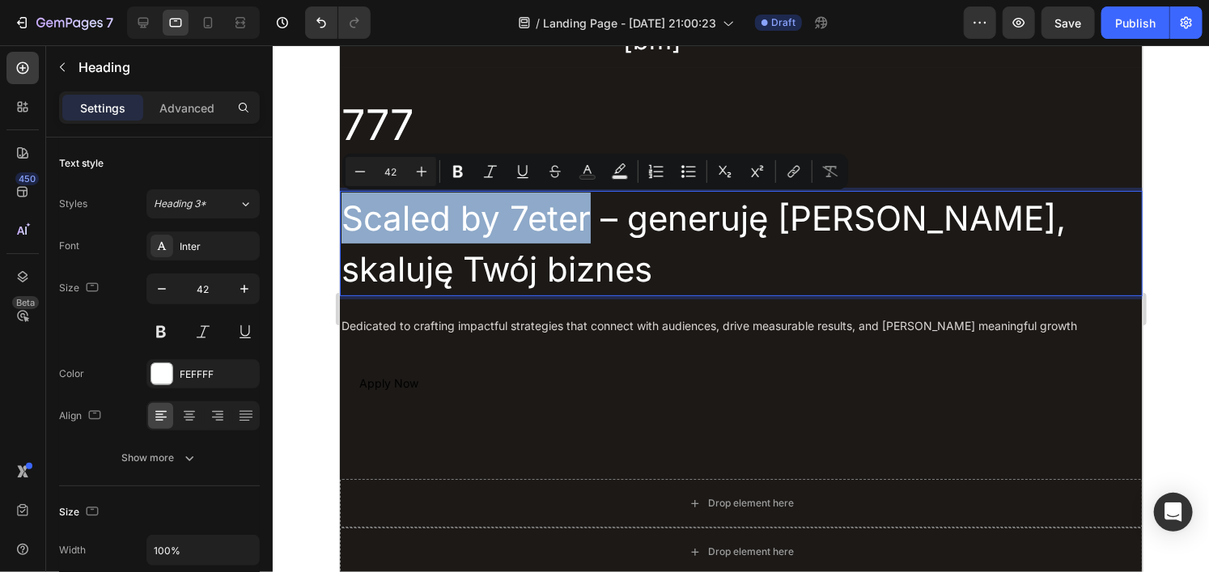
drag, startPoint x: 588, startPoint y: 222, endPoint x: 346, endPoint y: 222, distance: 242.0
click at [346, 222] on p "Scaled by 7eter – generuję [PERSON_NAME], skaluję Twój biznes" at bounding box center [741, 243] width 800 height 102
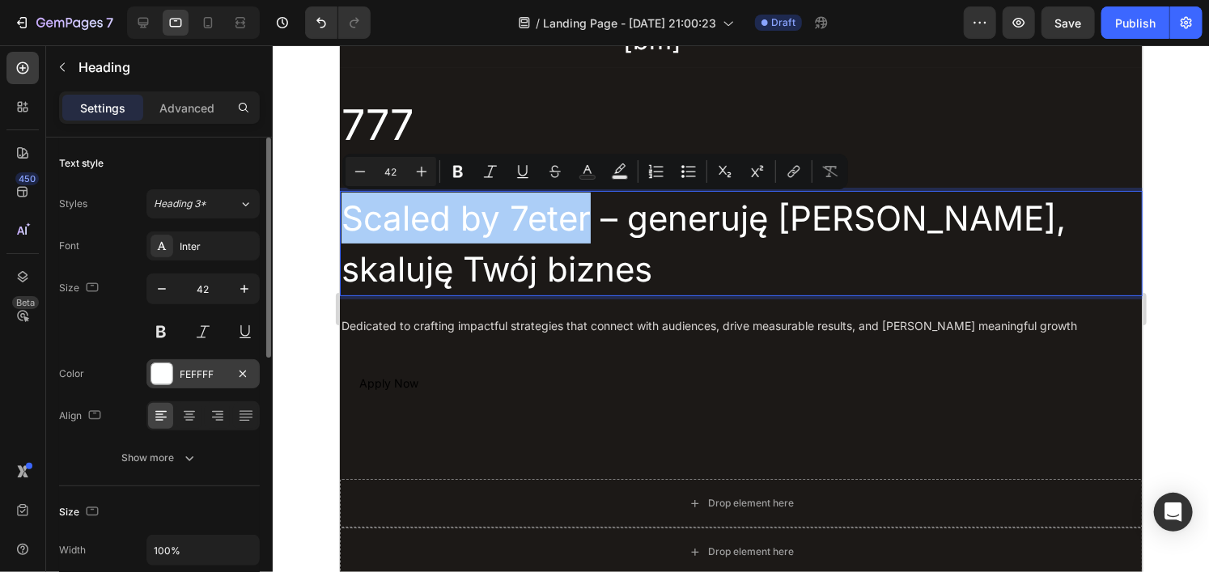
click at [183, 372] on div "FEFFFF" at bounding box center [203, 374] width 47 height 15
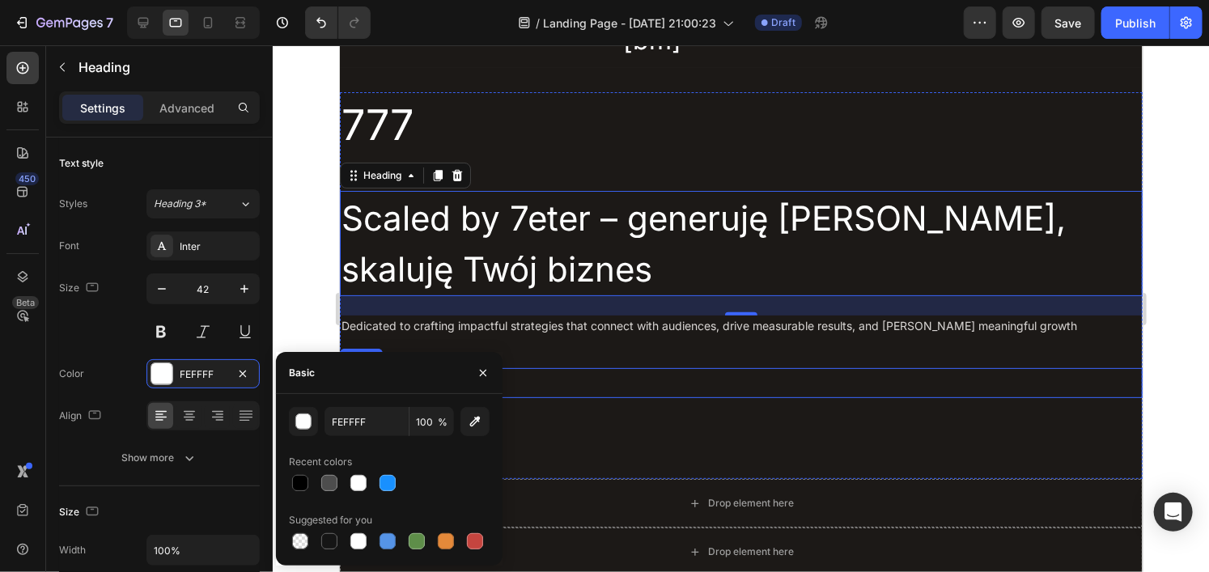
click at [612, 393] on div "Apply Now Button" at bounding box center [740, 382] width 803 height 30
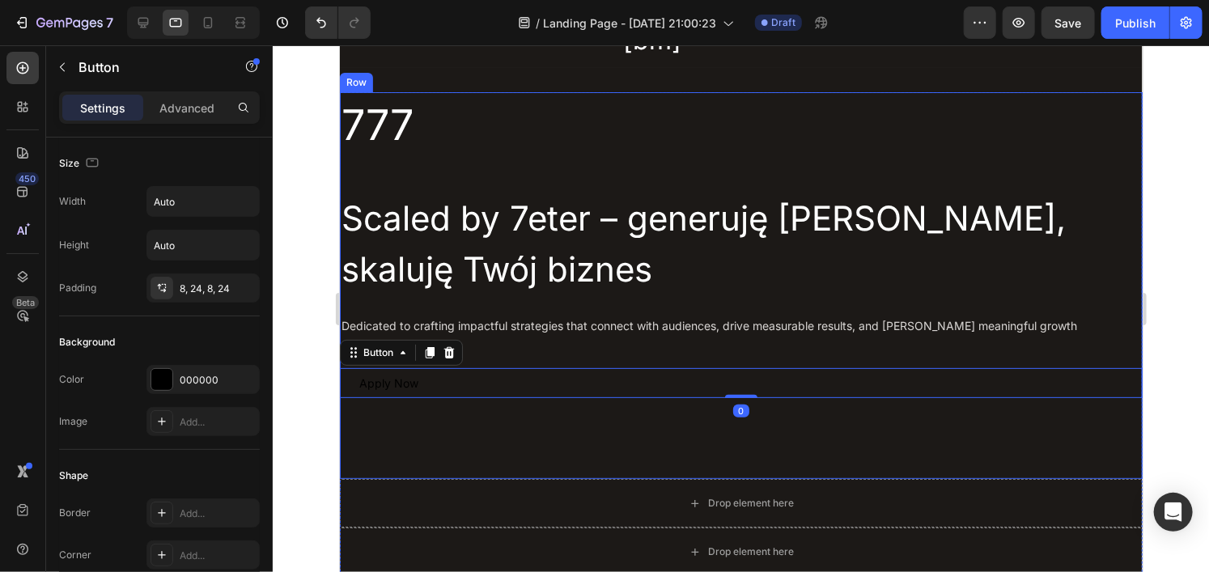
click at [565, 454] on div "777 Heading Scaled by 7eter – generuję [PERSON_NAME], skaluję Twój biznes Headi…" at bounding box center [740, 284] width 803 height 387
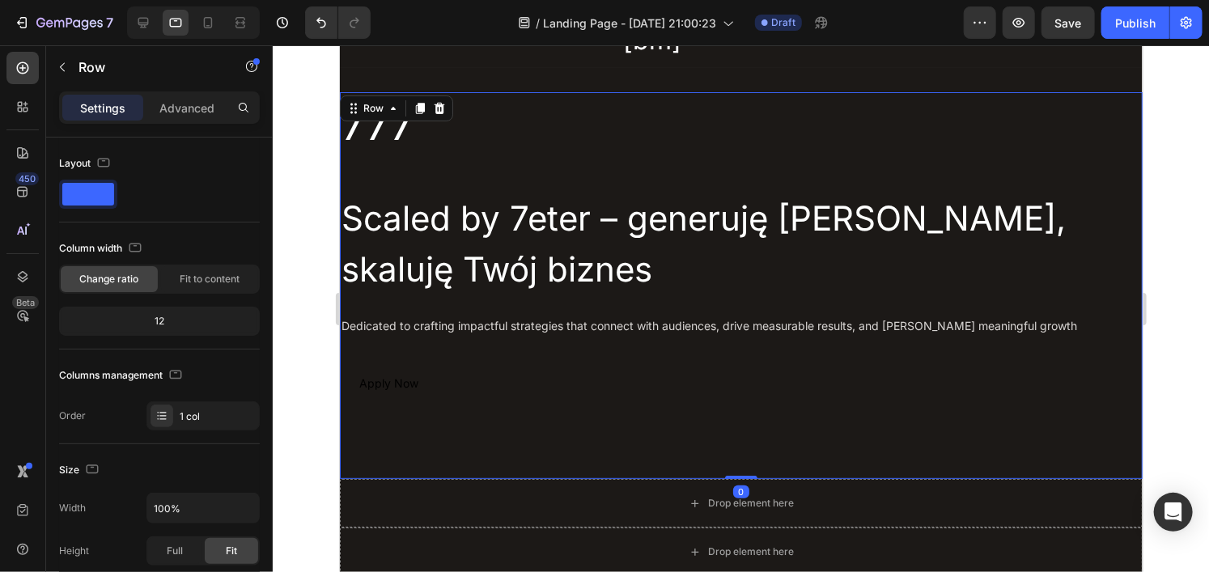
click at [315, 345] on div at bounding box center [741, 308] width 937 height 527
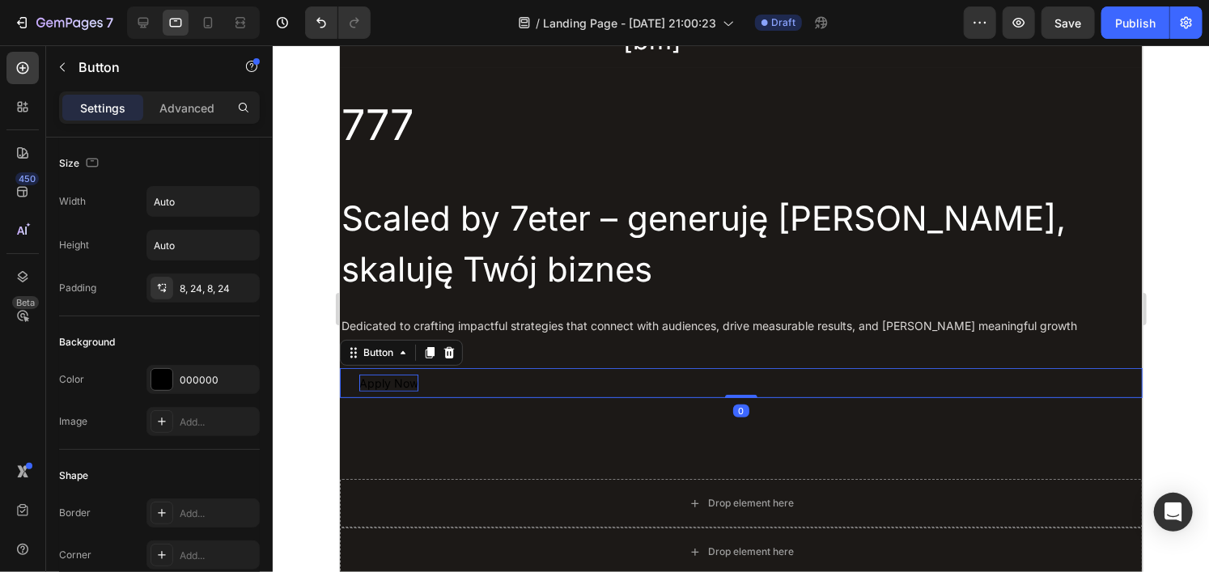
click at [380, 387] on div "Apply Now" at bounding box center [388, 382] width 59 height 17
click at [307, 374] on div at bounding box center [741, 308] width 937 height 527
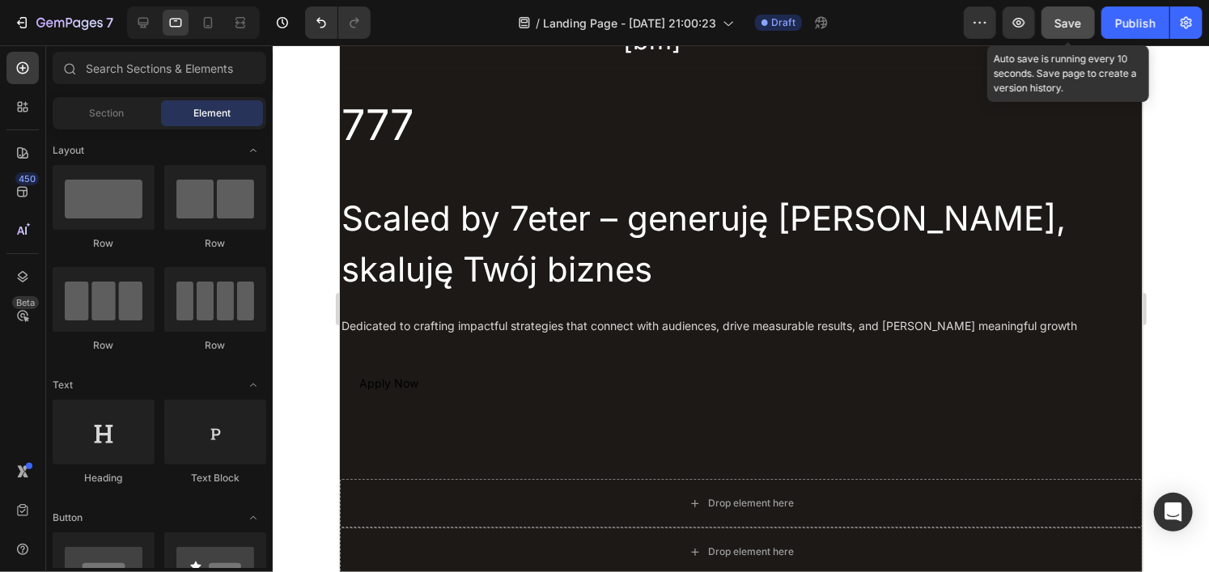
click at [1070, 31] on div "Save" at bounding box center [1069, 23] width 27 height 17
